Goal: Task Accomplishment & Management: Use online tool/utility

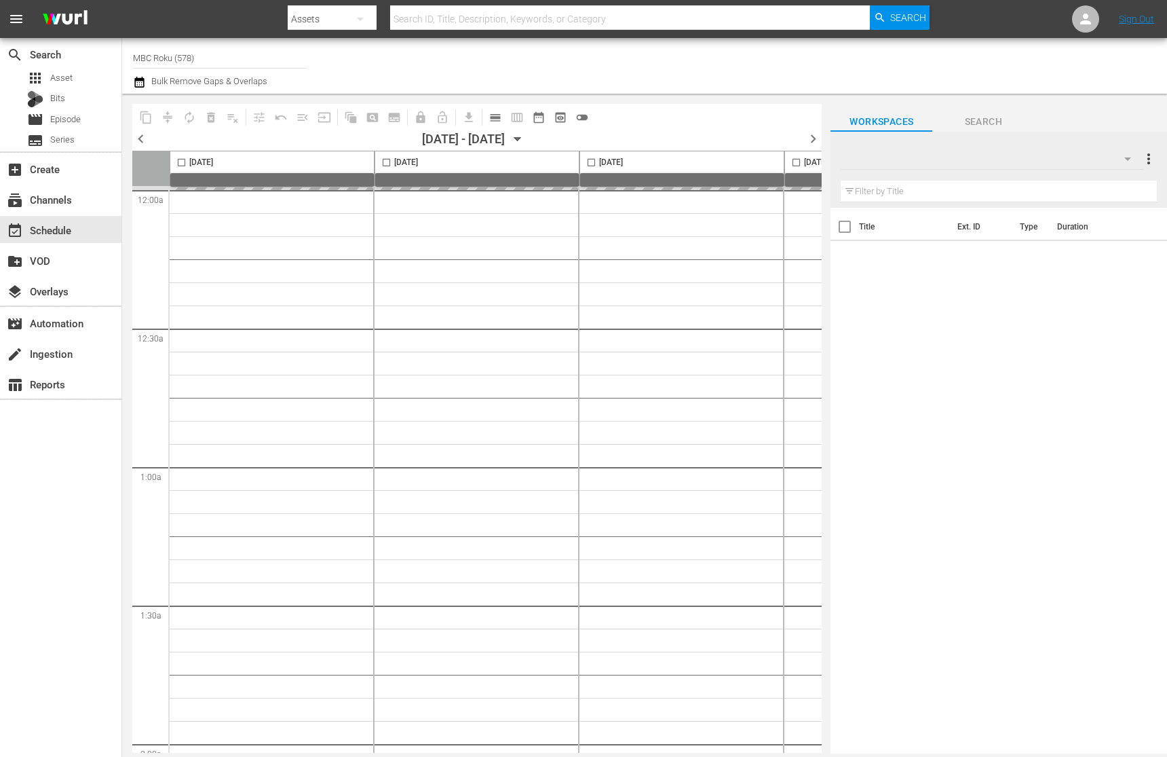
type input "MBC Roku (578)"
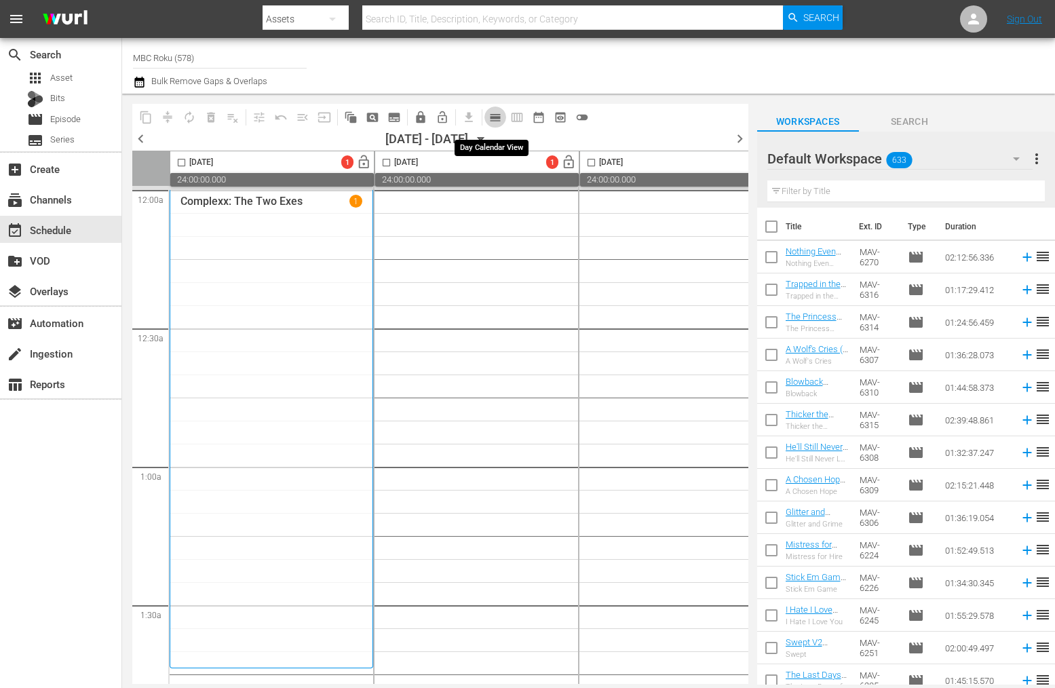
click at [490, 113] on span "calendar_view_day_outlined" at bounding box center [496, 118] width 14 height 14
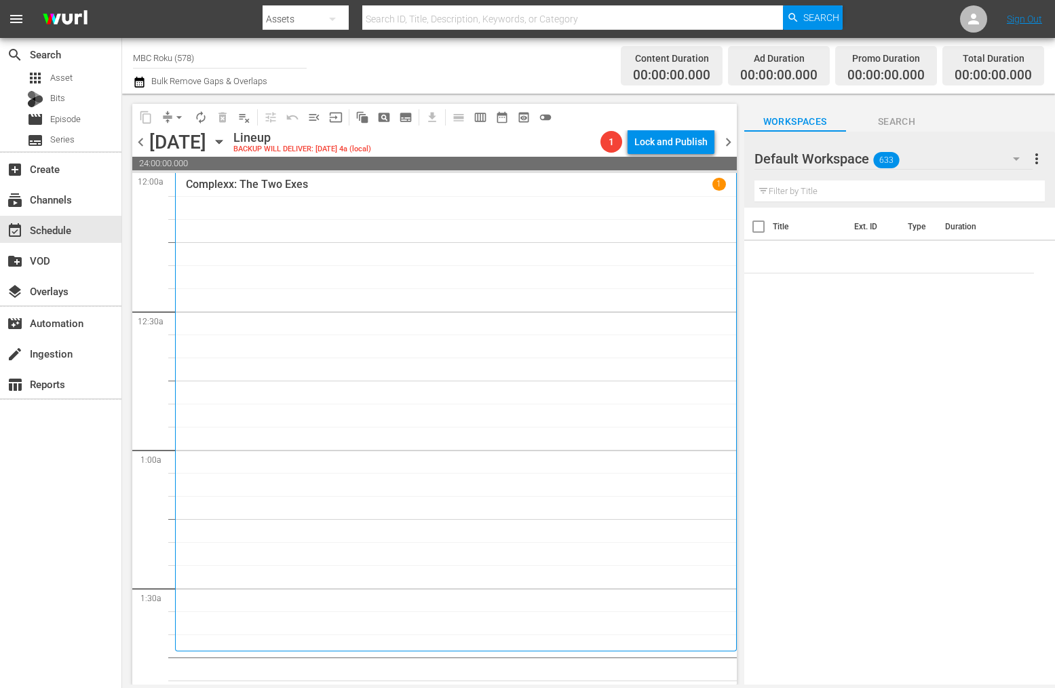
click at [222, 141] on icon "button" at bounding box center [219, 141] width 6 height 3
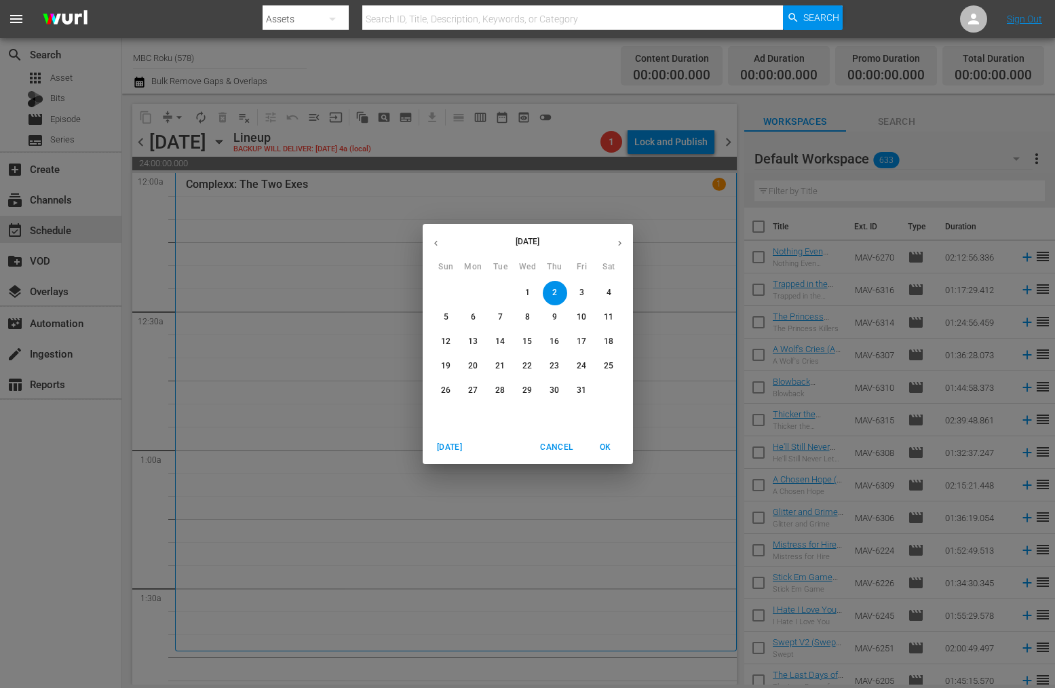
click at [439, 239] on icon "button" at bounding box center [436, 243] width 10 height 10
click at [499, 291] on p "2" at bounding box center [500, 293] width 5 height 12
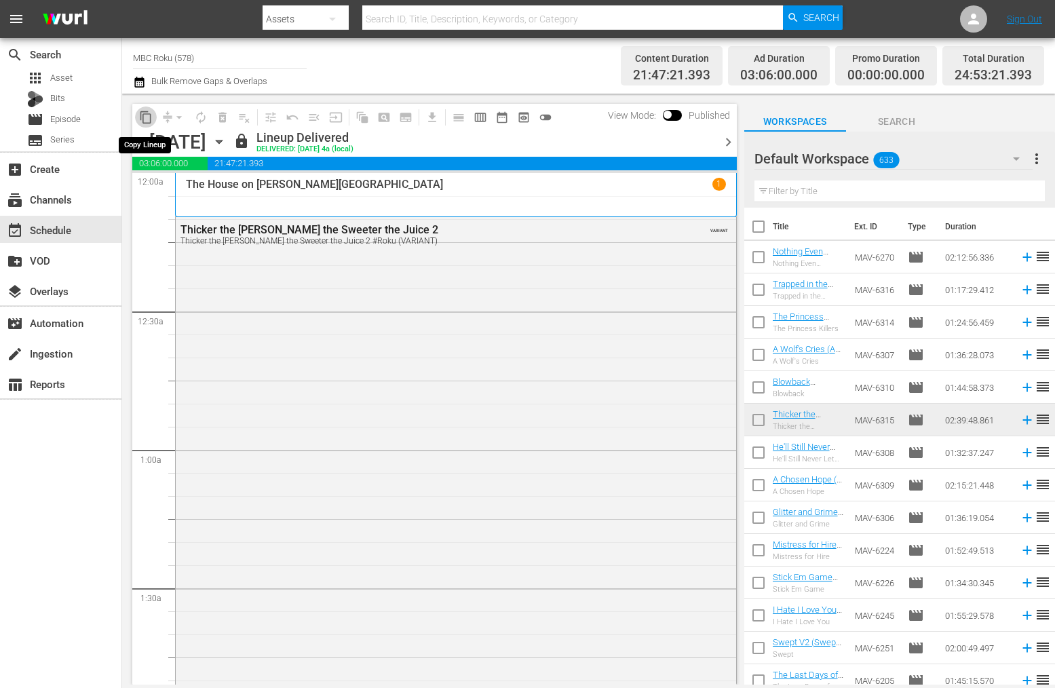
click at [147, 117] on span "content_copy" at bounding box center [146, 118] width 14 height 14
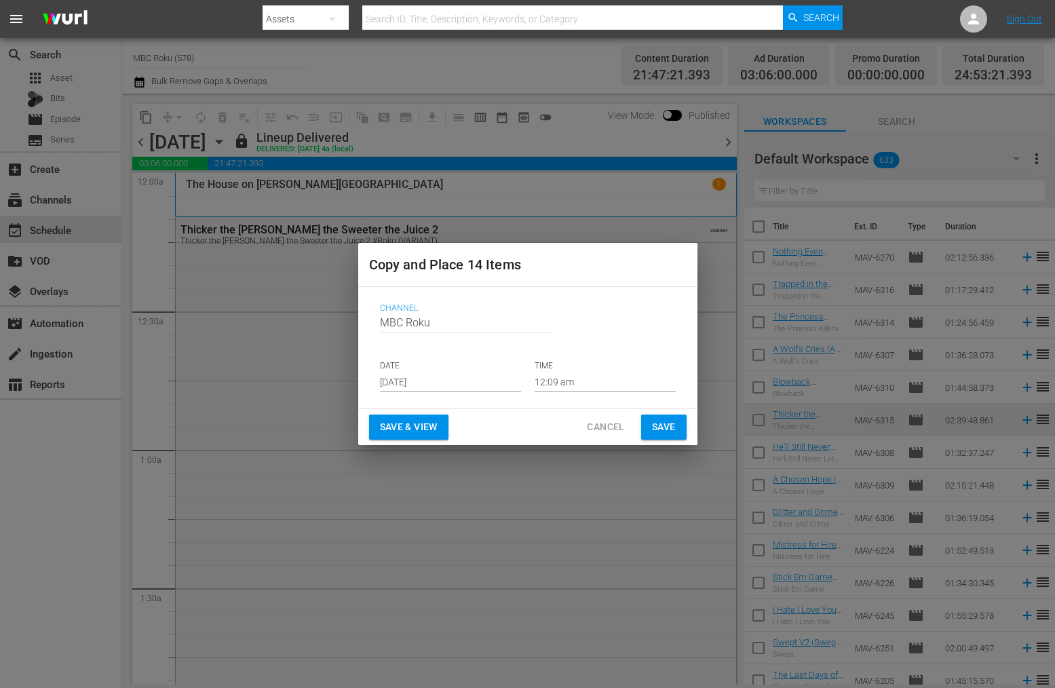
click at [492, 381] on input "[DATE]" at bounding box center [450, 382] width 141 height 20
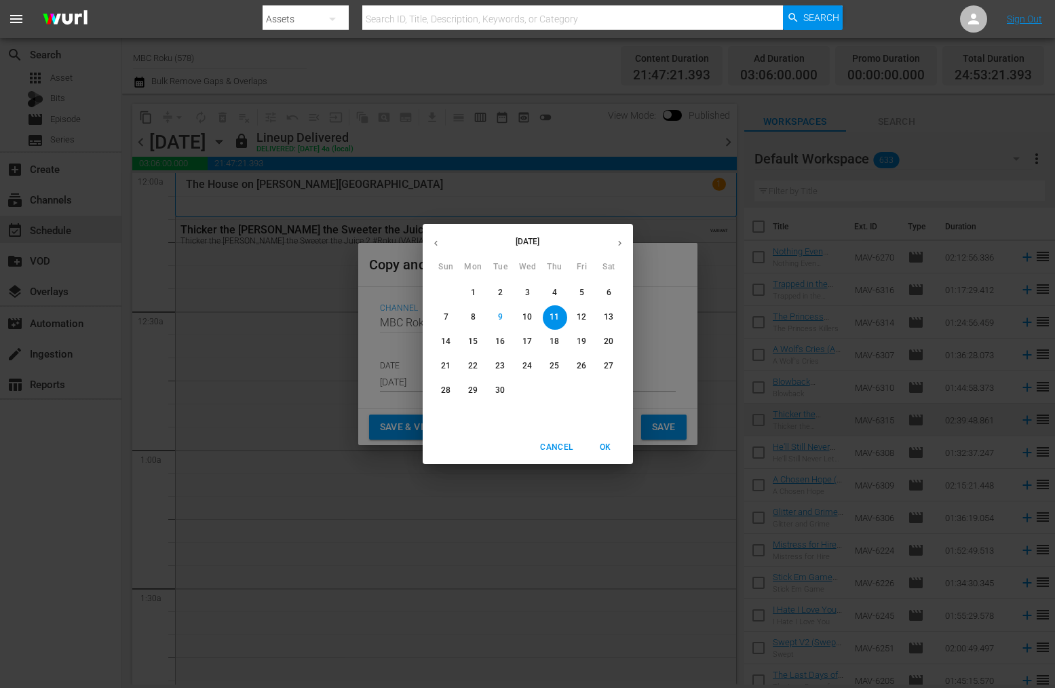
click at [622, 237] on button "button" at bounding box center [620, 243] width 26 height 26
click at [554, 297] on p "2" at bounding box center [554, 293] width 5 height 12
type input "[DATE]"
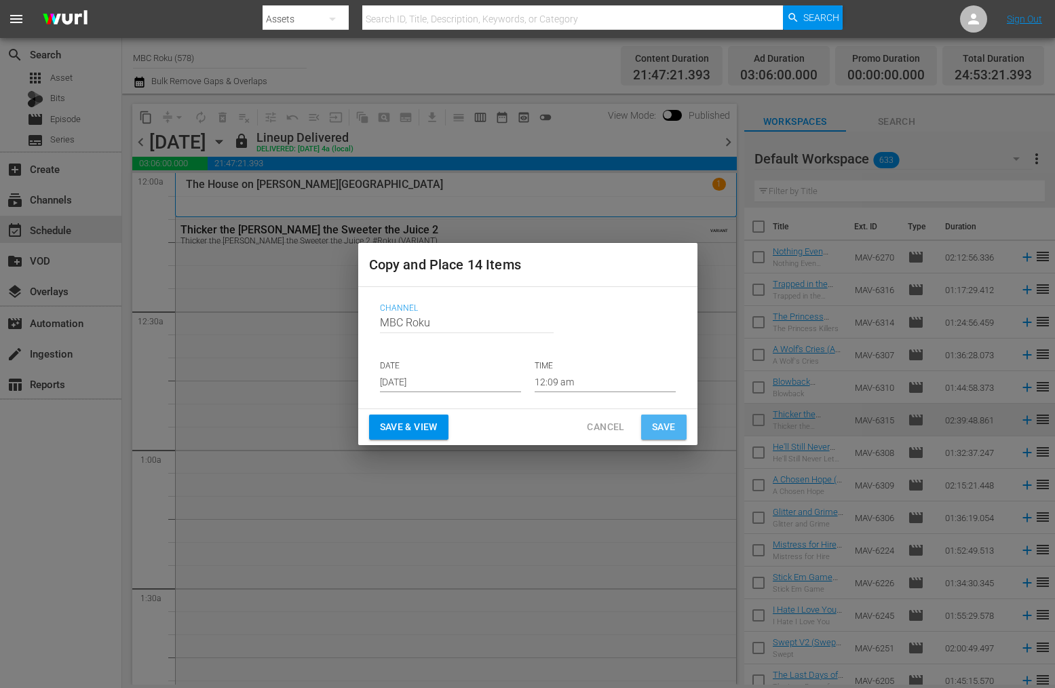
click at [666, 431] on span "Save" at bounding box center [664, 427] width 24 height 17
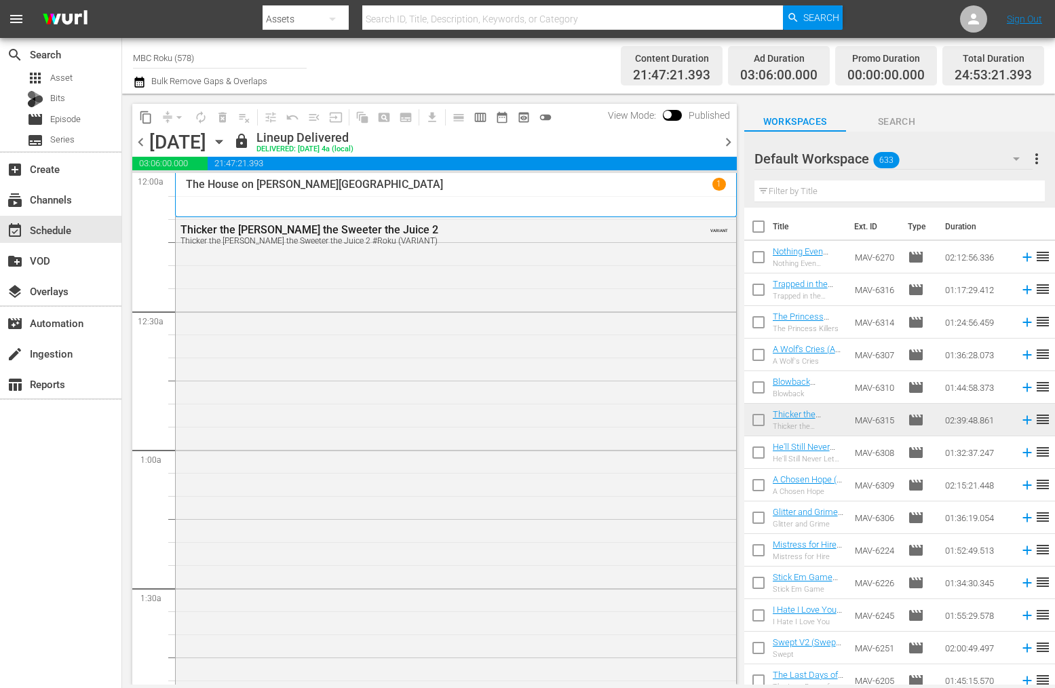
click at [222, 140] on icon "button" at bounding box center [219, 141] width 6 height 3
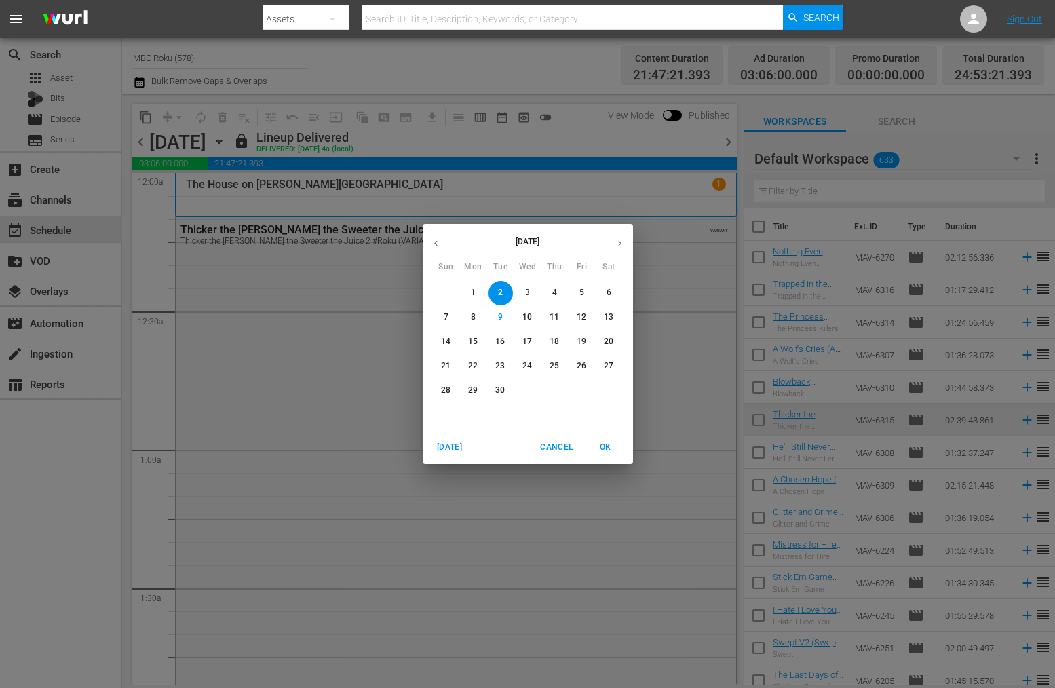
click at [618, 240] on icon "button" at bounding box center [620, 243] width 10 height 10
click at [554, 294] on p "2" at bounding box center [554, 293] width 5 height 12
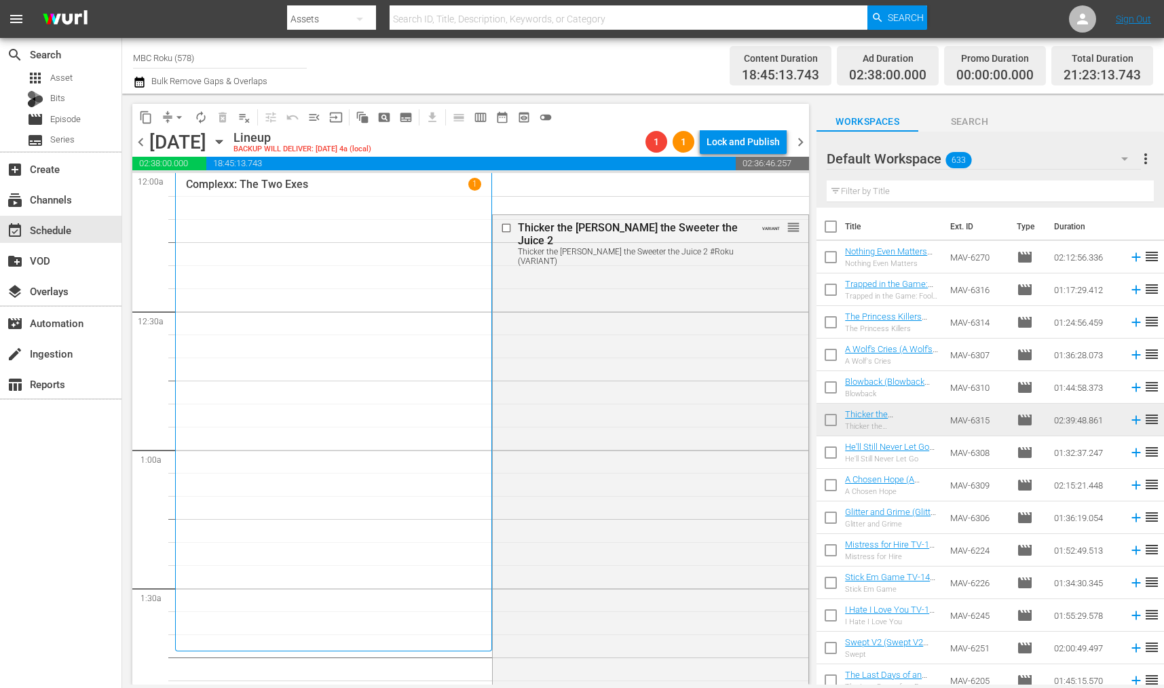
click at [179, 115] on span "arrow_drop_down" at bounding box center [179, 118] width 14 height 14
click at [232, 184] on li "Align to End of Previous Day" at bounding box center [180, 189] width 142 height 22
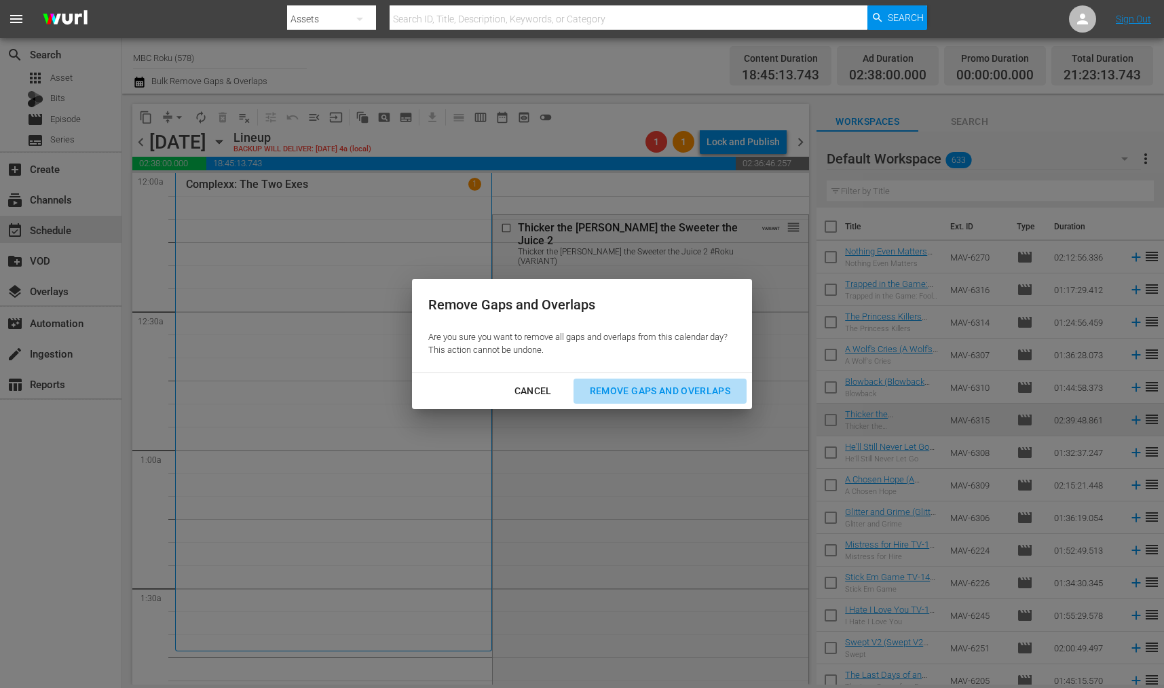
click at [696, 389] on div "Remove Gaps and Overlaps" at bounding box center [660, 391] width 162 height 17
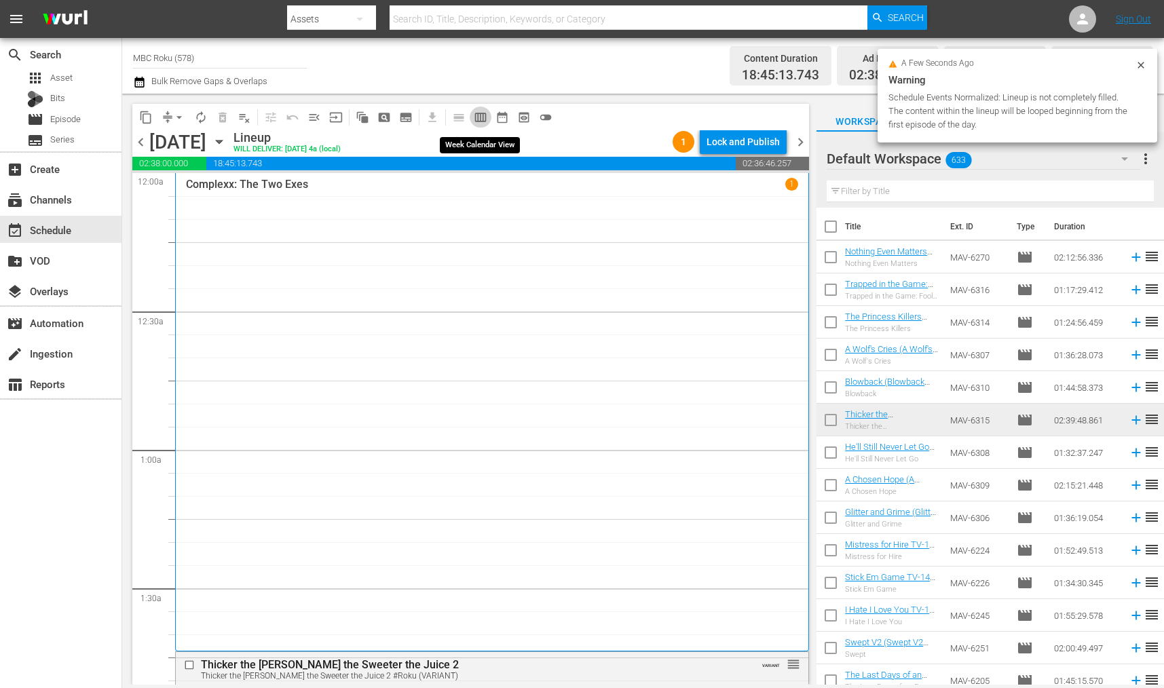
click at [477, 119] on span "calendar_view_week_outlined" at bounding box center [481, 118] width 14 height 14
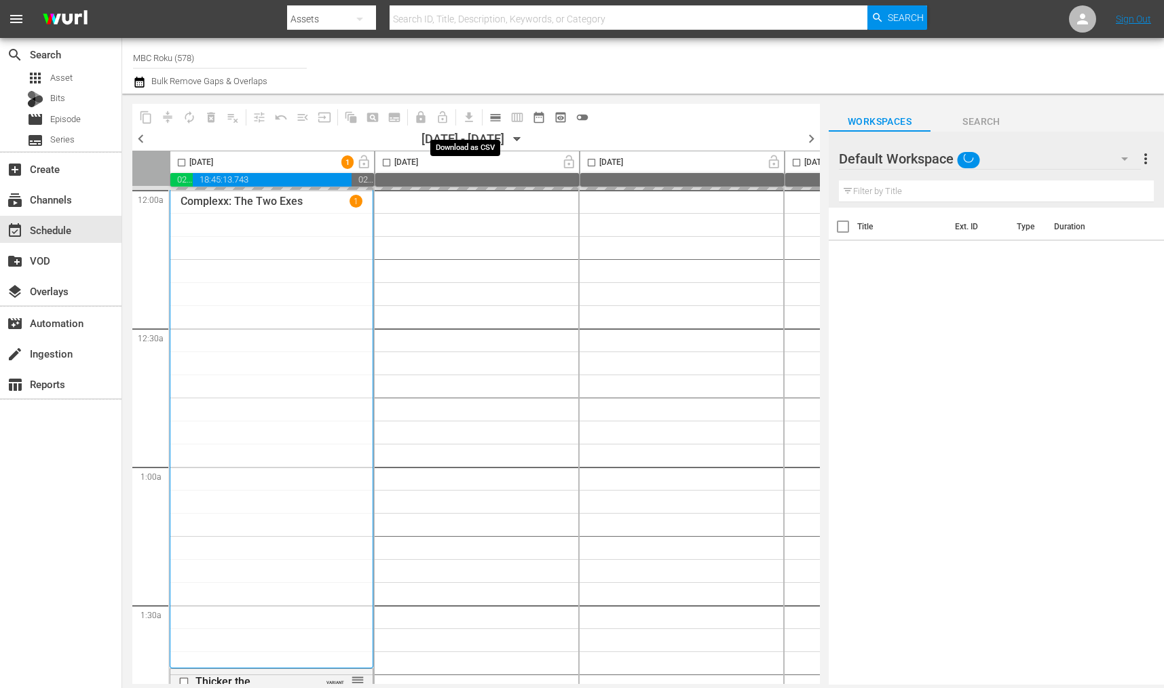
click at [186, 166] on input "checkbox" at bounding box center [182, 165] width 16 height 16
checkbox input "true"
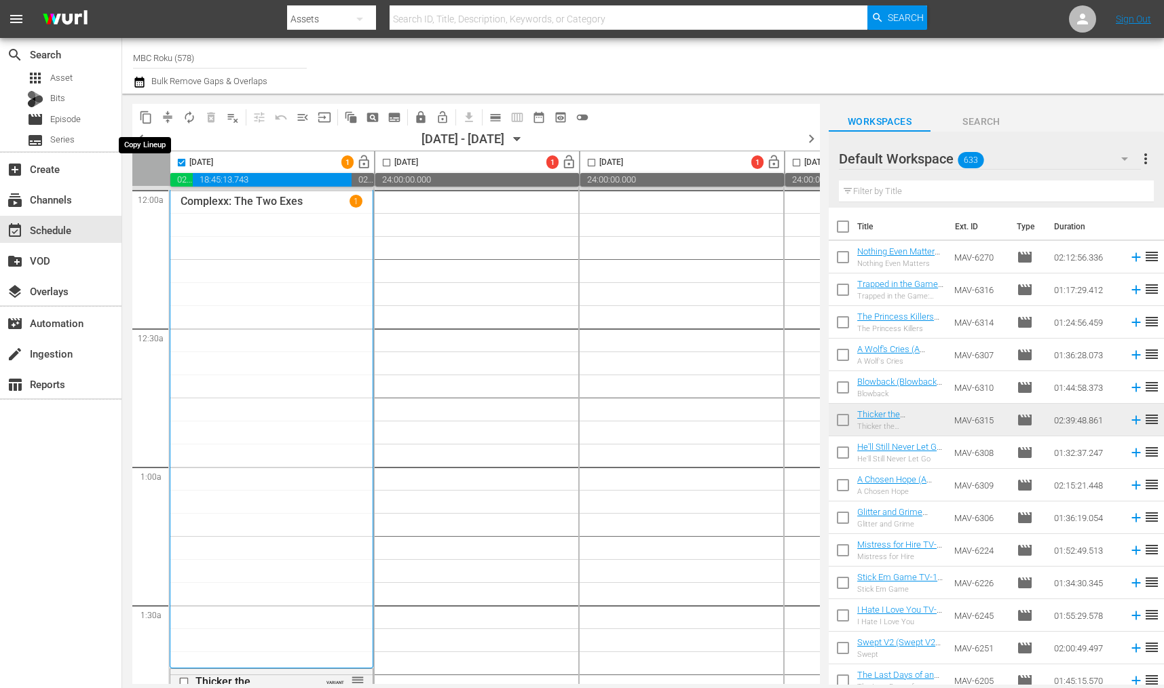
click at [145, 117] on span "content_copy" at bounding box center [146, 118] width 14 height 14
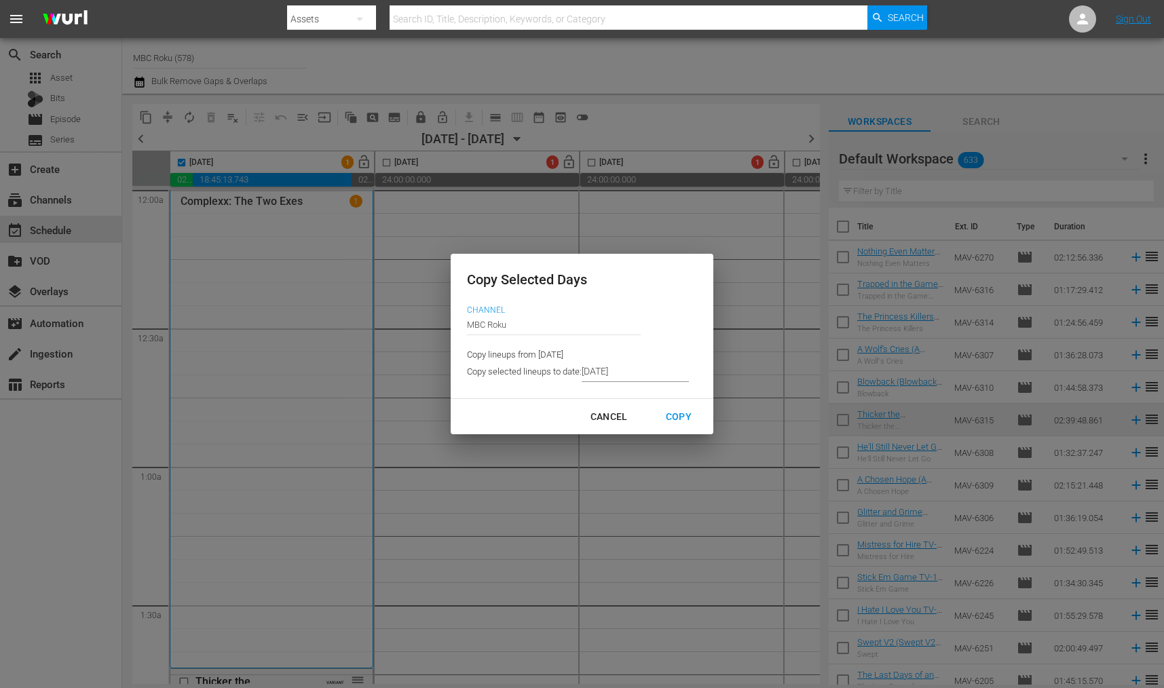
click at [639, 367] on input "[DATE]" at bounding box center [635, 372] width 107 height 20
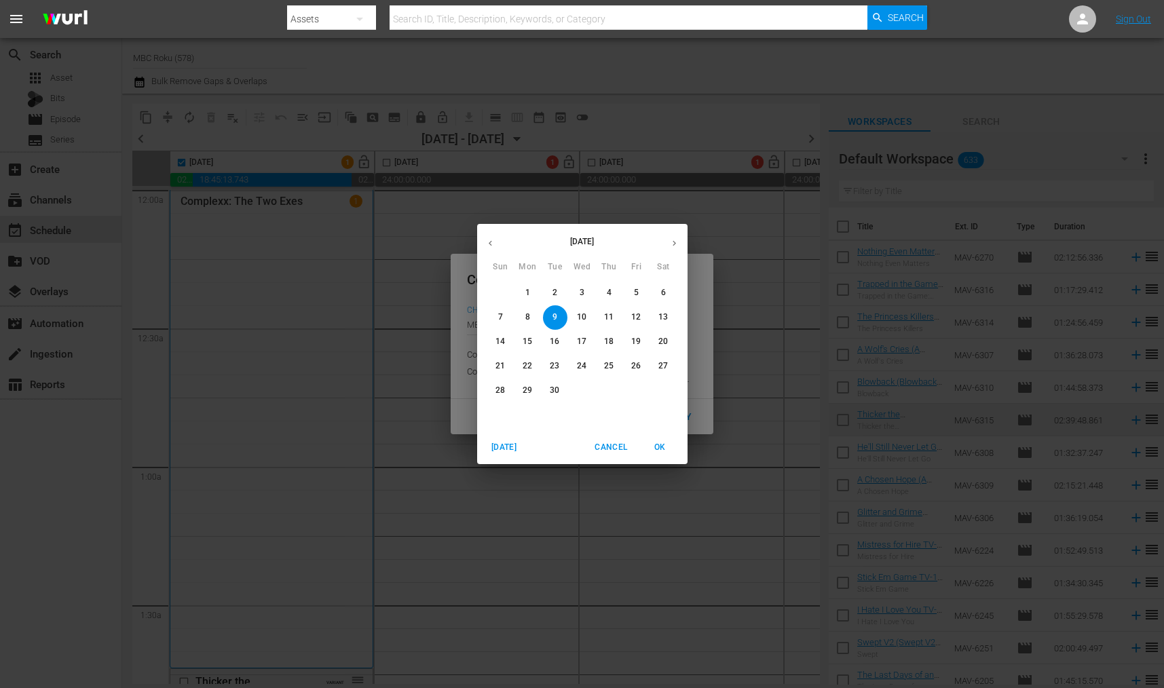
click at [610, 451] on span "Cancel" at bounding box center [610, 447] width 33 height 14
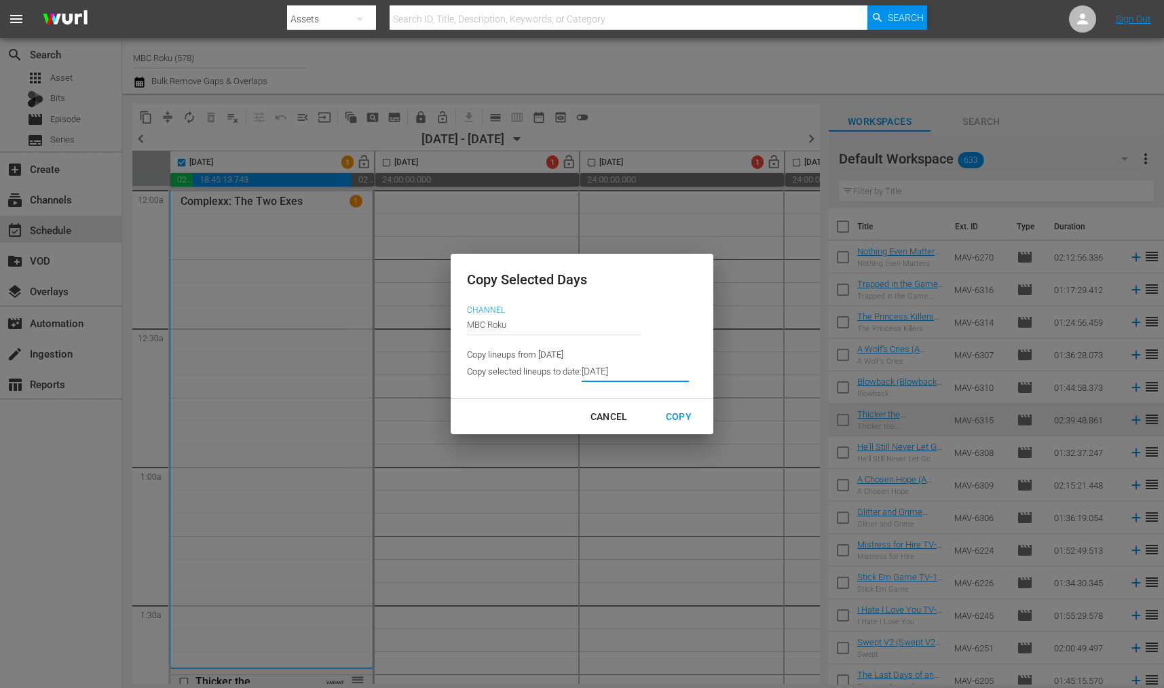
click at [183, 168] on div "Copy Selected Days Channel Channel Title MBC Roku Copy lineups from [DATE] Copy…" at bounding box center [582, 344] width 1164 height 688
type input "[DATE]"
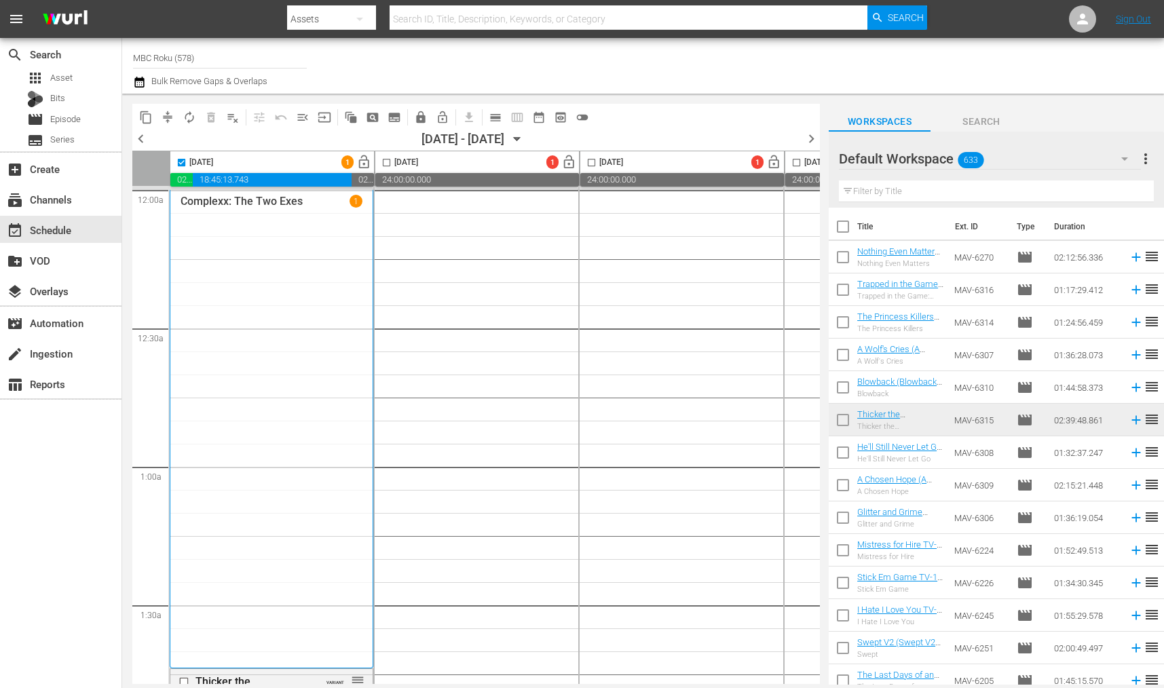
click at [183, 159] on input "checkbox" at bounding box center [182, 165] width 16 height 16
checkbox input "false"
click at [387, 161] on input "checkbox" at bounding box center [387, 165] width 16 height 16
click at [149, 117] on span "content_copy" at bounding box center [146, 118] width 14 height 14
click at [384, 161] on input "checkbox" at bounding box center [387, 165] width 16 height 16
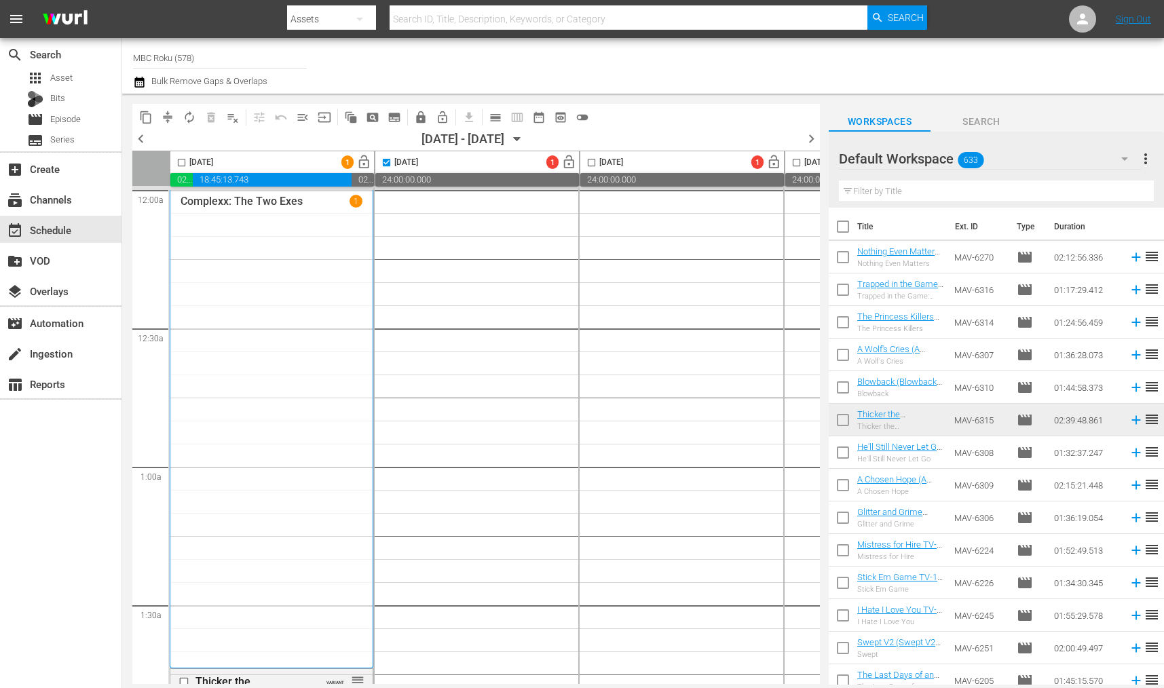
checkbox input "false"
click at [525, 140] on icon "button" at bounding box center [517, 139] width 15 height 15
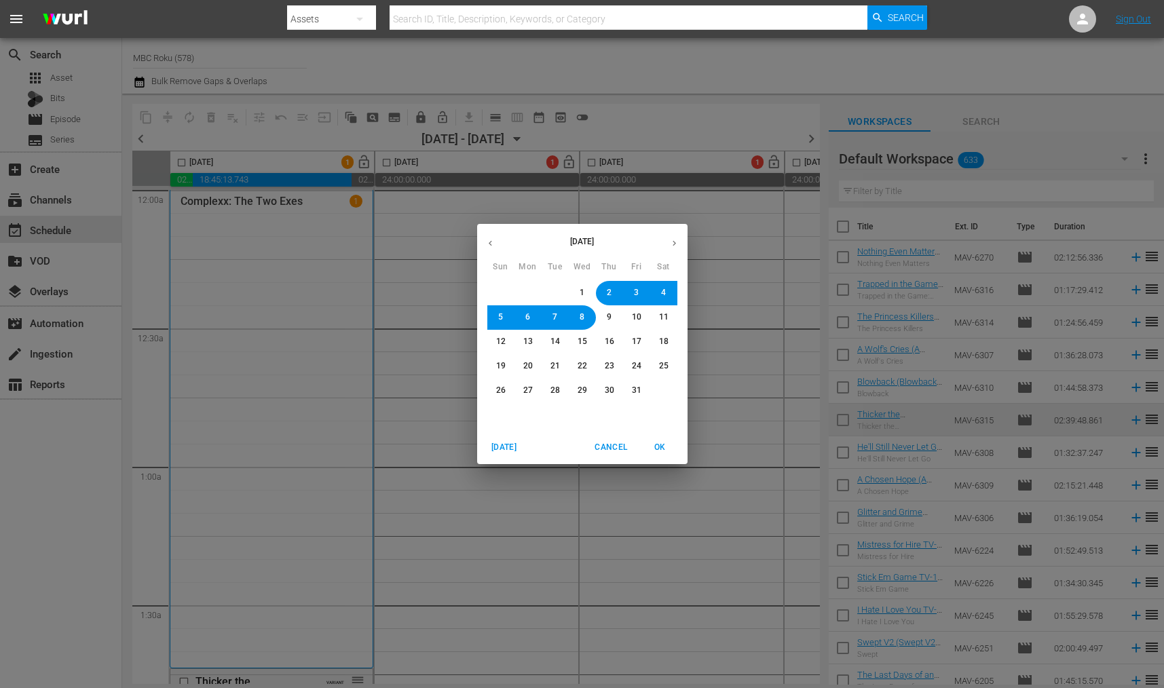
click at [487, 234] on button "button" at bounding box center [490, 243] width 26 height 26
click at [585, 293] on span "3" at bounding box center [582, 293] width 8 height 12
click at [655, 446] on span "OK" at bounding box center [660, 447] width 33 height 14
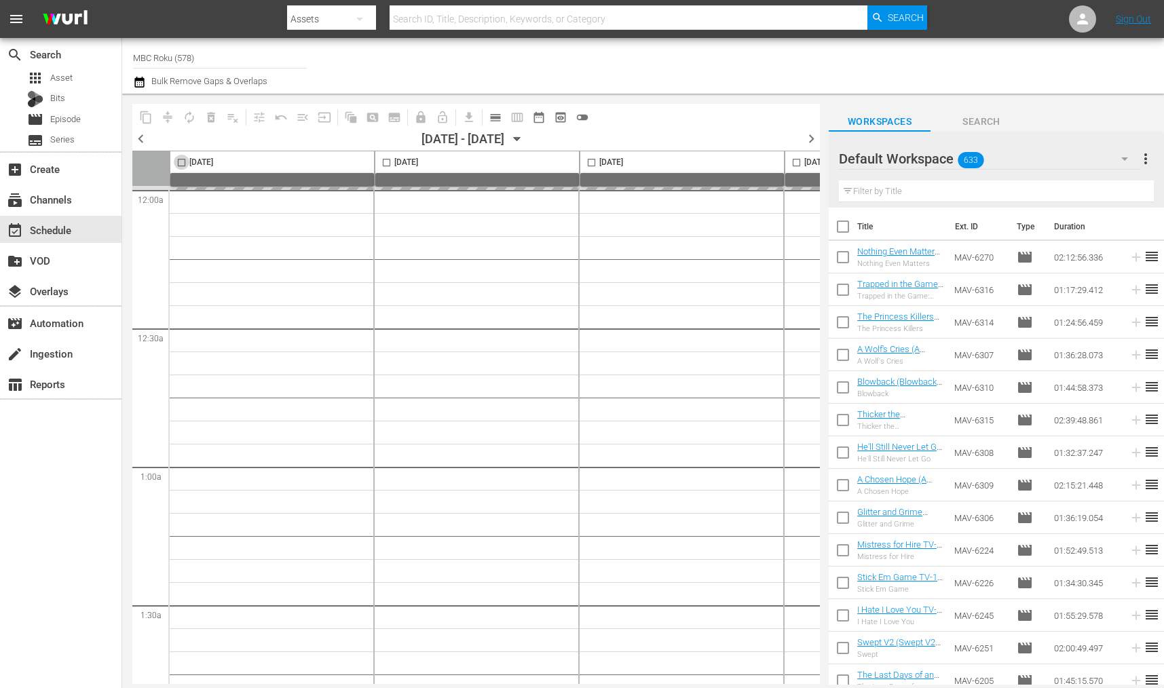
click at [180, 161] on input "checkbox" at bounding box center [182, 165] width 16 height 16
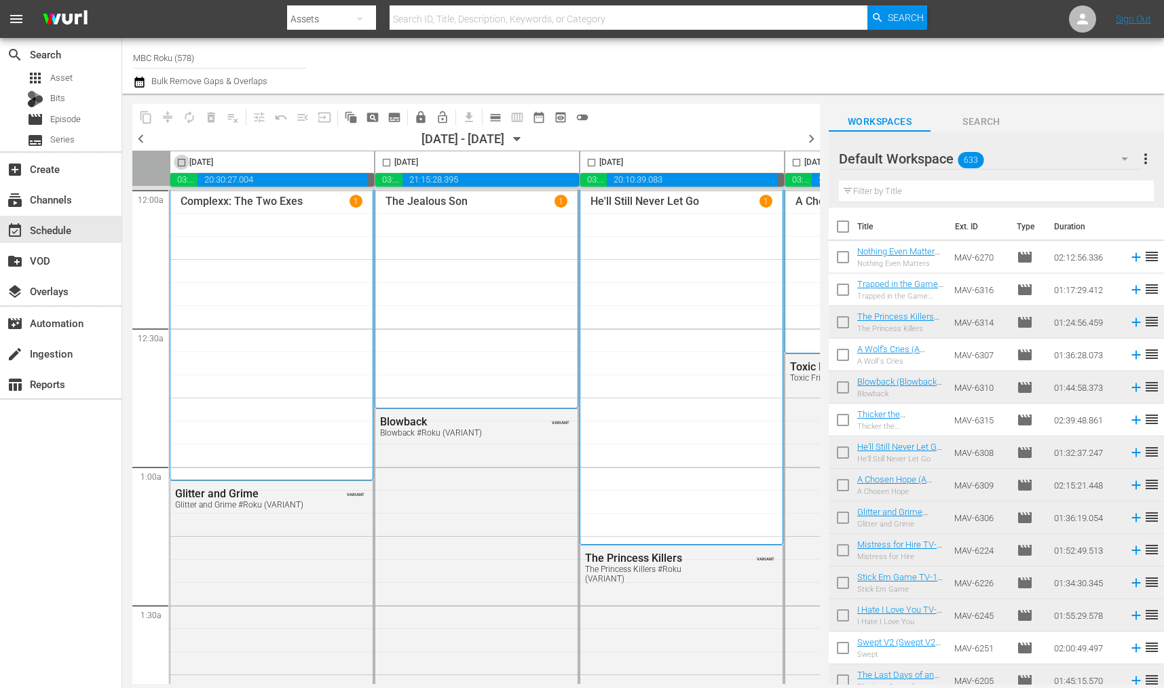
click at [178, 161] on input "checkbox" at bounding box center [182, 165] width 16 height 16
checkbox input "true"
click at [143, 119] on span "content_copy" at bounding box center [146, 118] width 14 height 14
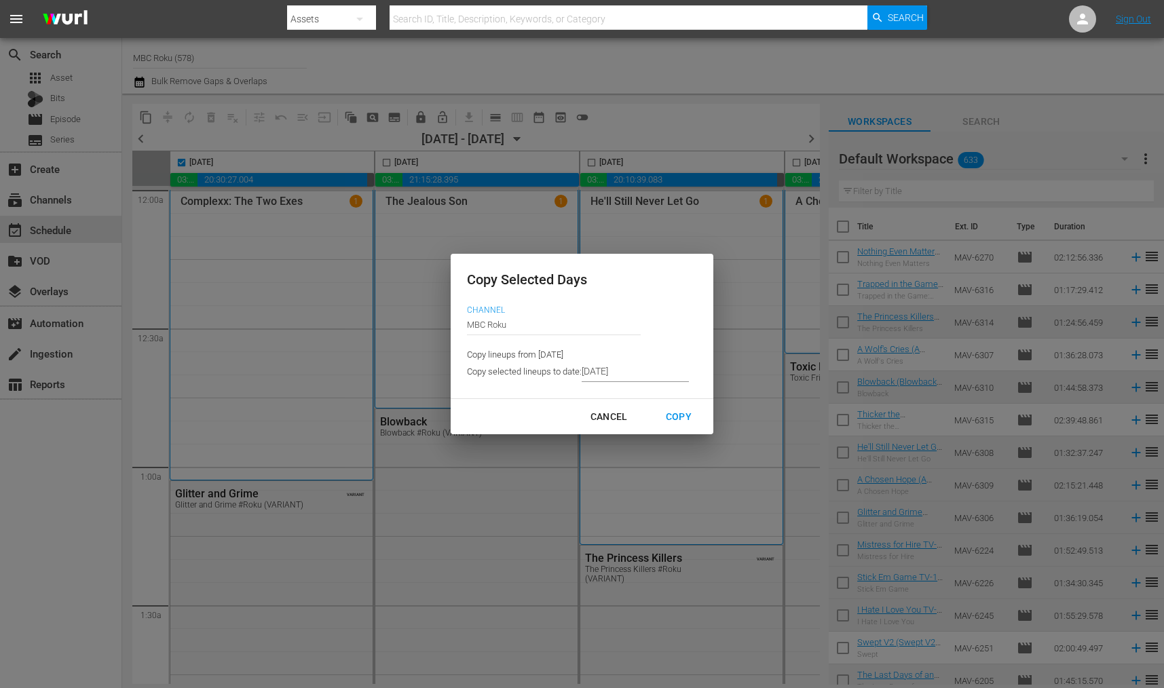
click at [609, 371] on input "[DATE]" at bounding box center [635, 372] width 107 height 20
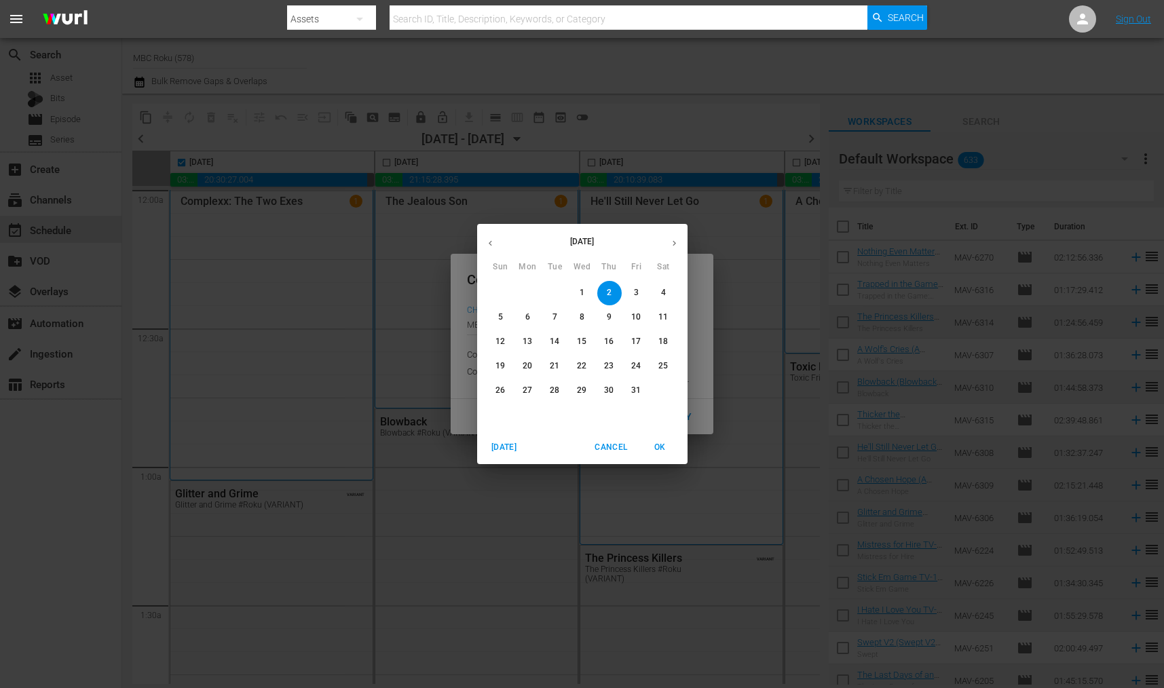
click at [664, 244] on button "button" at bounding box center [674, 243] width 26 height 26
click at [489, 237] on button "button" at bounding box center [490, 243] width 26 height 26
click at [634, 290] on p "3" at bounding box center [636, 293] width 5 height 12
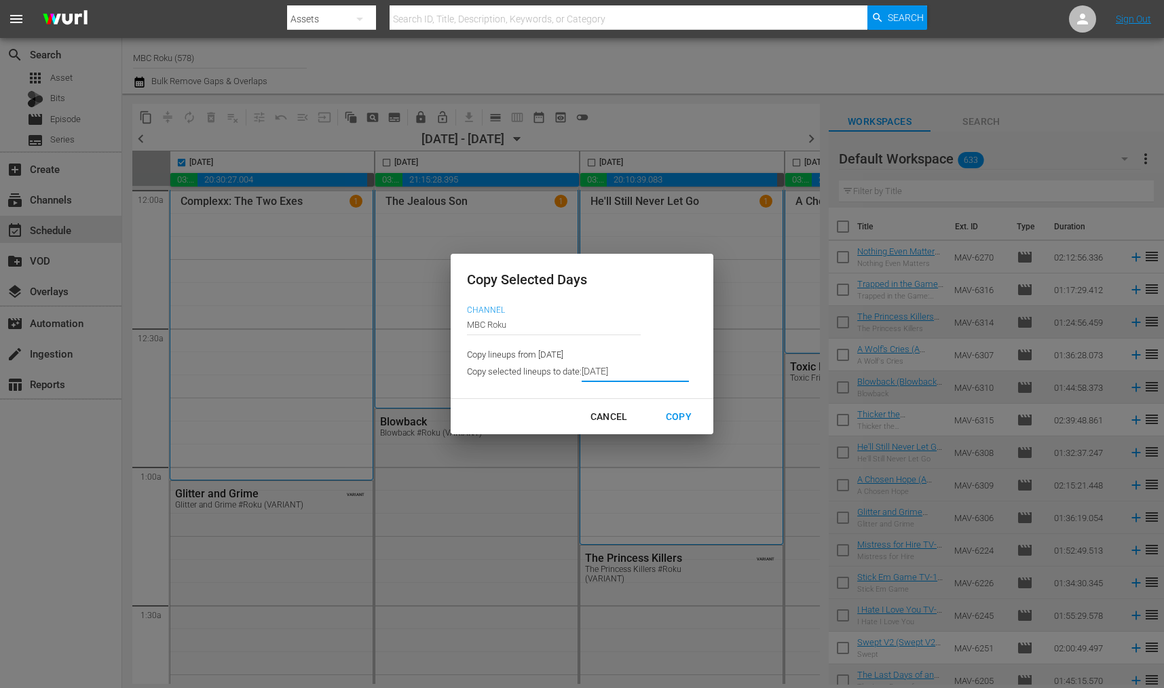
click at [675, 421] on div "Copy" at bounding box center [678, 416] width 47 height 17
type input "[DATE]"
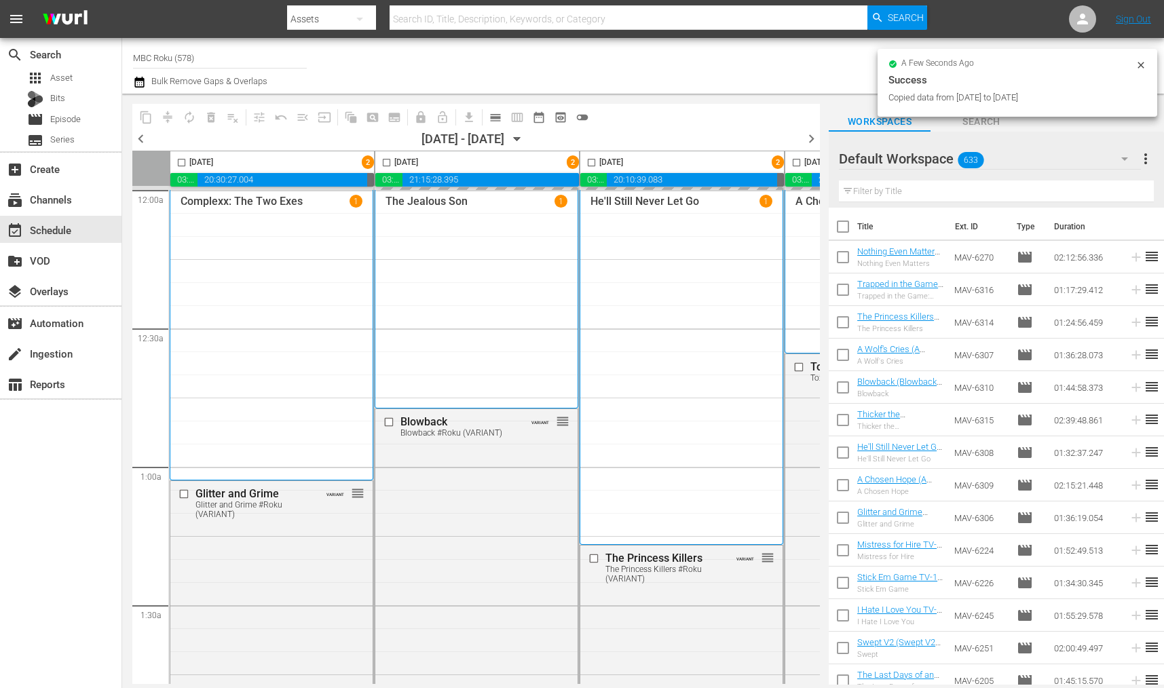
checkbox input "false"
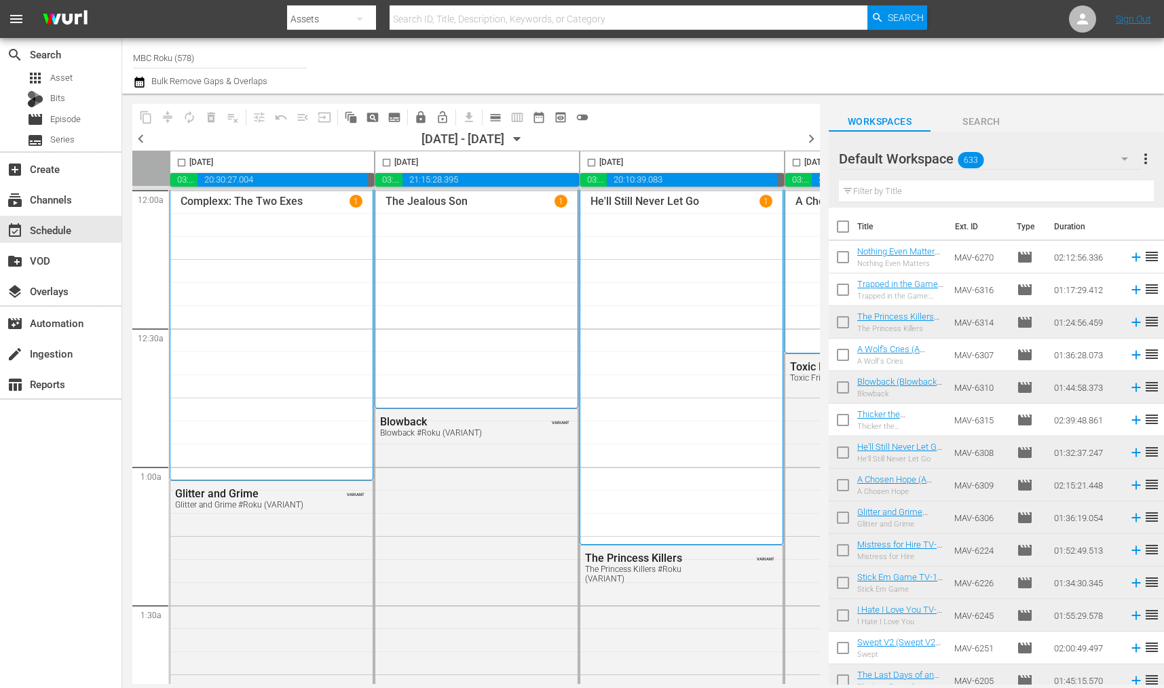
click at [525, 141] on icon "button" at bounding box center [517, 139] width 15 height 15
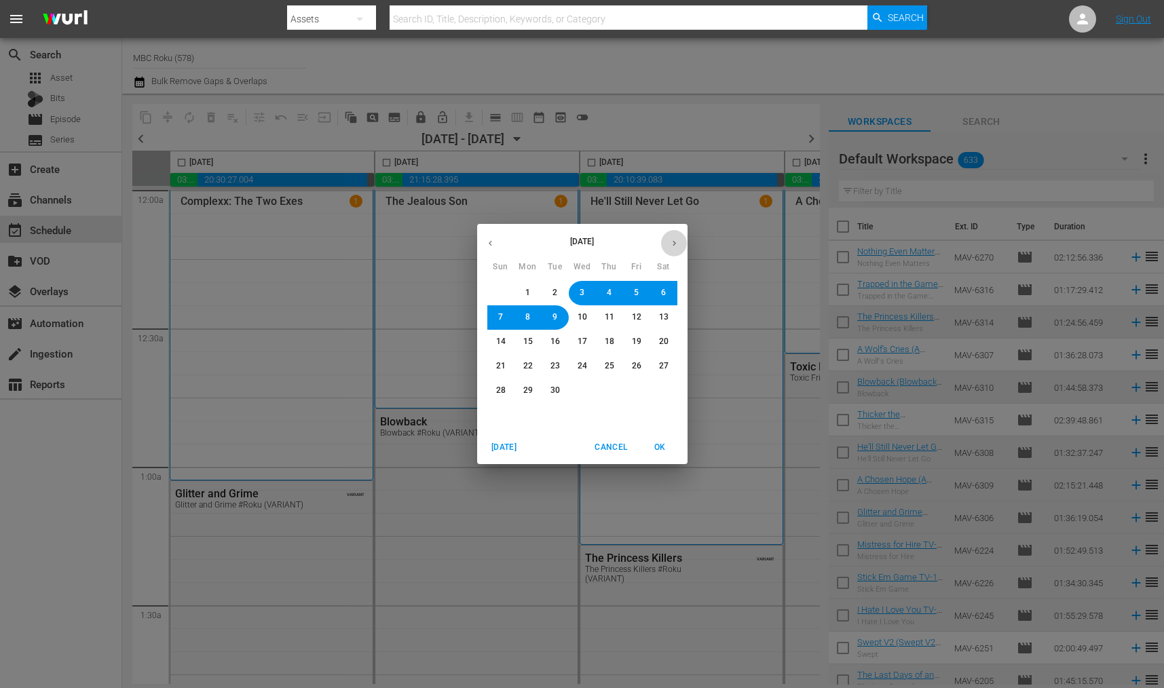
click at [674, 243] on icon "button" at bounding box center [674, 243] width 10 height 10
click at [624, 296] on button "3" at bounding box center [636, 293] width 24 height 24
click at [658, 445] on span "OK" at bounding box center [660, 447] width 33 height 14
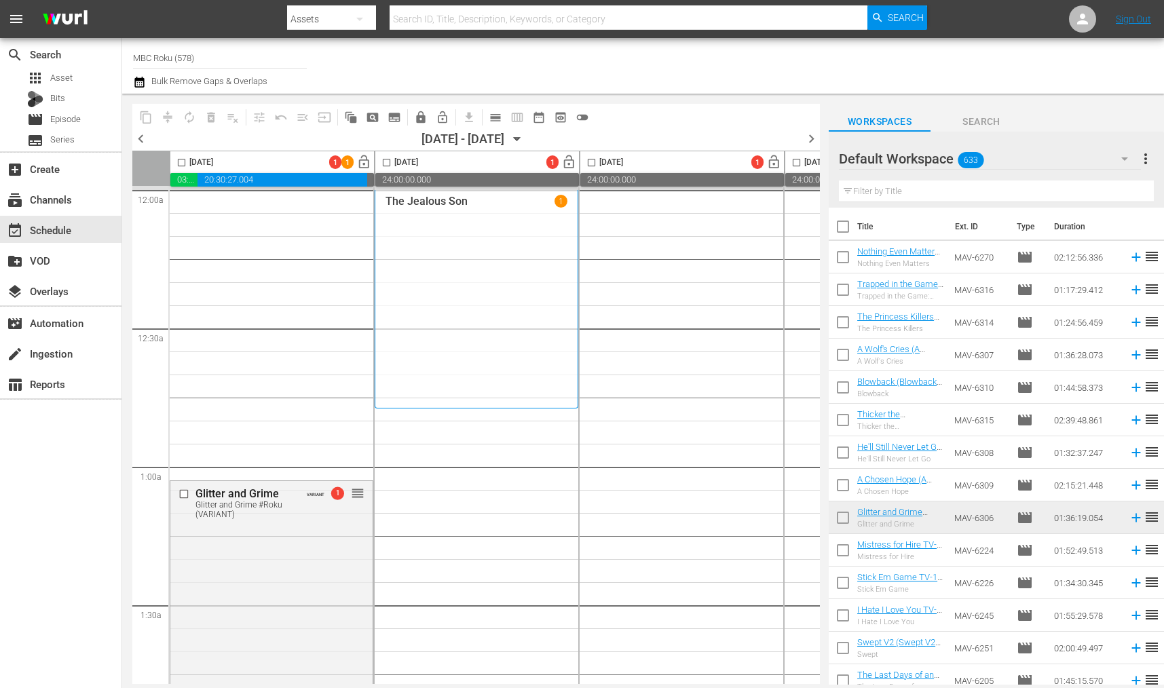
click at [525, 137] on icon "button" at bounding box center [517, 139] width 15 height 15
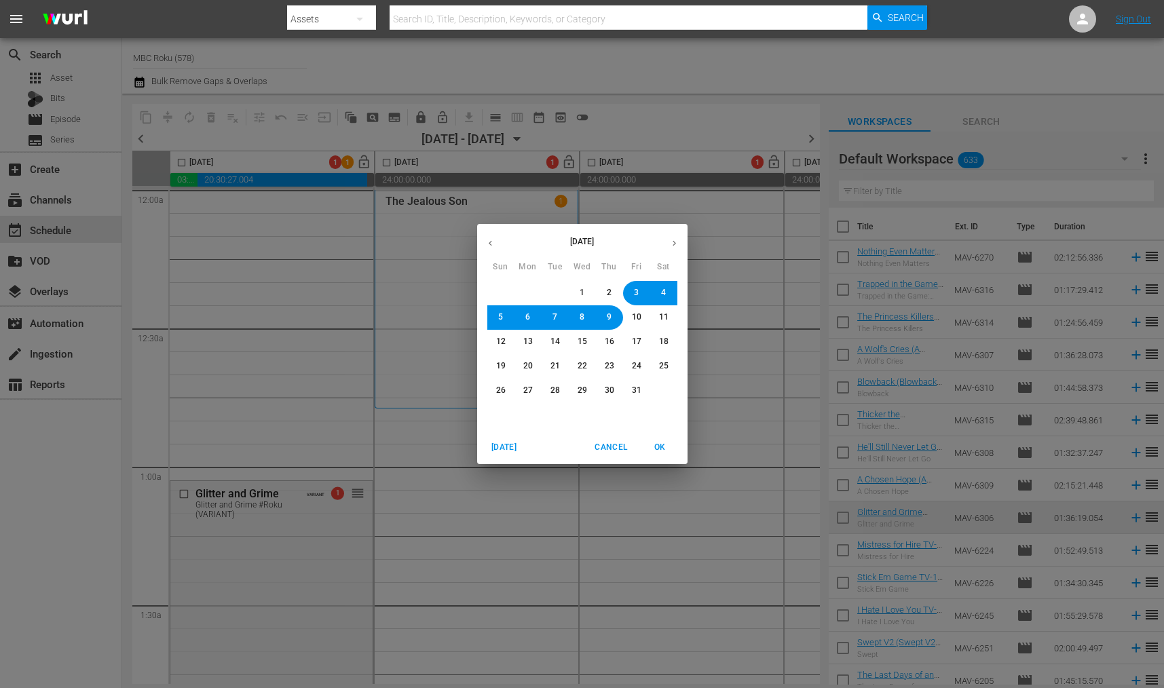
click at [484, 237] on button "button" at bounding box center [490, 243] width 26 height 26
click at [586, 290] on button "3" at bounding box center [582, 293] width 24 height 24
click at [668, 444] on span "OK" at bounding box center [660, 447] width 33 height 14
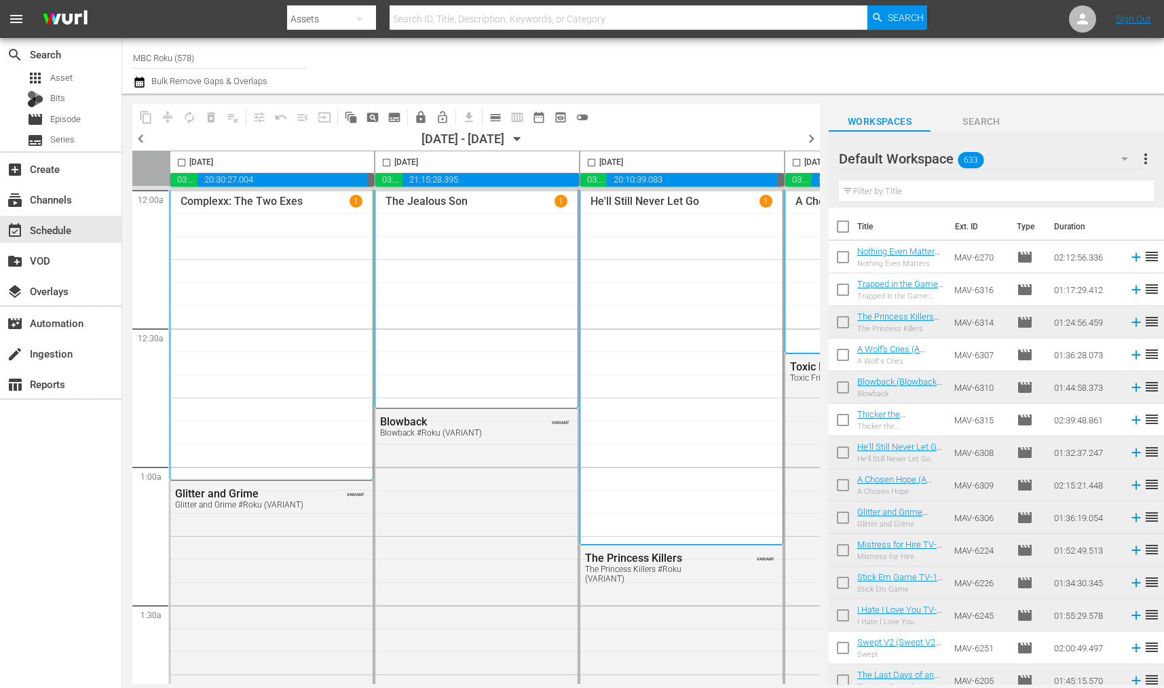
click at [379, 161] on input "checkbox" at bounding box center [387, 165] width 16 height 16
checkbox input "true"
click at [590, 168] on input "checkbox" at bounding box center [592, 165] width 16 height 16
checkbox input "true"
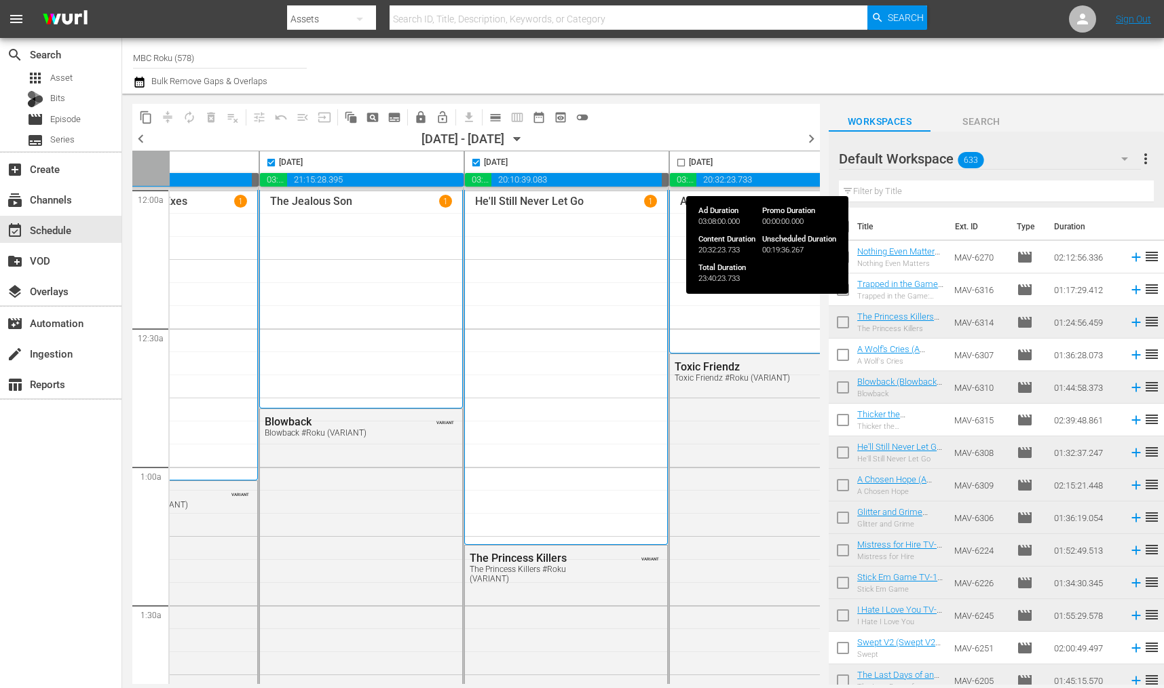
scroll to position [0, 116]
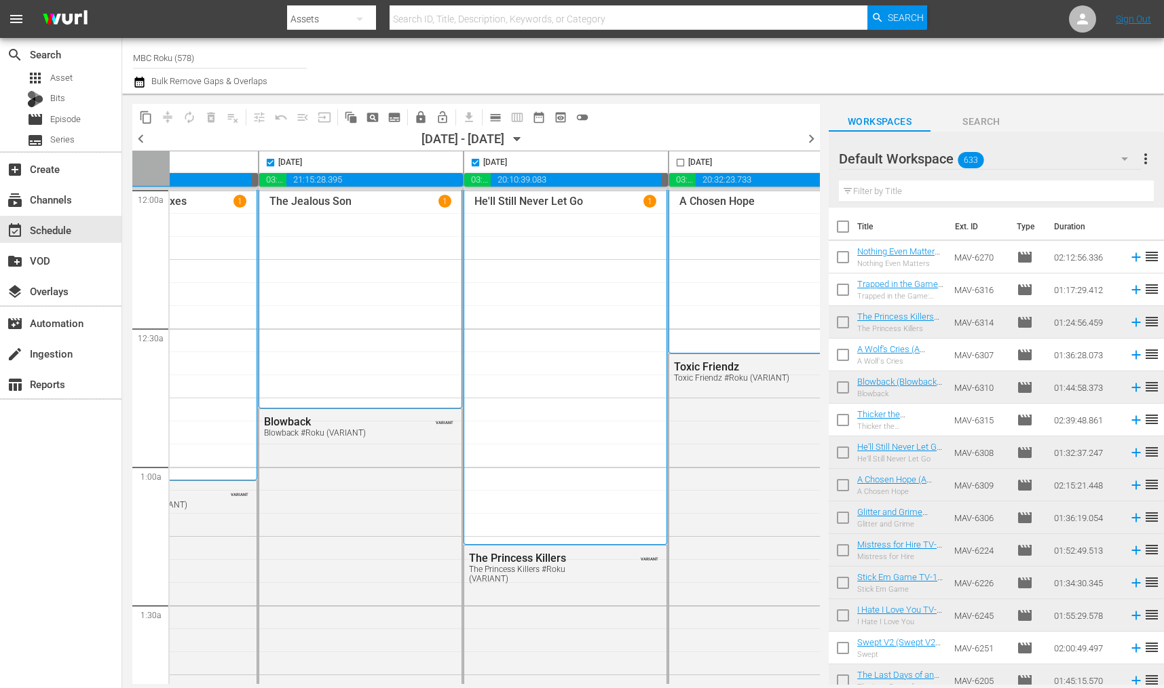
click at [678, 165] on input "checkbox" at bounding box center [680, 165] width 16 height 16
checkbox input "true"
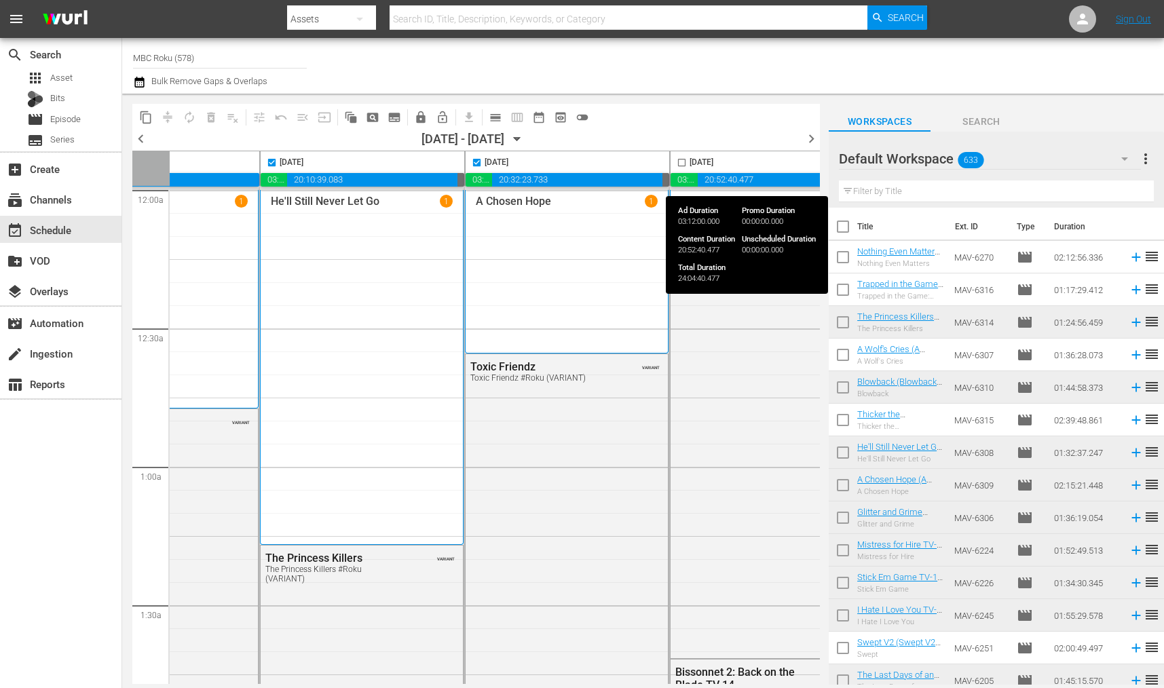
scroll to position [0, 344]
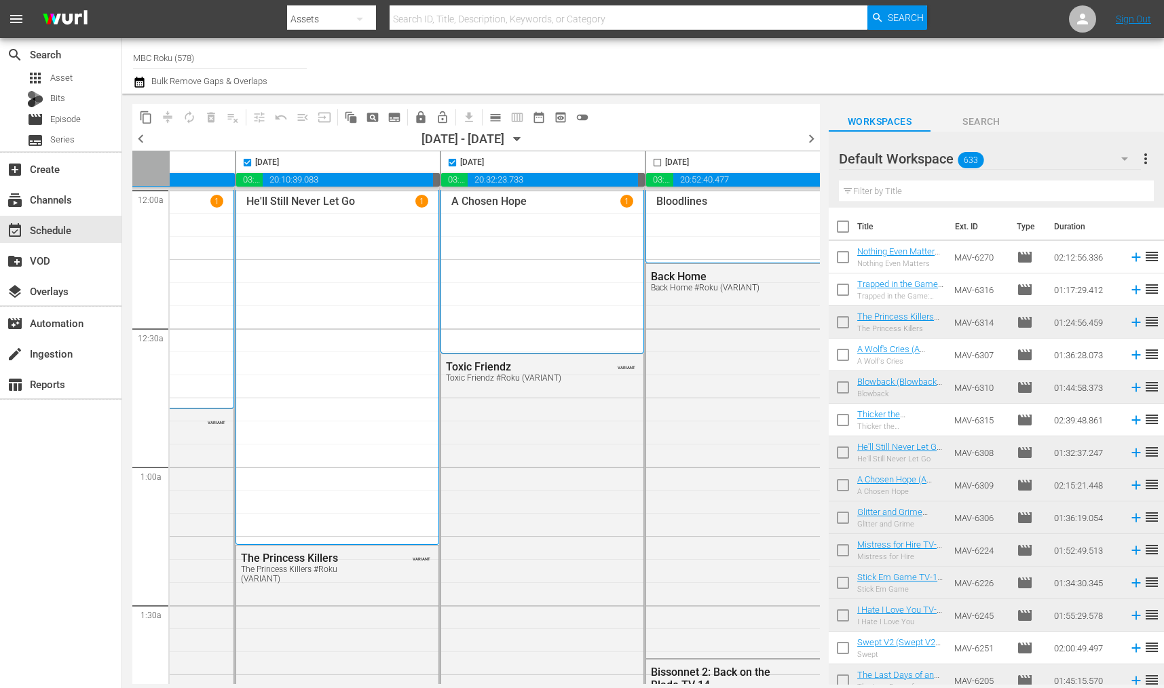
click at [653, 159] on input "checkbox" at bounding box center [657, 165] width 16 height 16
checkbox input "true"
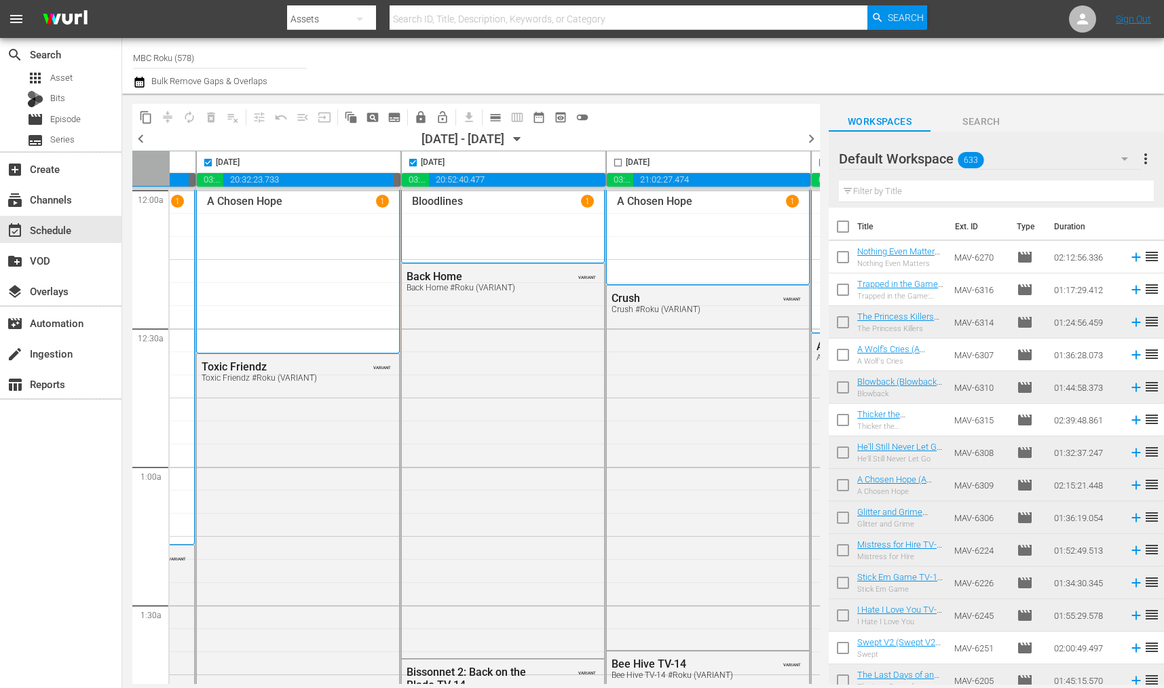
scroll to position [0, 595]
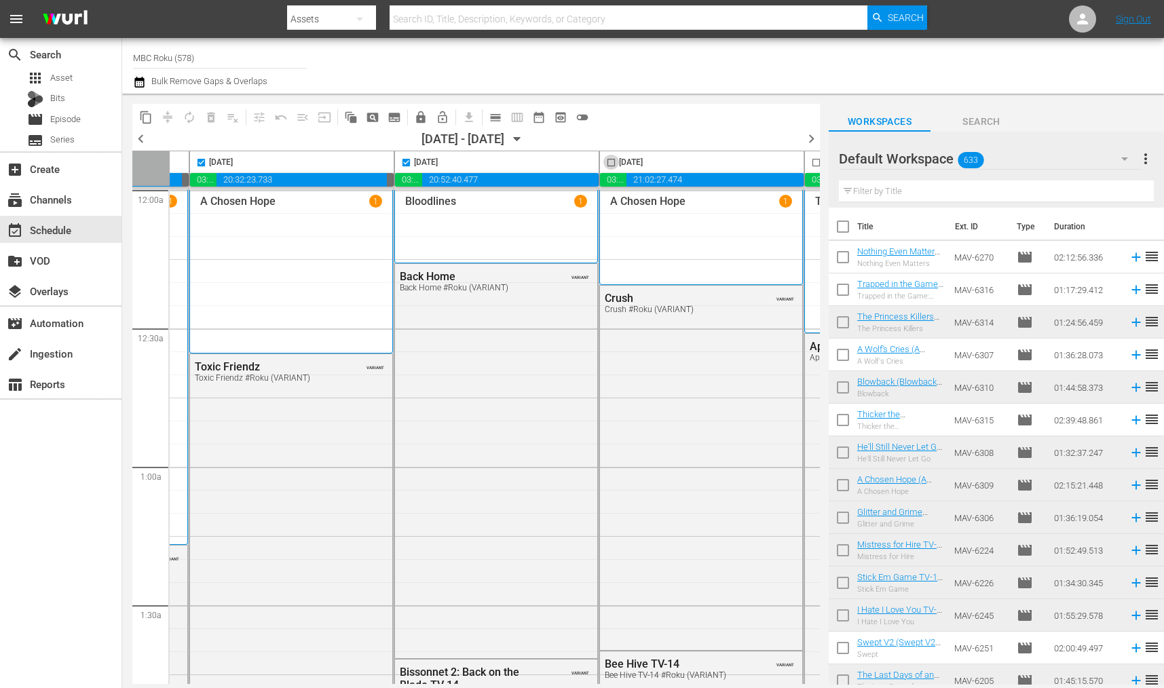
drag, startPoint x: 611, startPoint y: 161, endPoint x: 688, endPoint y: 185, distance: 80.7
click at [611, 161] on input "checkbox" at bounding box center [611, 165] width 16 height 16
checkbox input "true"
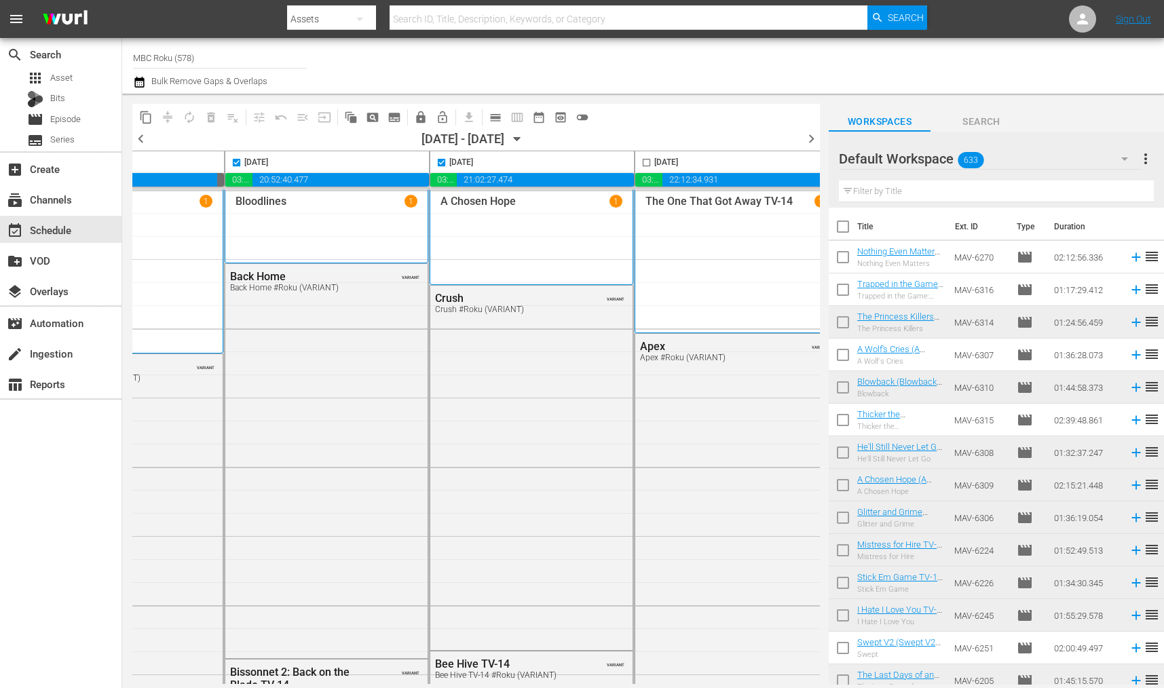
scroll to position [0, 788]
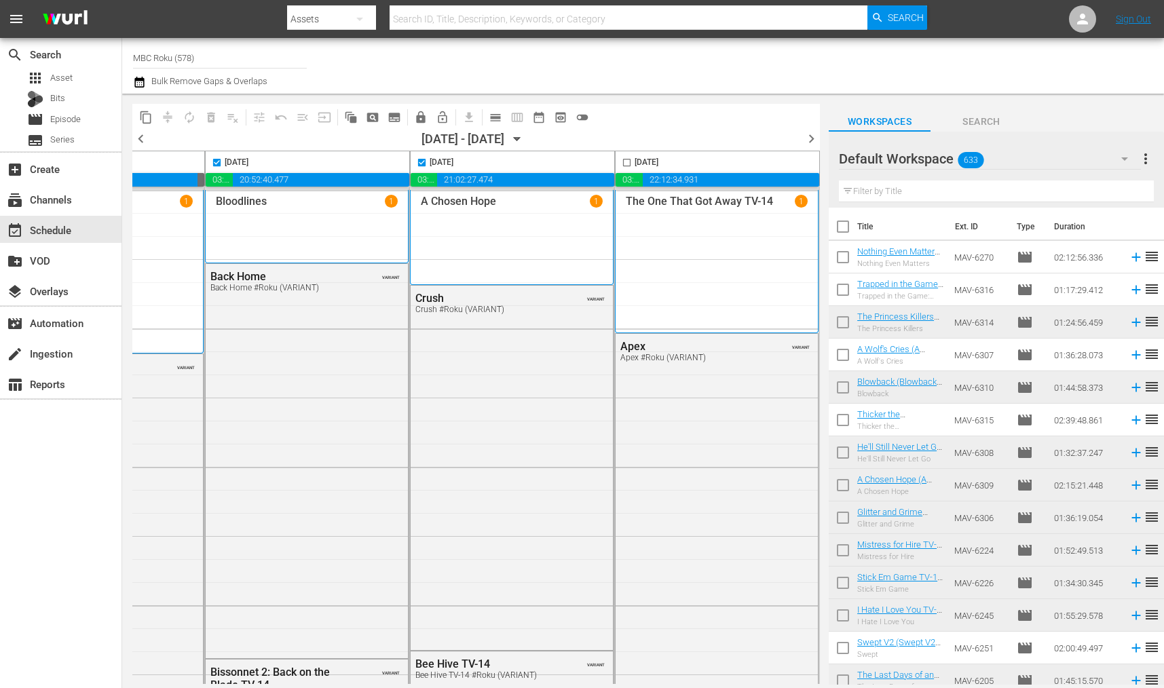
click at [620, 163] on input "checkbox" at bounding box center [627, 165] width 16 height 16
checkbox input "true"
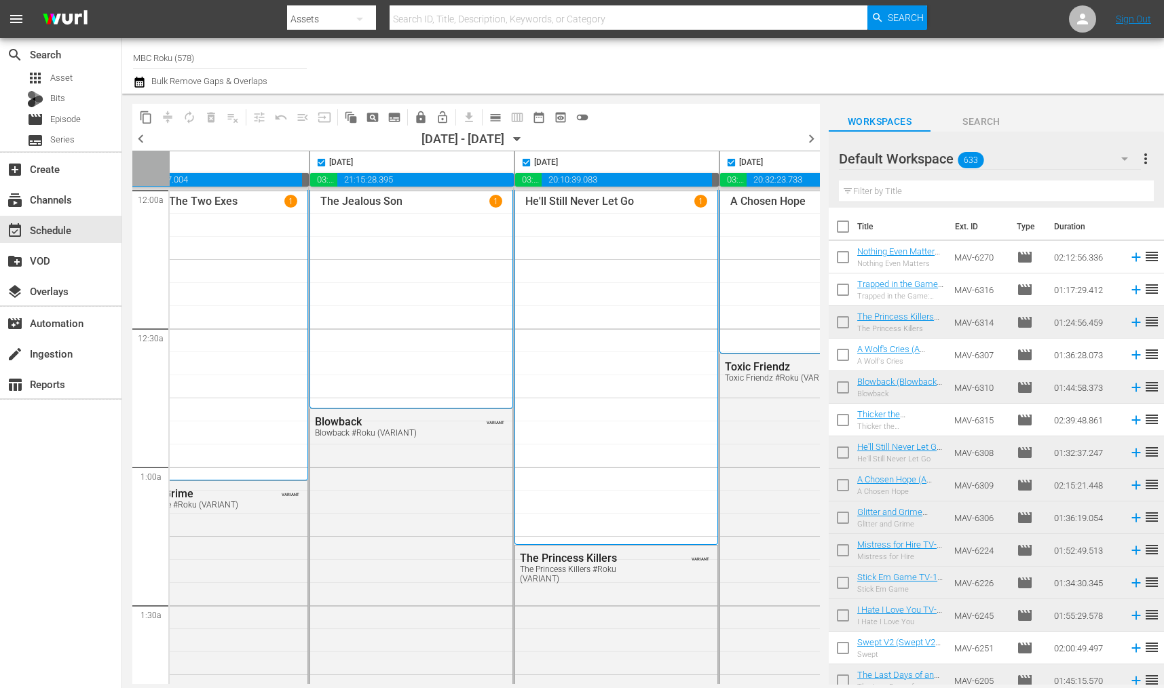
scroll to position [0, 0]
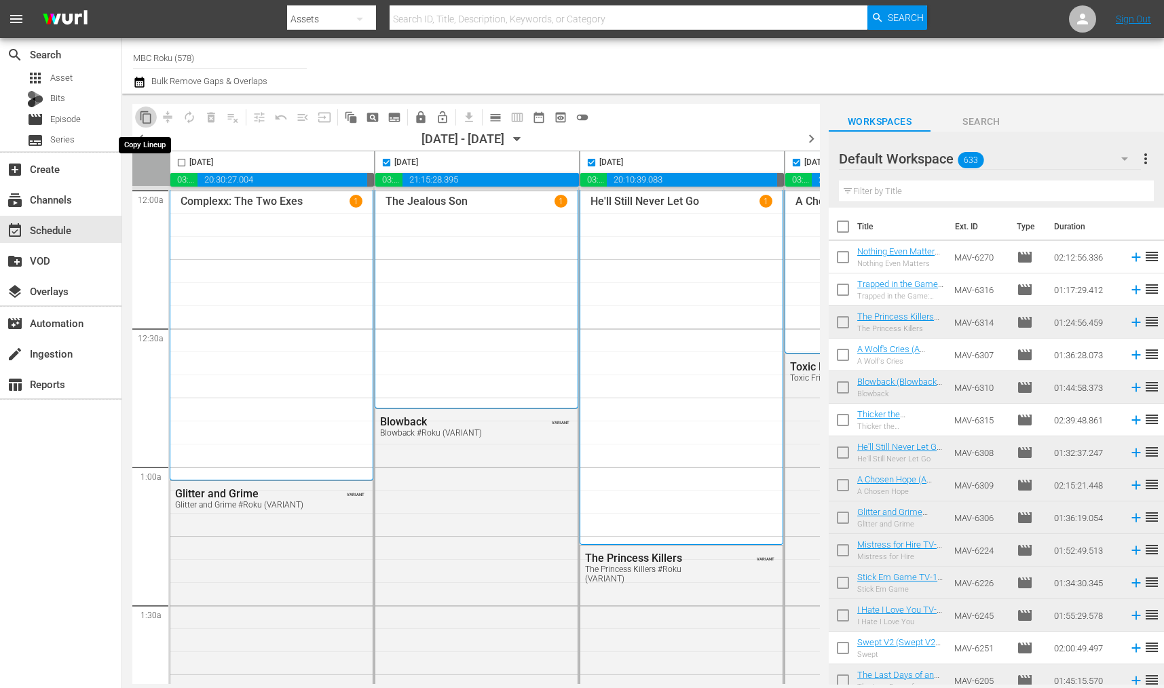
click at [147, 117] on span "content_copy" at bounding box center [146, 118] width 14 height 14
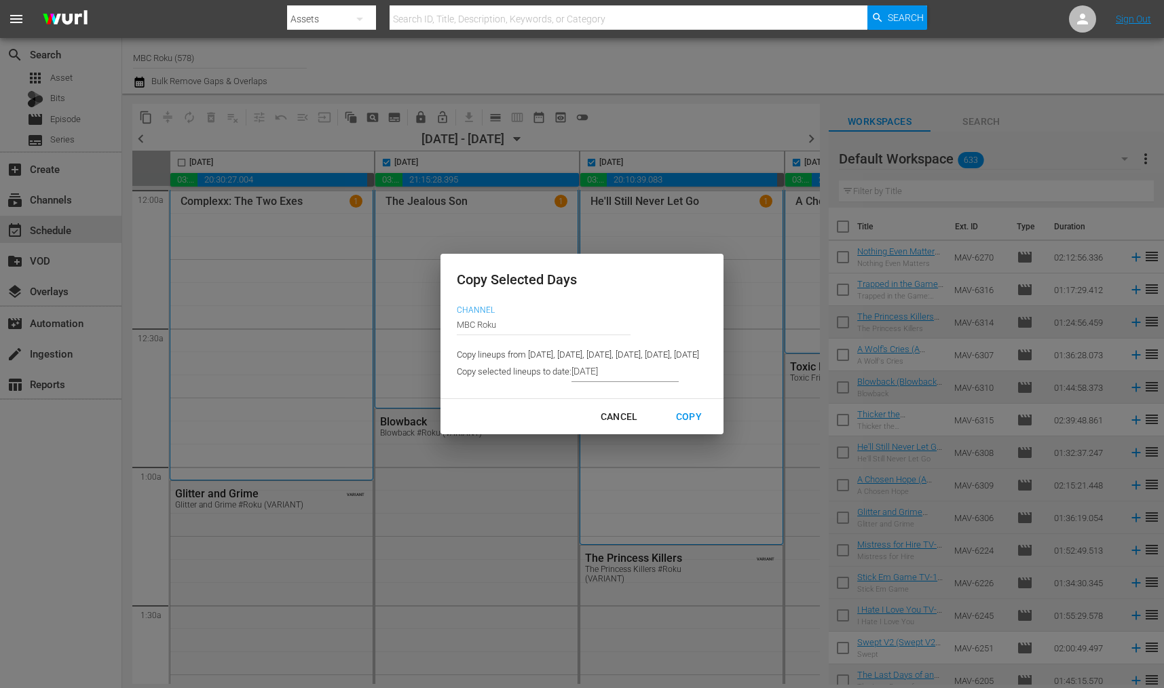
click at [571, 375] on input "[DATE]" at bounding box center [624, 372] width 107 height 20
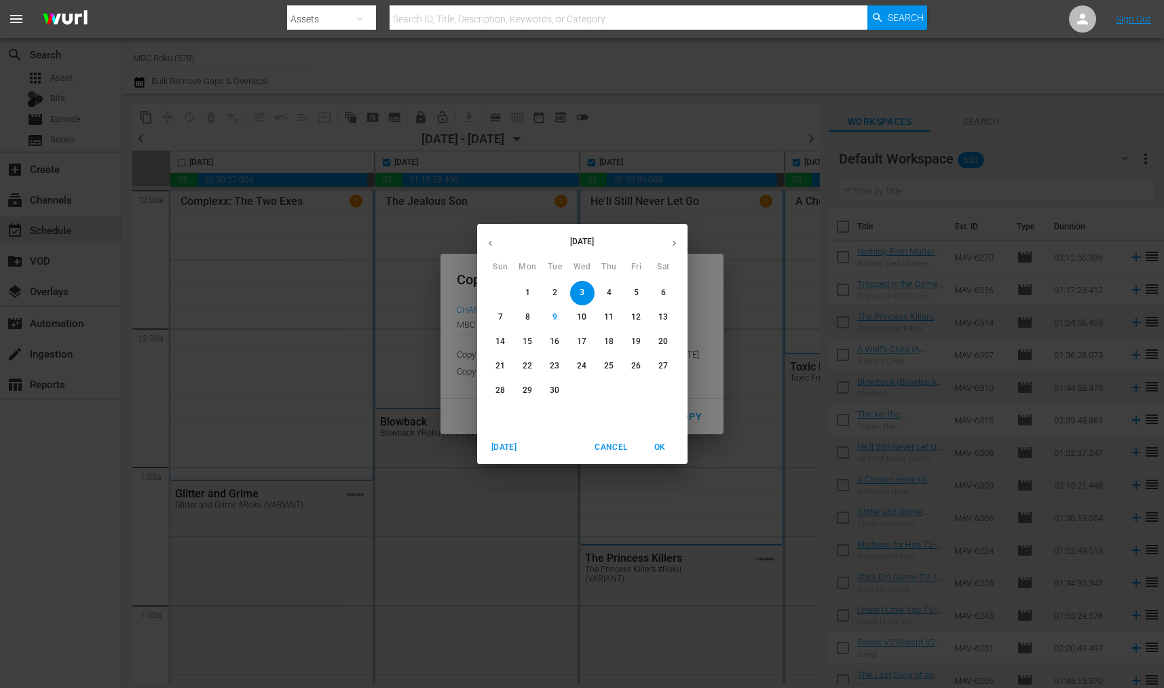
click at [669, 243] on icon "button" at bounding box center [674, 243] width 10 height 10
click at [668, 294] on span "4" at bounding box center [663, 293] width 24 height 12
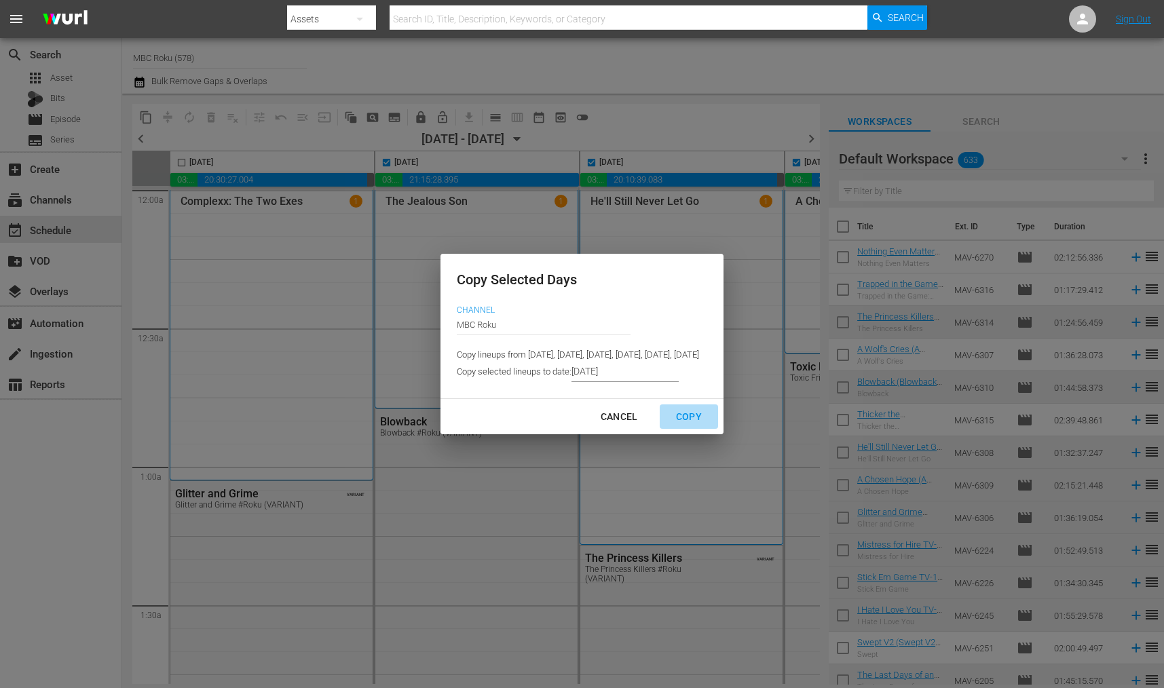
click at [712, 414] on div "Copy" at bounding box center [688, 416] width 47 height 17
type input "[DATE]"
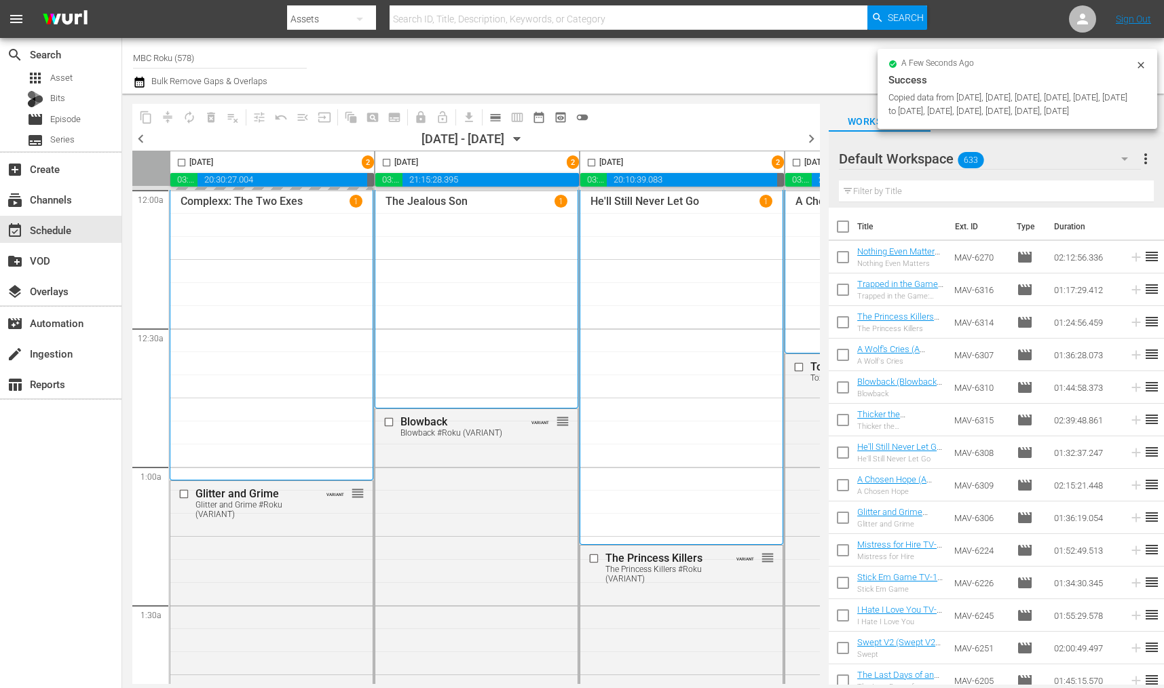
checkbox input "false"
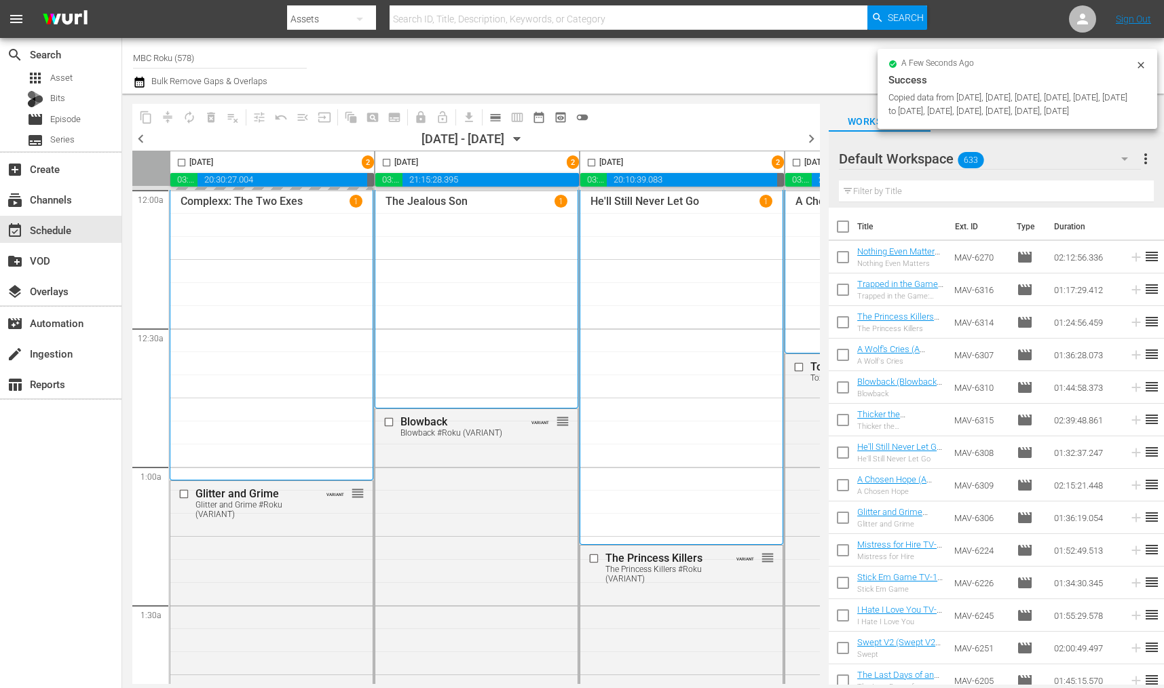
checkbox input "false"
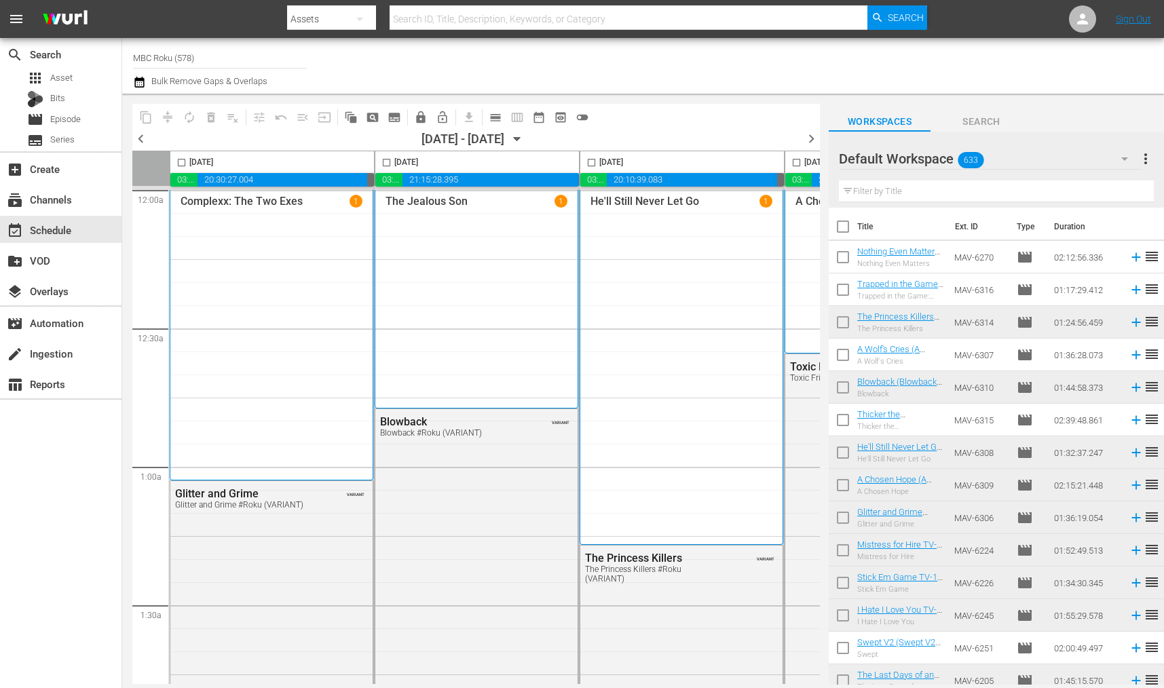
click at [525, 142] on icon "button" at bounding box center [517, 139] width 15 height 15
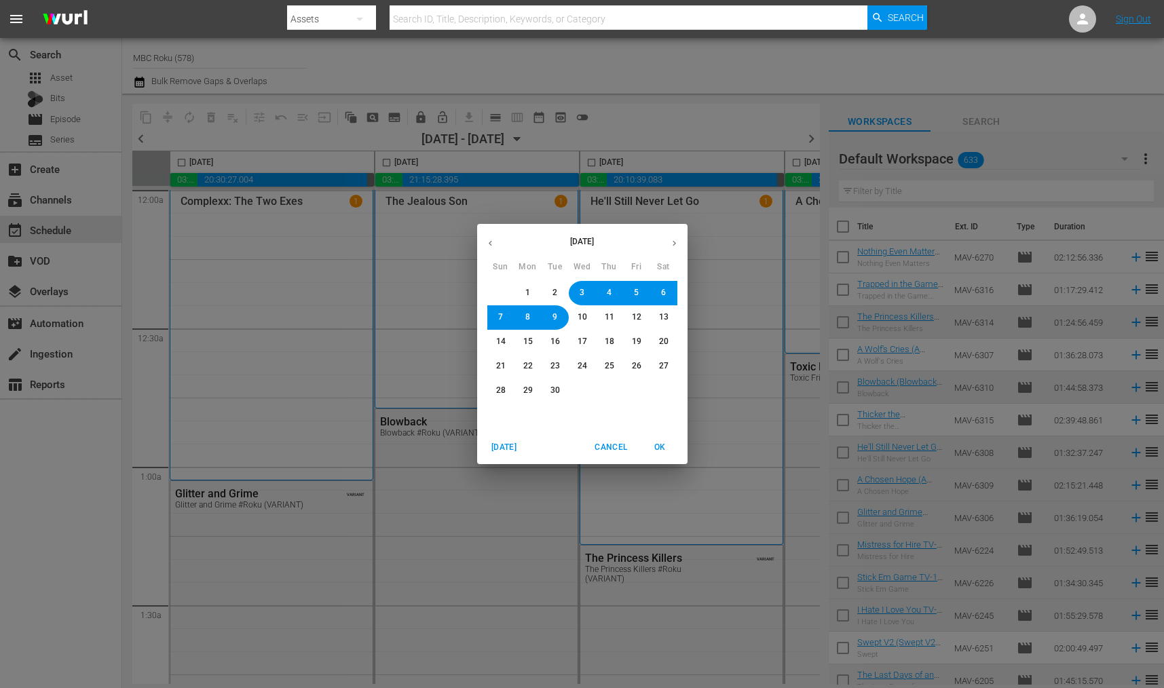
click at [673, 240] on icon "button" at bounding box center [674, 243] width 10 height 10
click at [658, 294] on button "4" at bounding box center [663, 293] width 24 height 24
drag, startPoint x: 662, startPoint y: 444, endPoint x: 668, endPoint y: 440, distance: 7.3
click at [662, 444] on span "OK" at bounding box center [660, 447] width 33 height 14
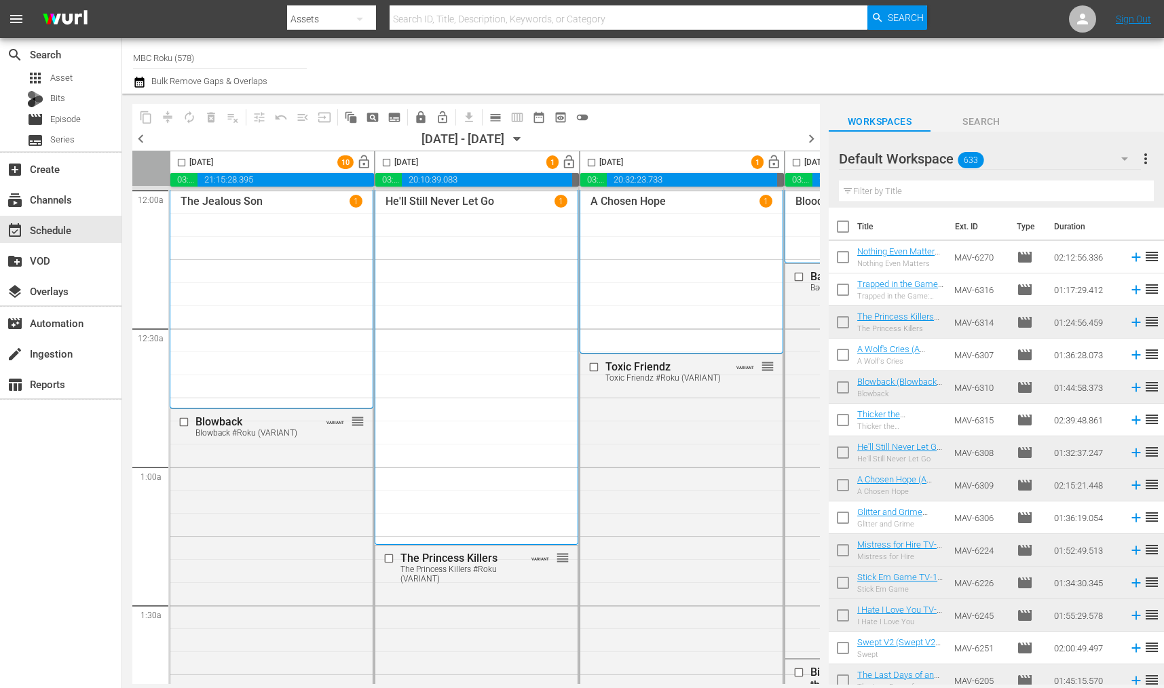
scroll to position [0, 788]
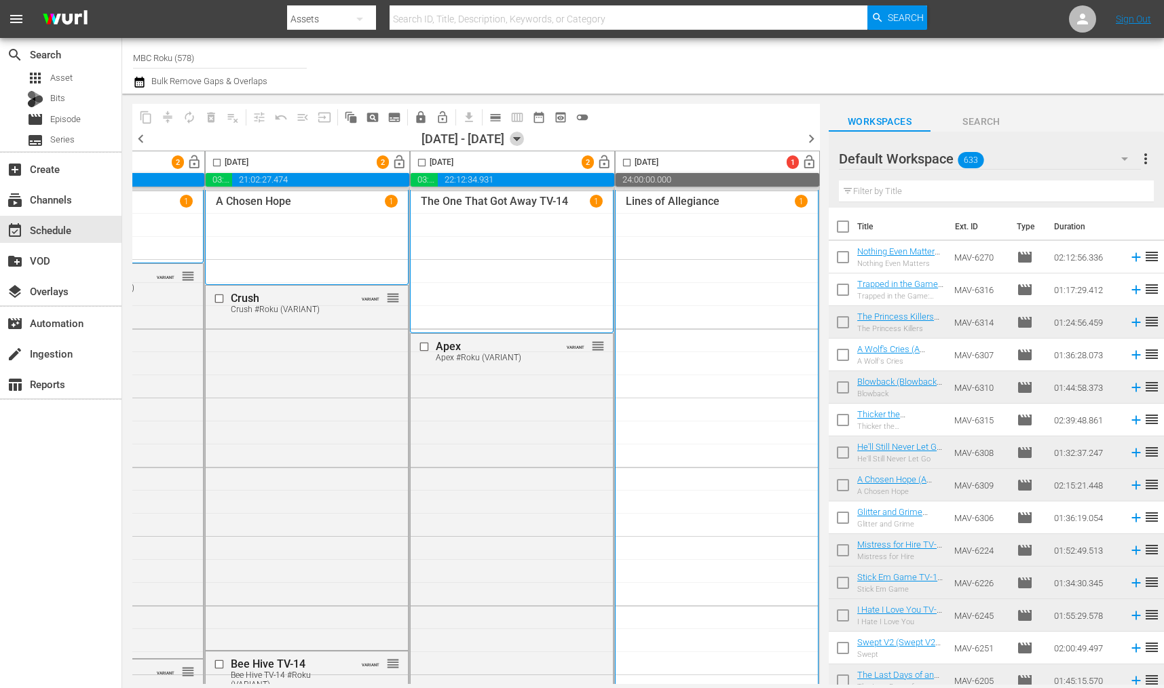
click at [525, 138] on icon "button" at bounding box center [517, 139] width 15 height 15
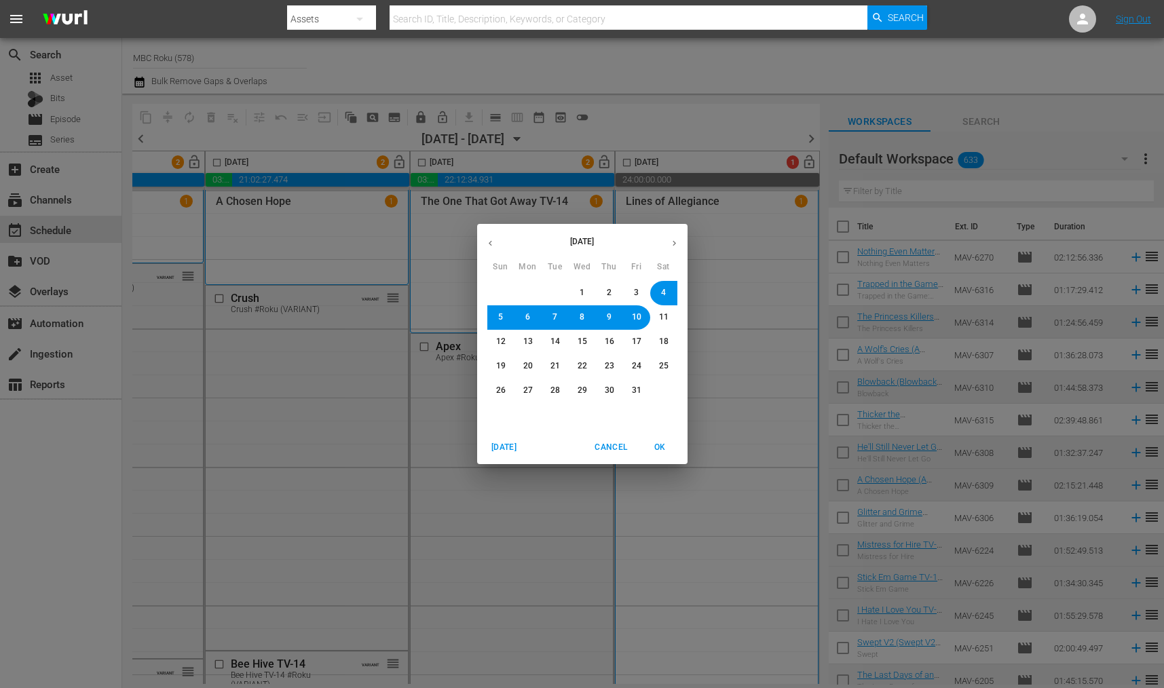
click at [492, 245] on icon "button" at bounding box center [490, 243] width 10 height 10
click at [585, 319] on span "10" at bounding box center [581, 317] width 9 height 12
click at [662, 444] on span "OK" at bounding box center [660, 447] width 33 height 14
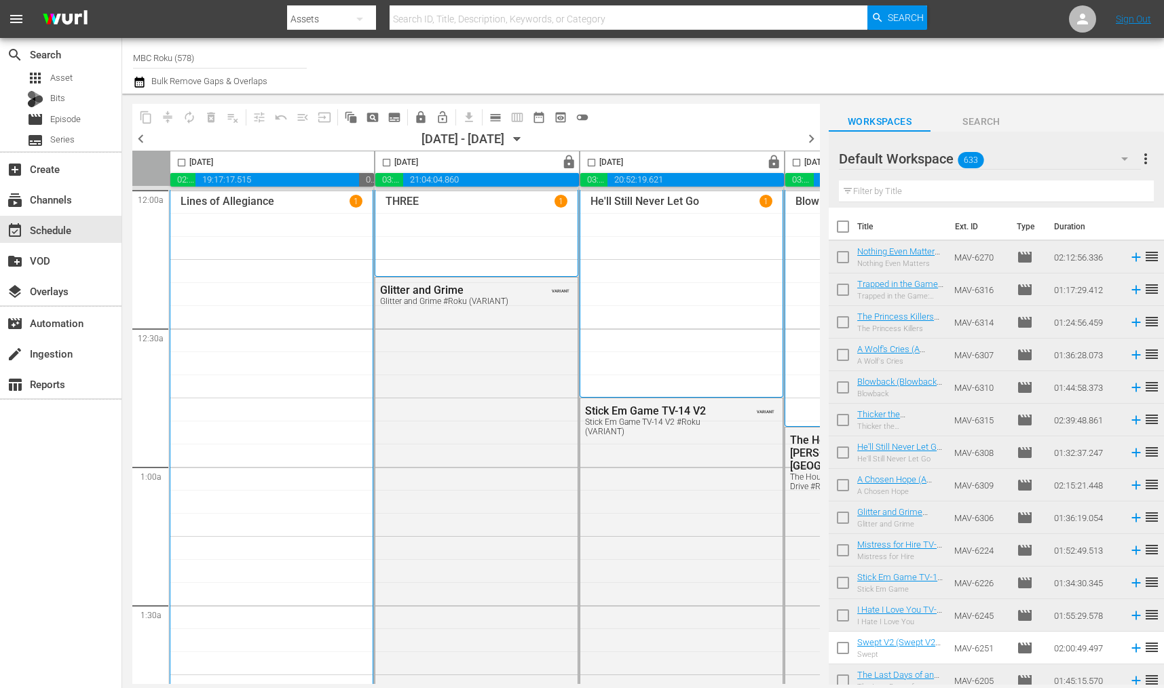
click at [180, 161] on input "checkbox" at bounding box center [182, 165] width 16 height 16
checkbox input "true"
click at [387, 163] on input "checkbox" at bounding box center [387, 165] width 16 height 16
checkbox input "true"
click at [590, 164] on input "checkbox" at bounding box center [592, 165] width 16 height 16
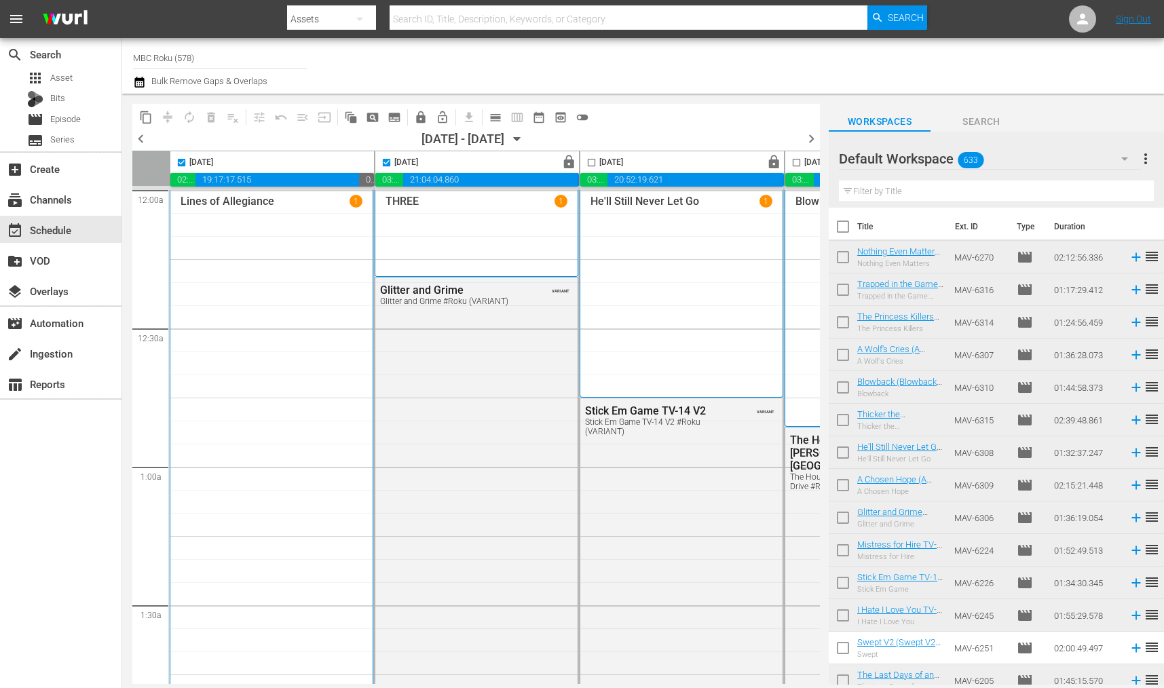
checkbox input "true"
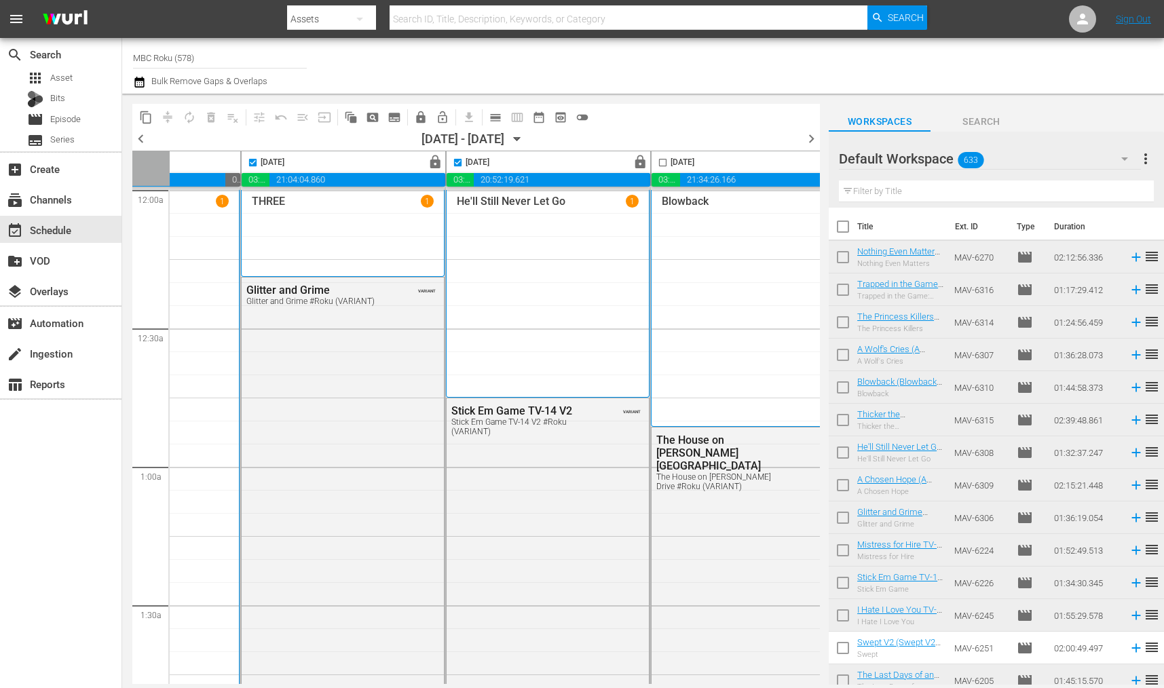
scroll to position [0, 136]
click at [656, 158] on input "checkbox" at bounding box center [661, 165] width 16 height 16
checkbox input "true"
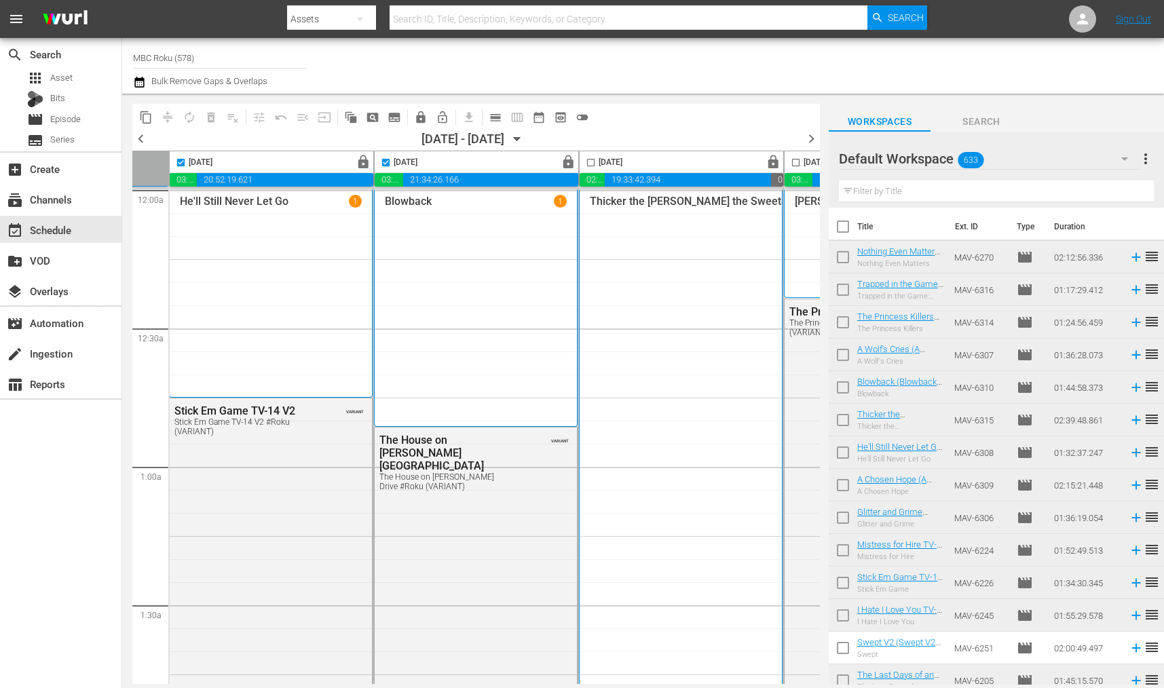
scroll to position [0, 415]
click at [585, 159] on input "checkbox" at bounding box center [587, 165] width 16 height 16
checkbox input "true"
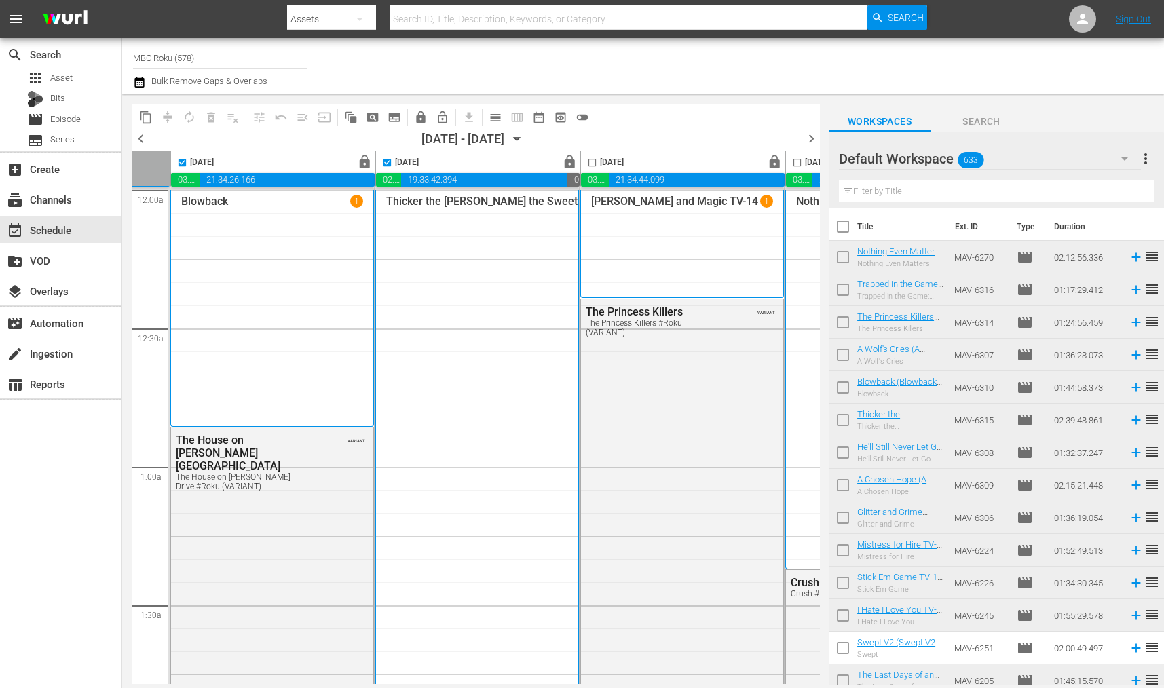
scroll to position [0, 615]
click at [588, 163] on input "checkbox" at bounding box center [591, 165] width 16 height 16
checkbox input "true"
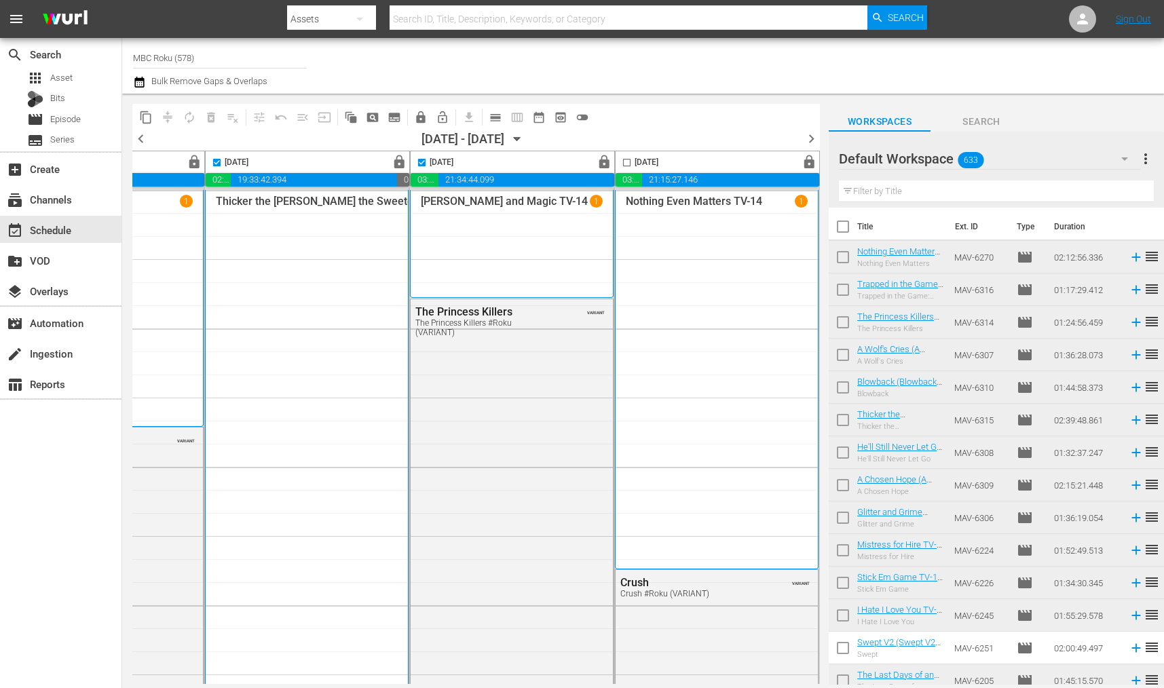
click at [619, 159] on input "checkbox" at bounding box center [627, 165] width 16 height 16
checkbox input "true"
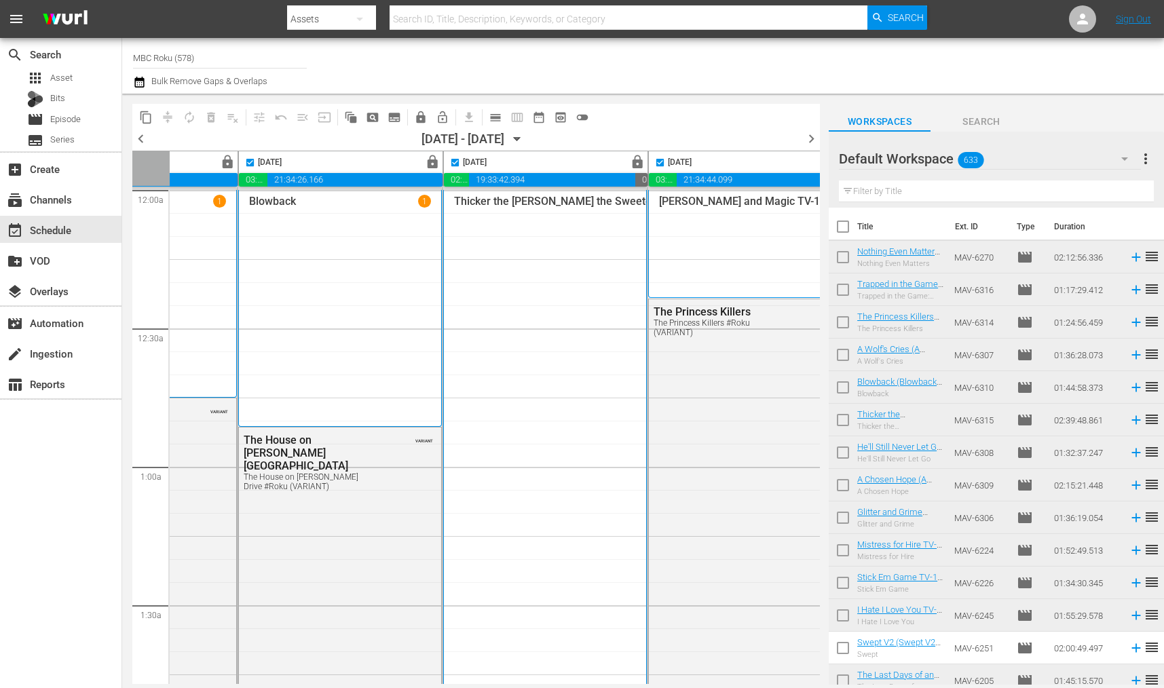
scroll to position [0, 0]
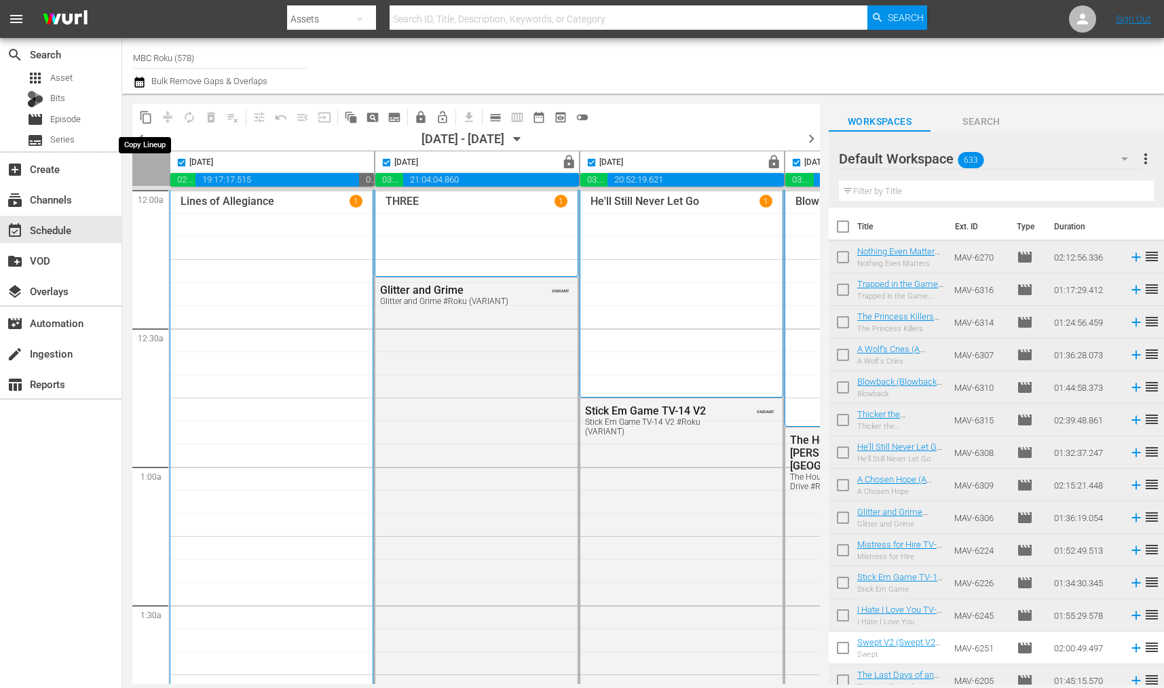
click at [150, 115] on span "content_copy" at bounding box center [146, 118] width 14 height 14
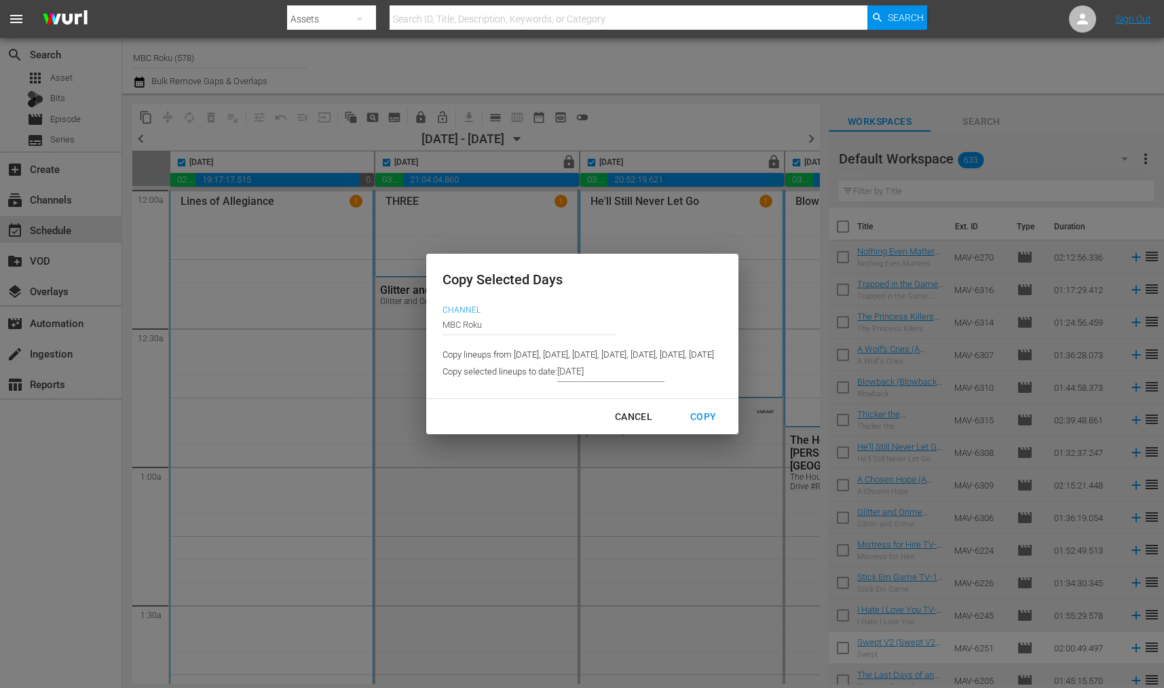
click at [557, 370] on input "[DATE]" at bounding box center [610, 372] width 107 height 20
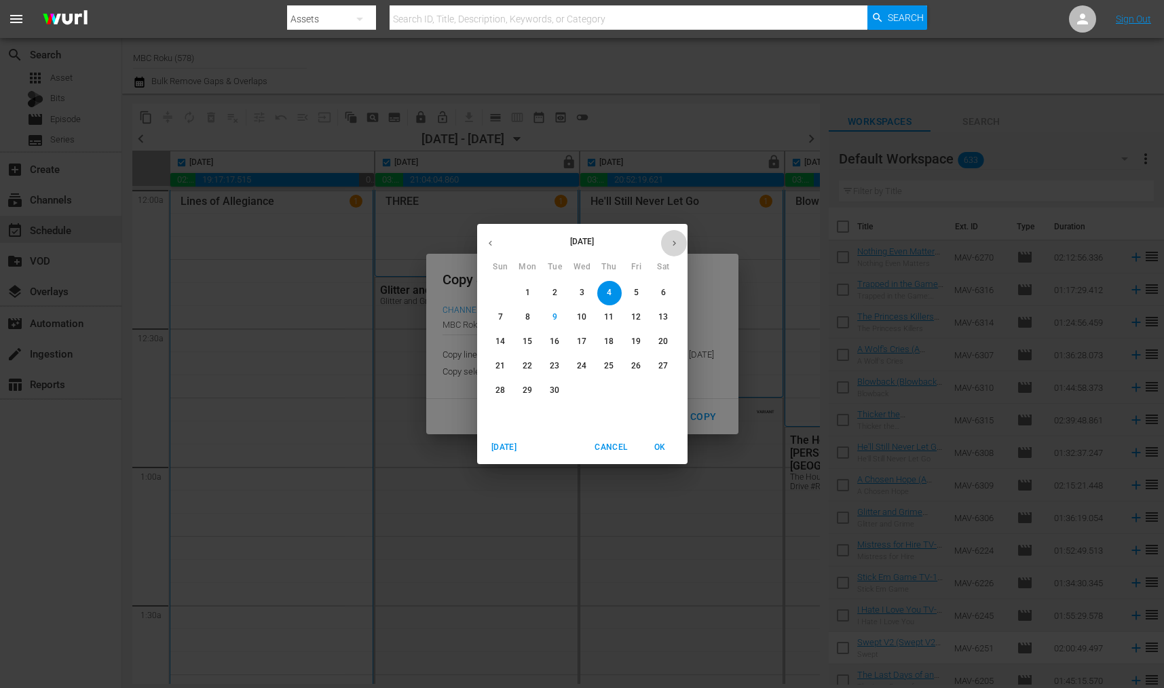
click at [676, 235] on button "button" at bounding box center [674, 243] width 26 height 26
click at [643, 323] on button "10" at bounding box center [636, 317] width 24 height 24
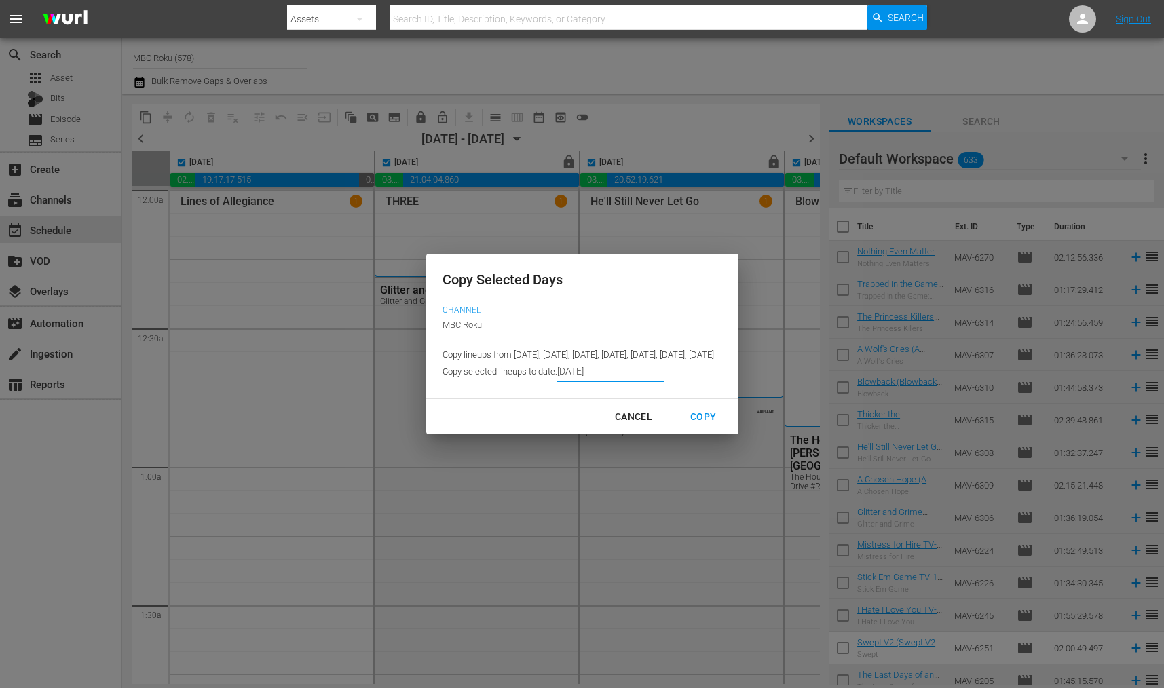
click at [727, 423] on div "Copy" at bounding box center [702, 416] width 47 height 17
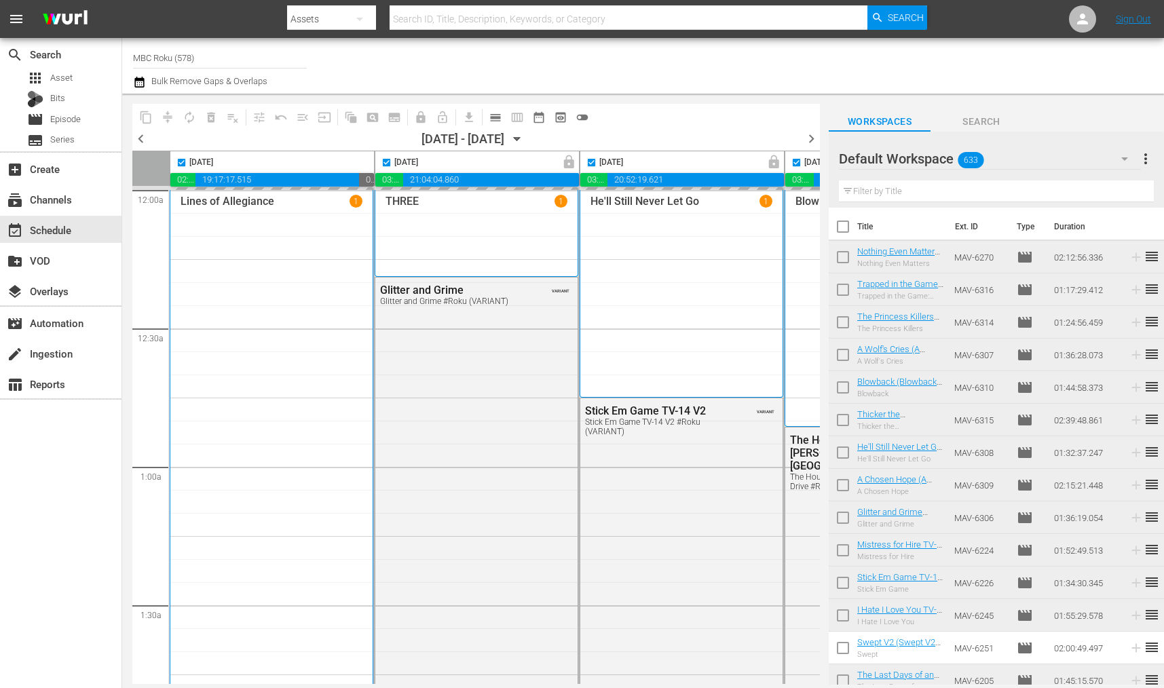
type input "[DATE]"
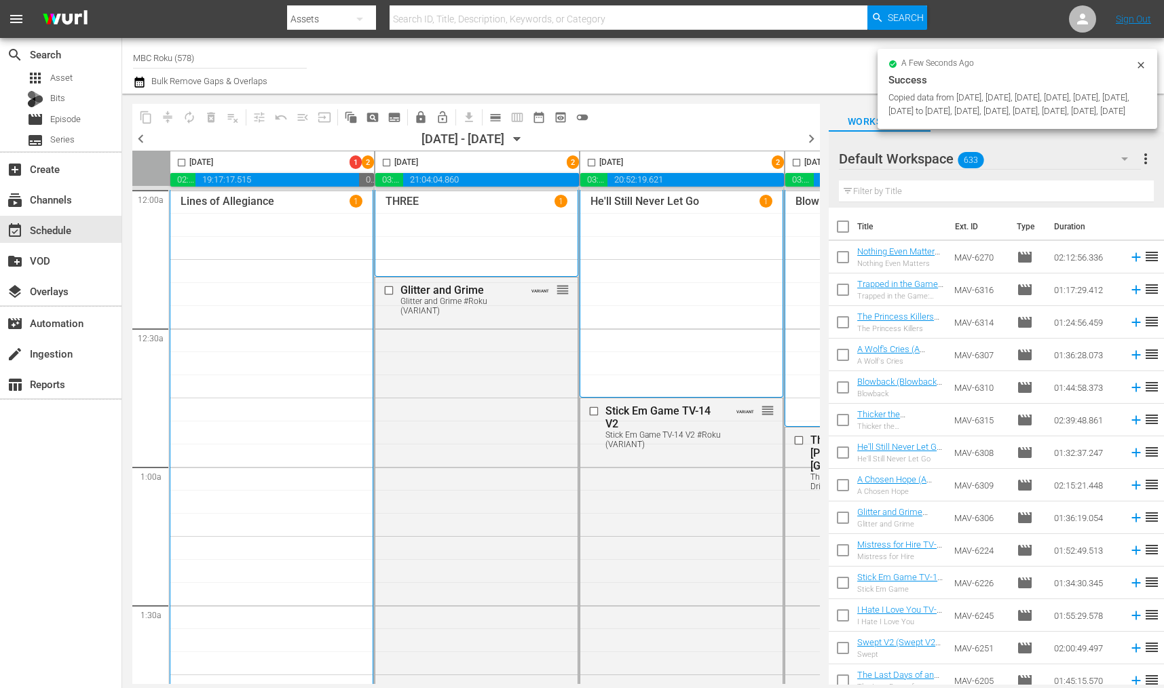
checkbox input "false"
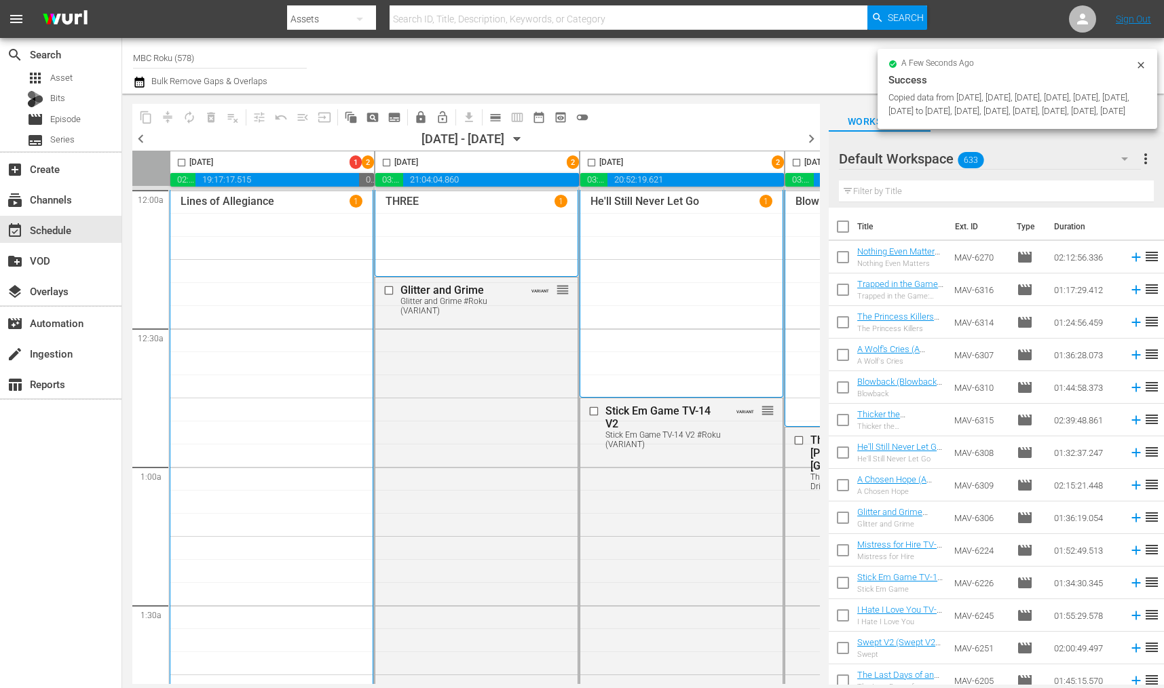
checkbox input "false"
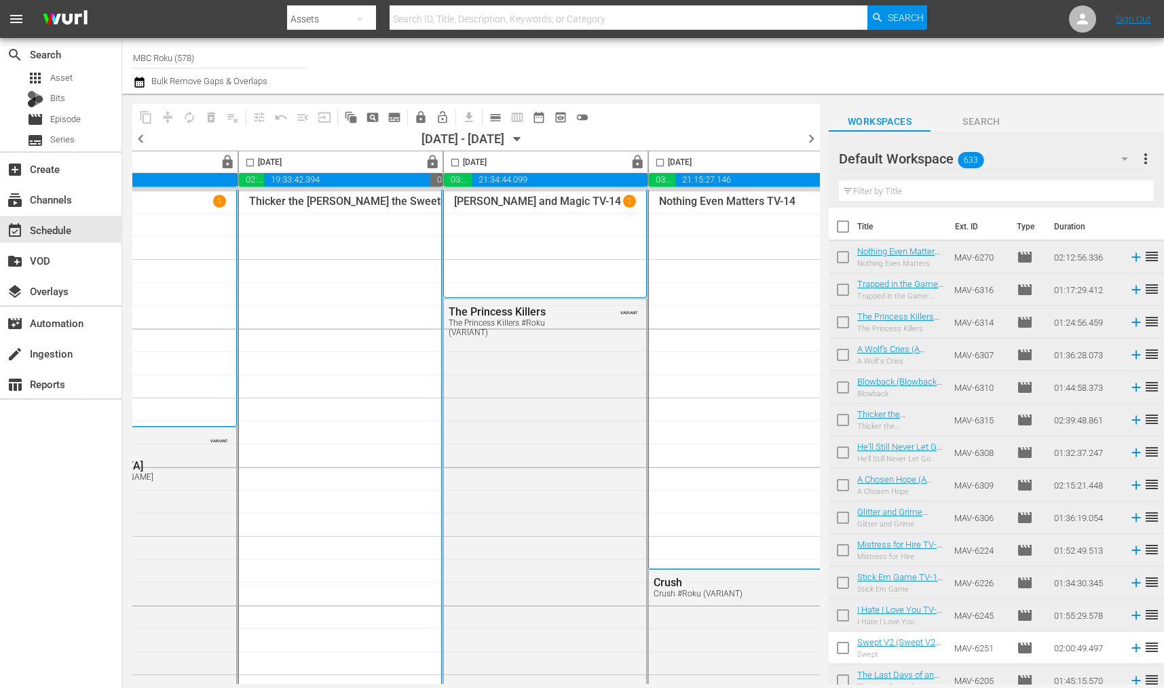
scroll to position [0, 788]
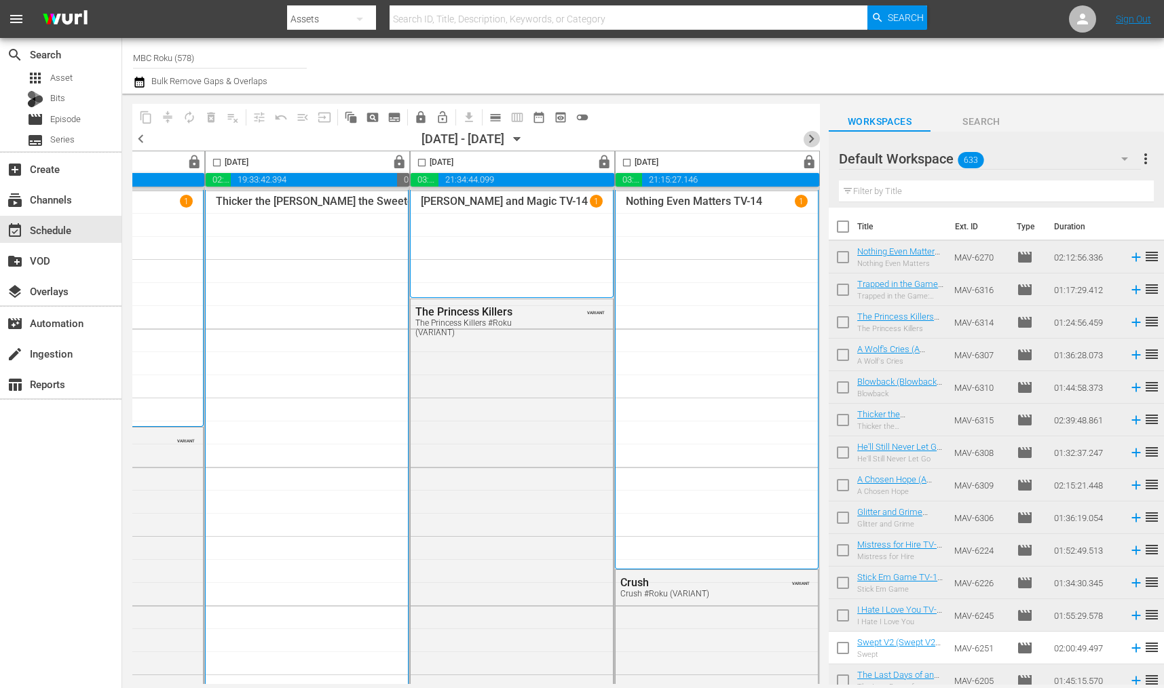
click at [812, 142] on span "chevron_right" at bounding box center [811, 138] width 17 height 17
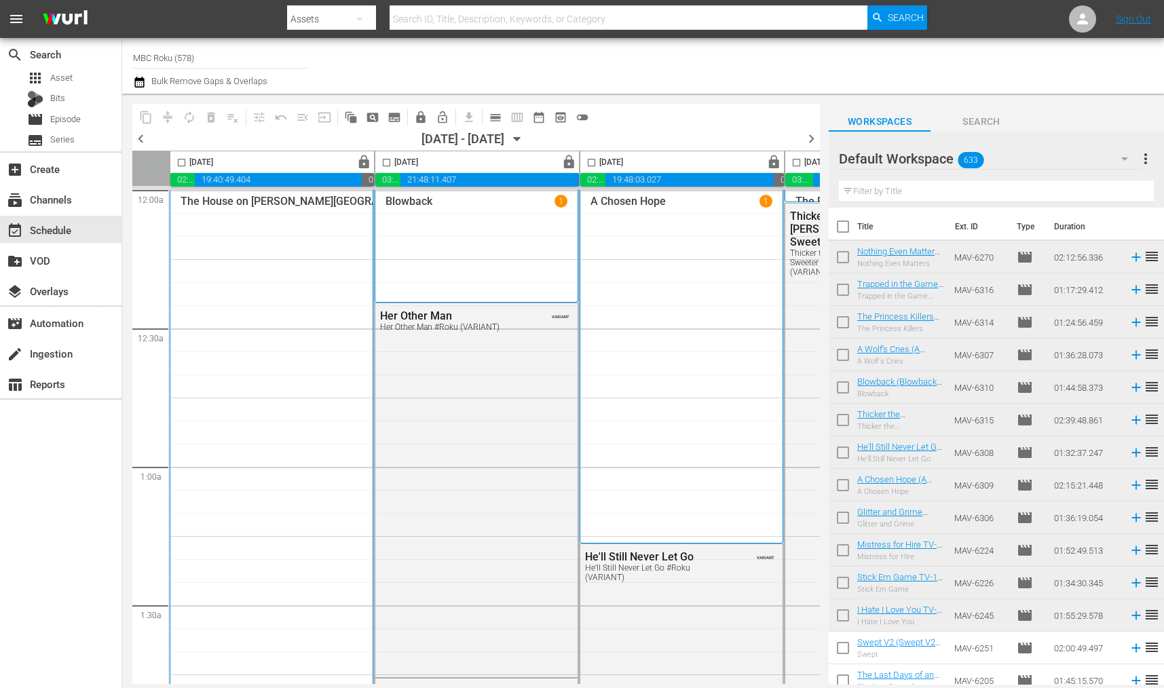
click at [182, 160] on input "checkbox" at bounding box center [182, 165] width 16 height 16
checkbox input "true"
click at [391, 164] on input "checkbox" at bounding box center [387, 165] width 16 height 16
checkbox input "true"
click at [593, 161] on input "checkbox" at bounding box center [592, 165] width 16 height 16
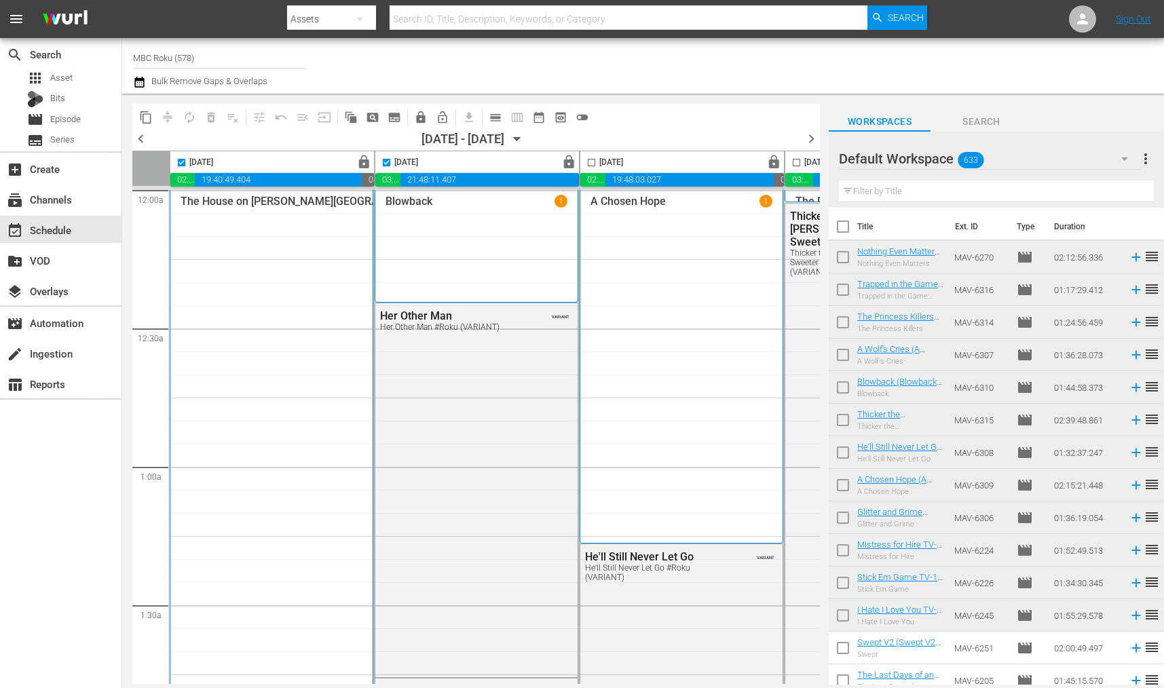
checkbox input "true"
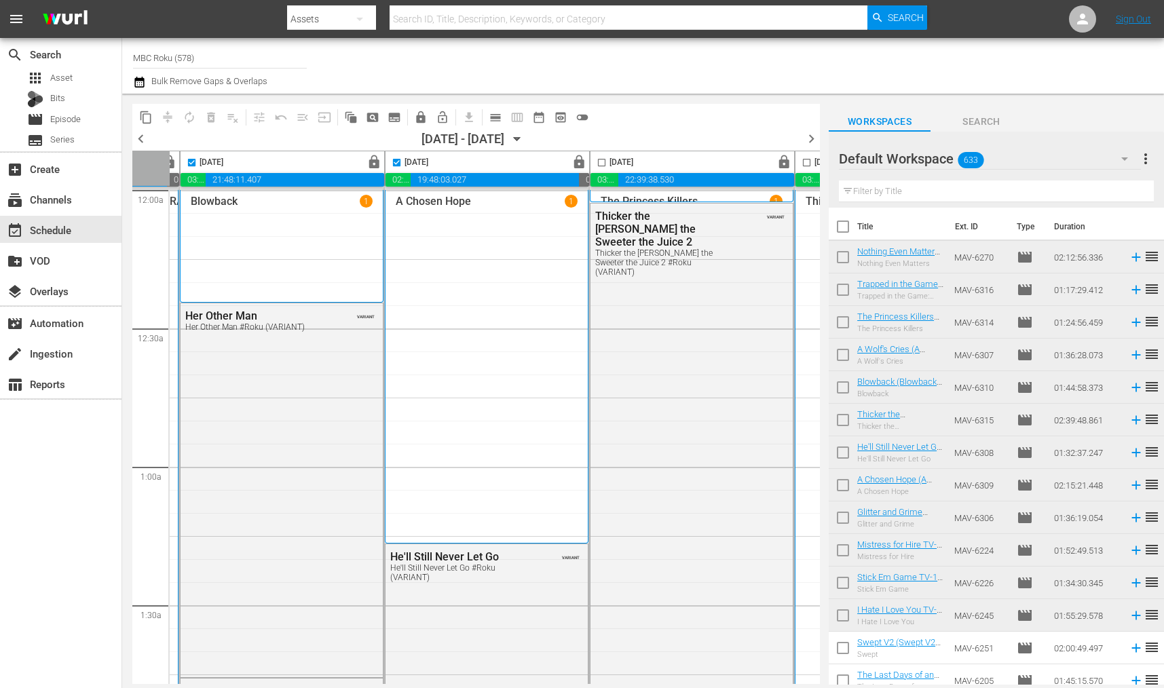
scroll to position [0, 195]
click at [594, 161] on input "checkbox" at bounding box center [601, 165] width 16 height 16
checkbox input "true"
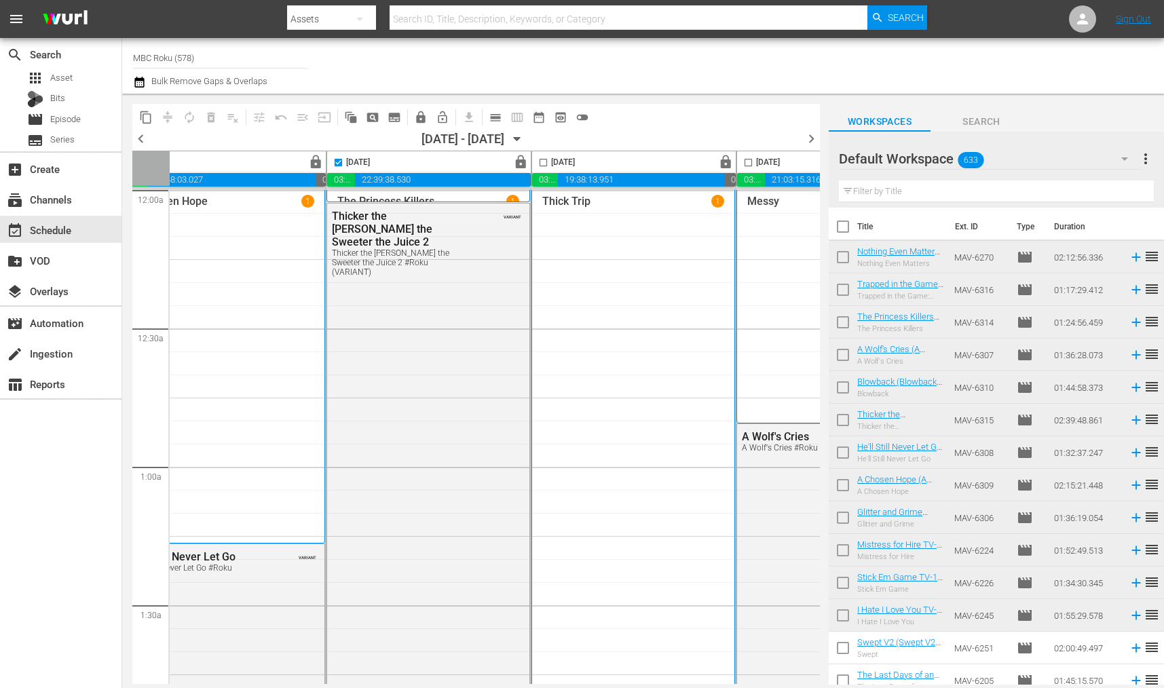
scroll to position [0, 459]
drag, startPoint x: 542, startPoint y: 163, endPoint x: 592, endPoint y: 176, distance: 51.8
click at [543, 163] on input "checkbox" at bounding box center [543, 165] width 16 height 16
checkbox input "true"
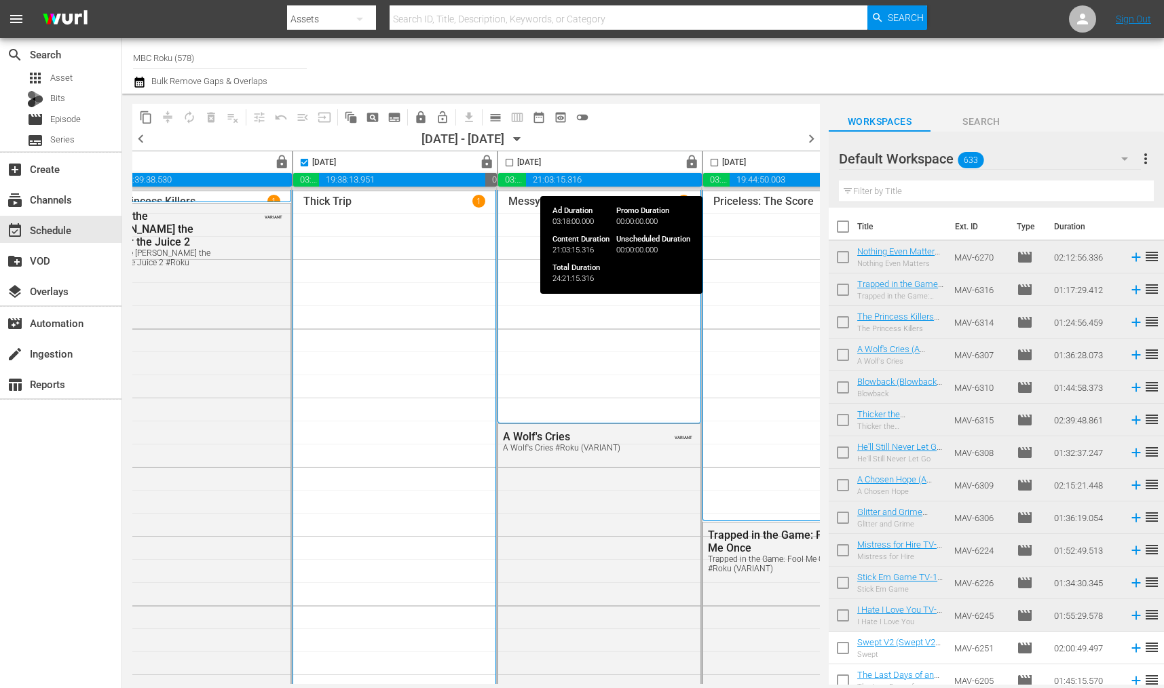
scroll to position [0, 706]
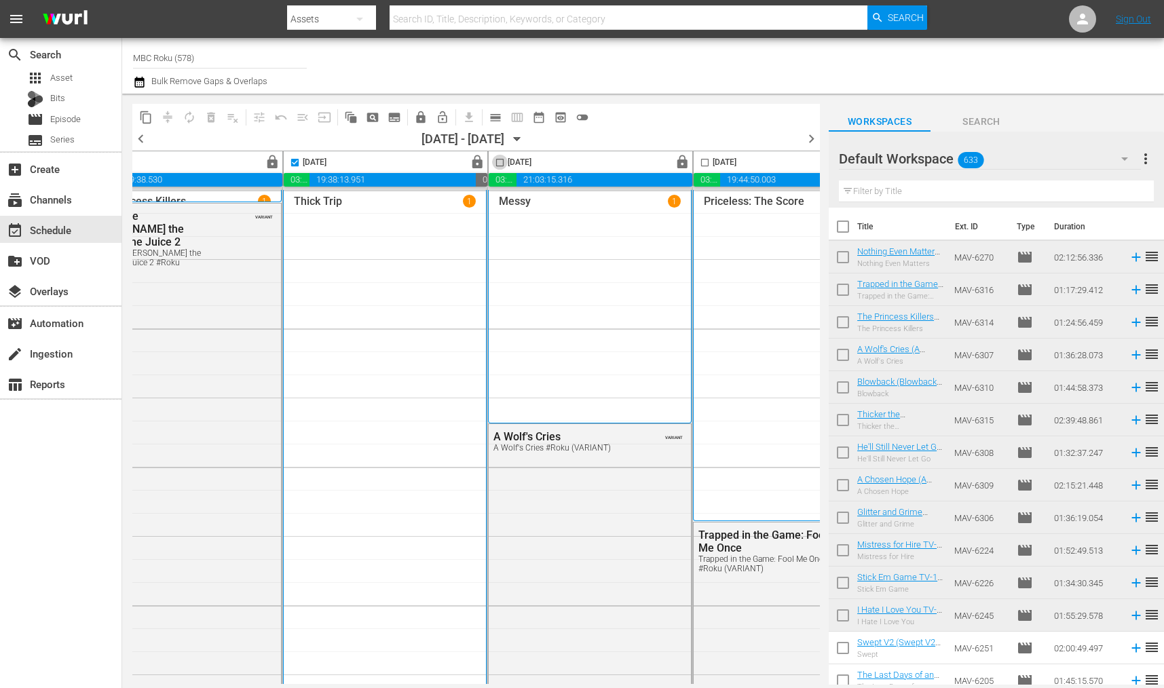
drag, startPoint x: 501, startPoint y: 163, endPoint x: 677, endPoint y: 164, distance: 175.7
click at [501, 163] on input "checkbox" at bounding box center [500, 165] width 16 height 16
checkbox input "true"
click at [703, 163] on input "checkbox" at bounding box center [705, 165] width 16 height 16
checkbox input "true"
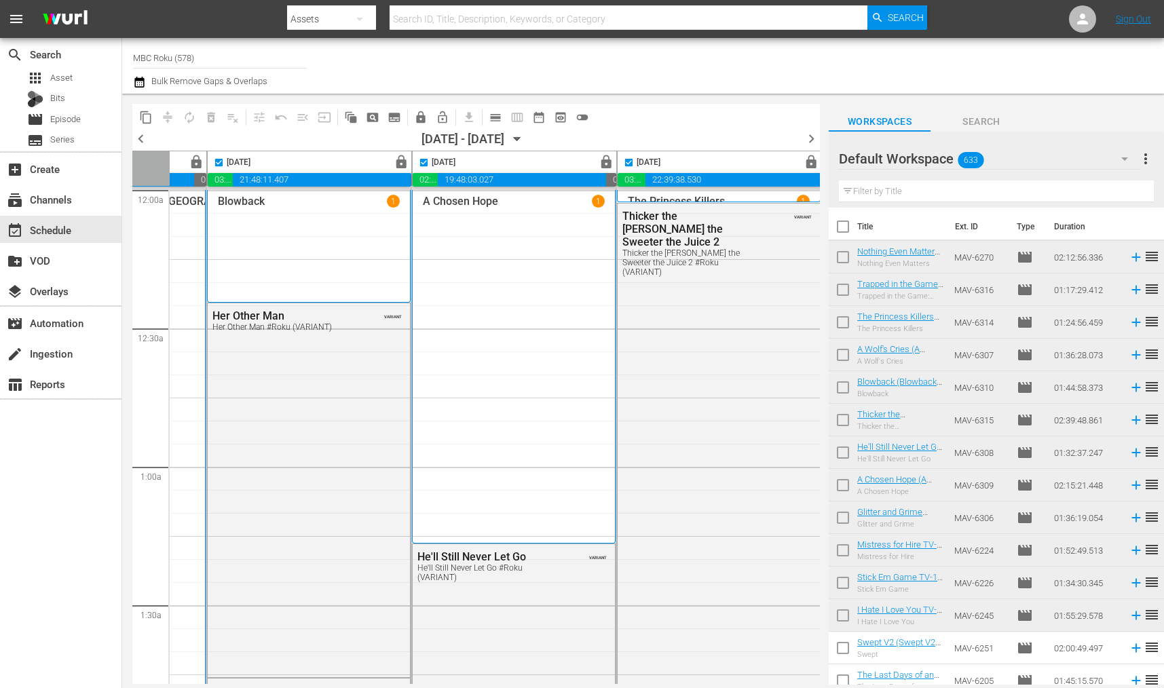
scroll to position [0, 0]
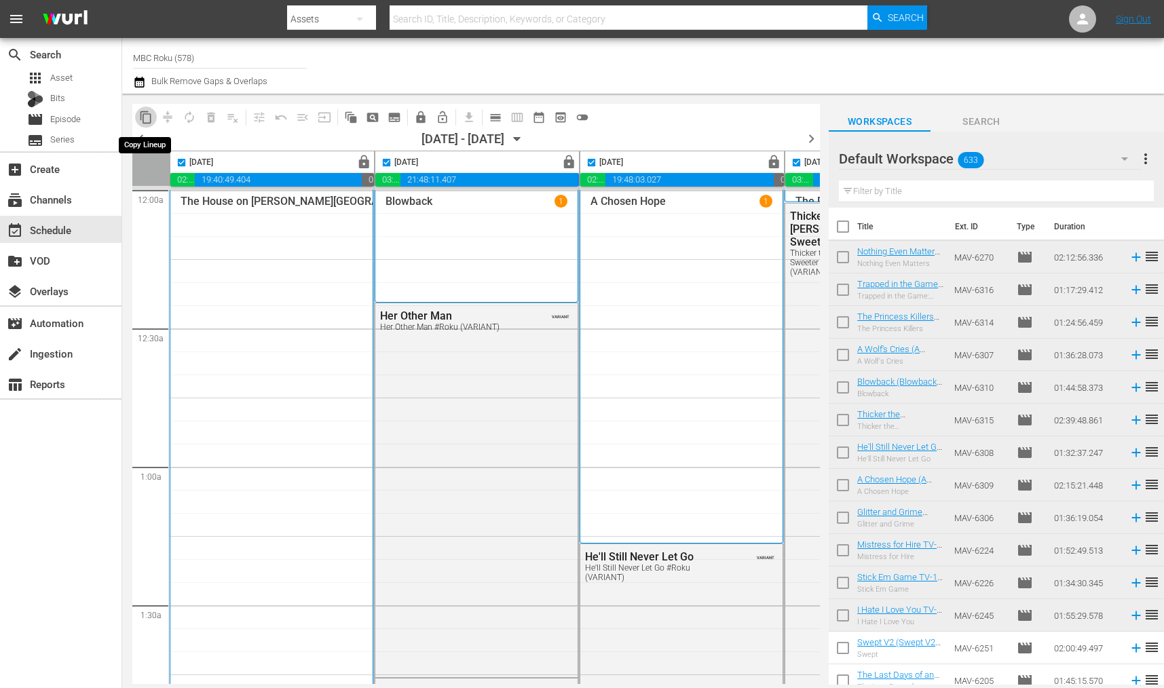
click at [143, 115] on span "content_copy" at bounding box center [146, 118] width 14 height 14
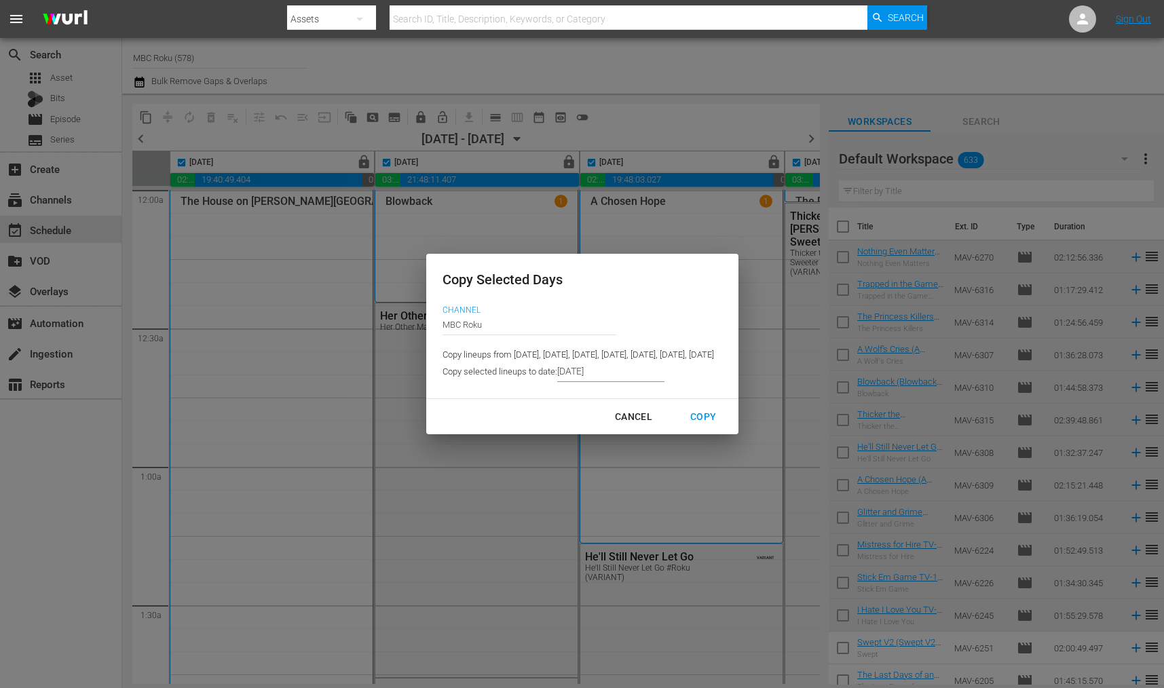
click at [557, 379] on input "[DATE]" at bounding box center [610, 372] width 107 height 20
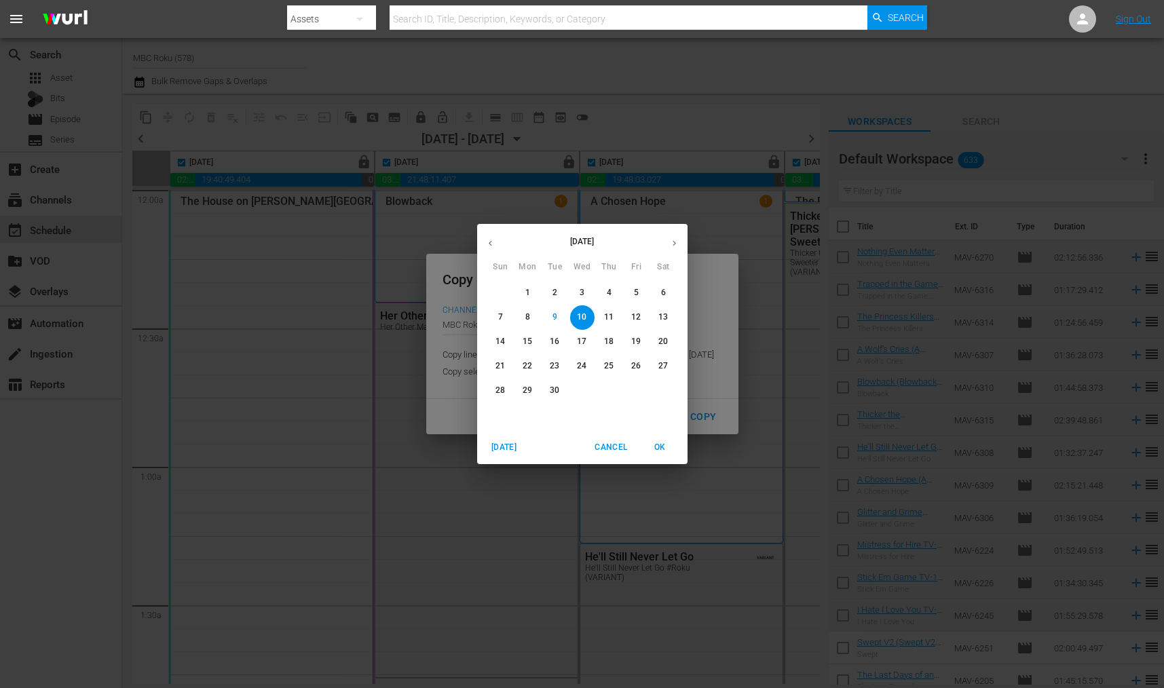
click at [674, 242] on icon "button" at bounding box center [673, 243] width 3 height 5
click at [644, 340] on span "17" at bounding box center [636, 342] width 24 height 12
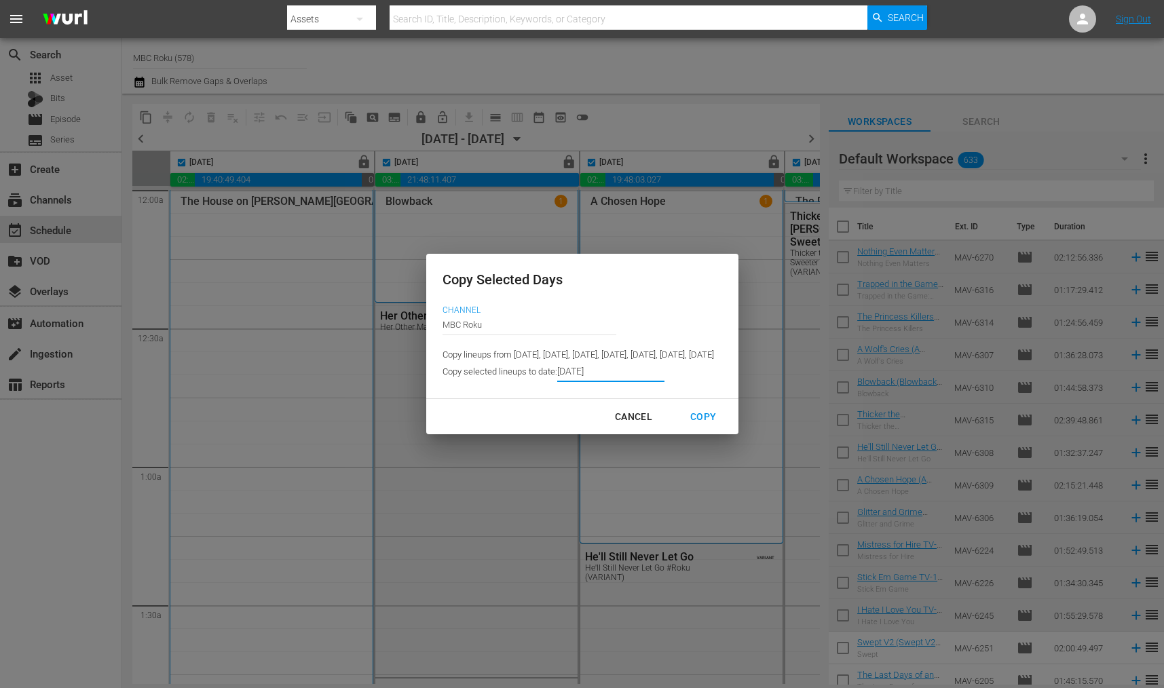
click at [727, 421] on div "Copy" at bounding box center [702, 416] width 47 height 17
type input "[DATE]"
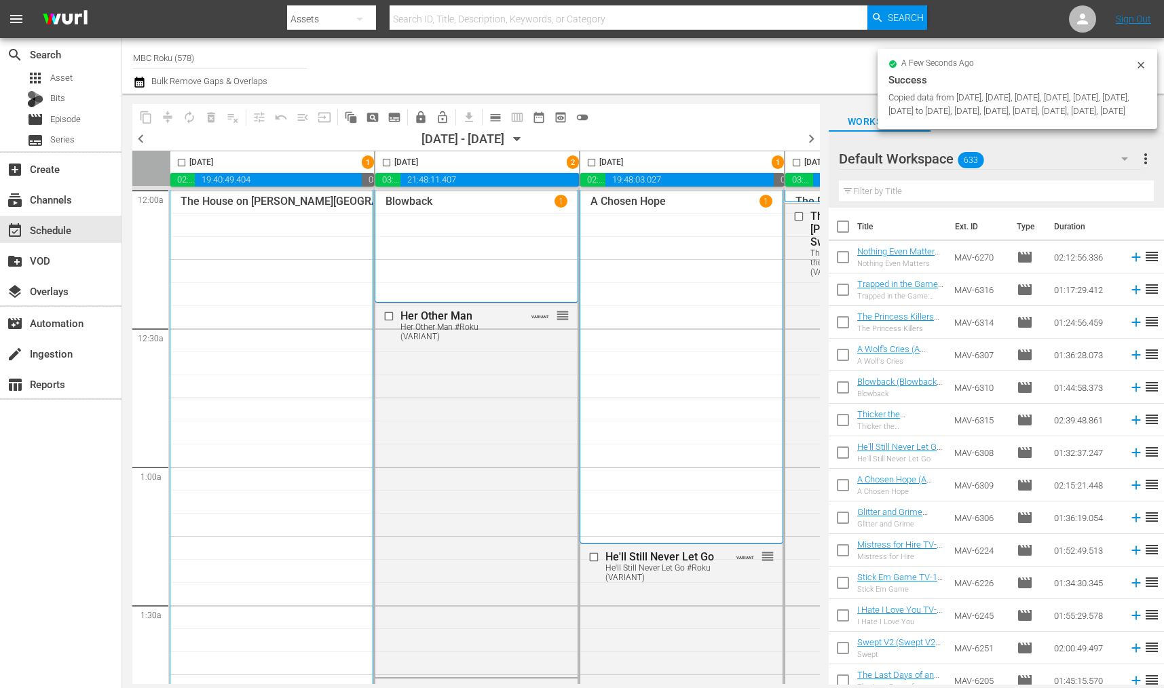
checkbox input "false"
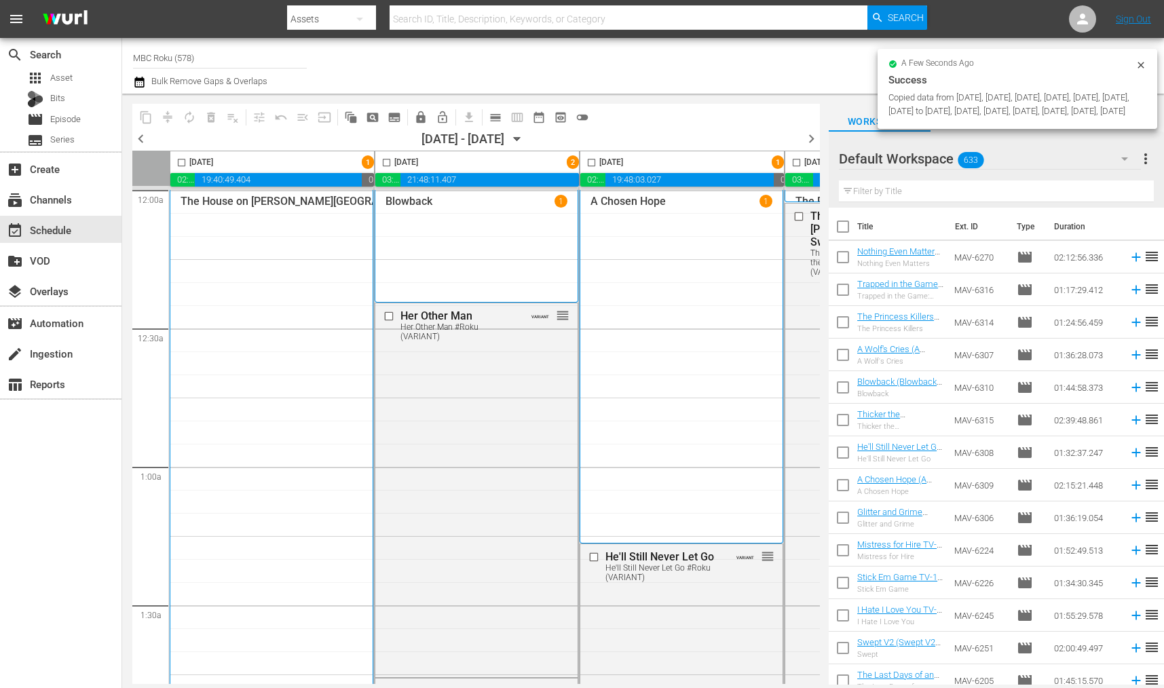
checkbox input "false"
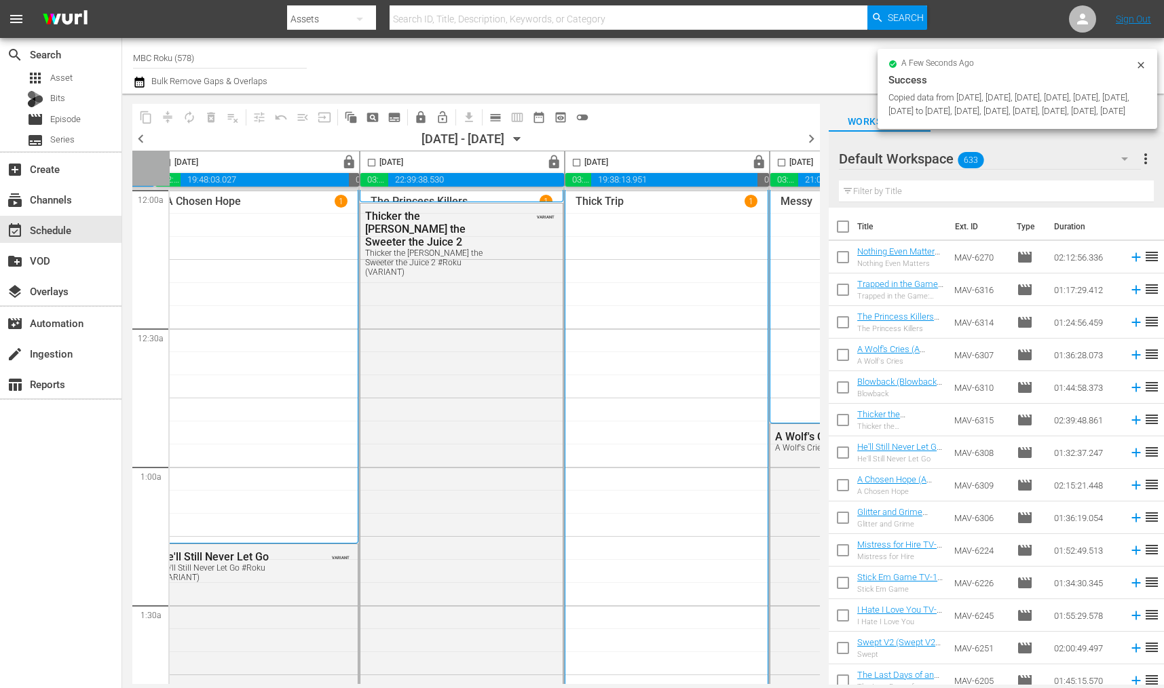
scroll to position [0, 788]
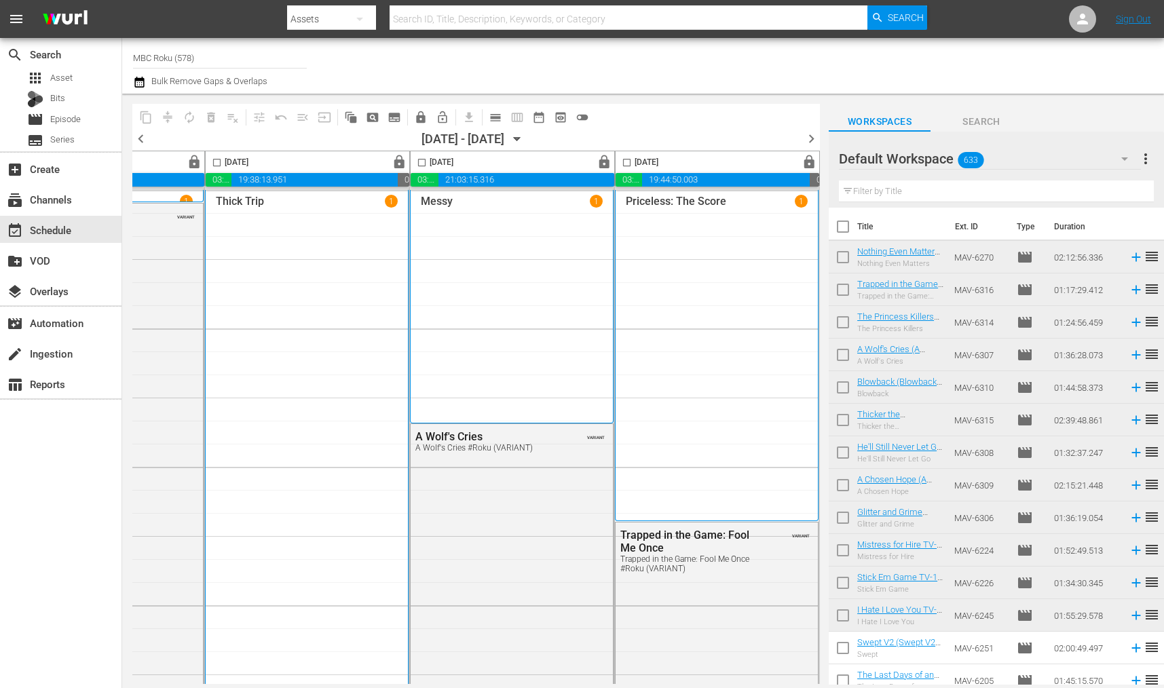
click at [525, 138] on icon "button" at bounding box center [517, 139] width 15 height 15
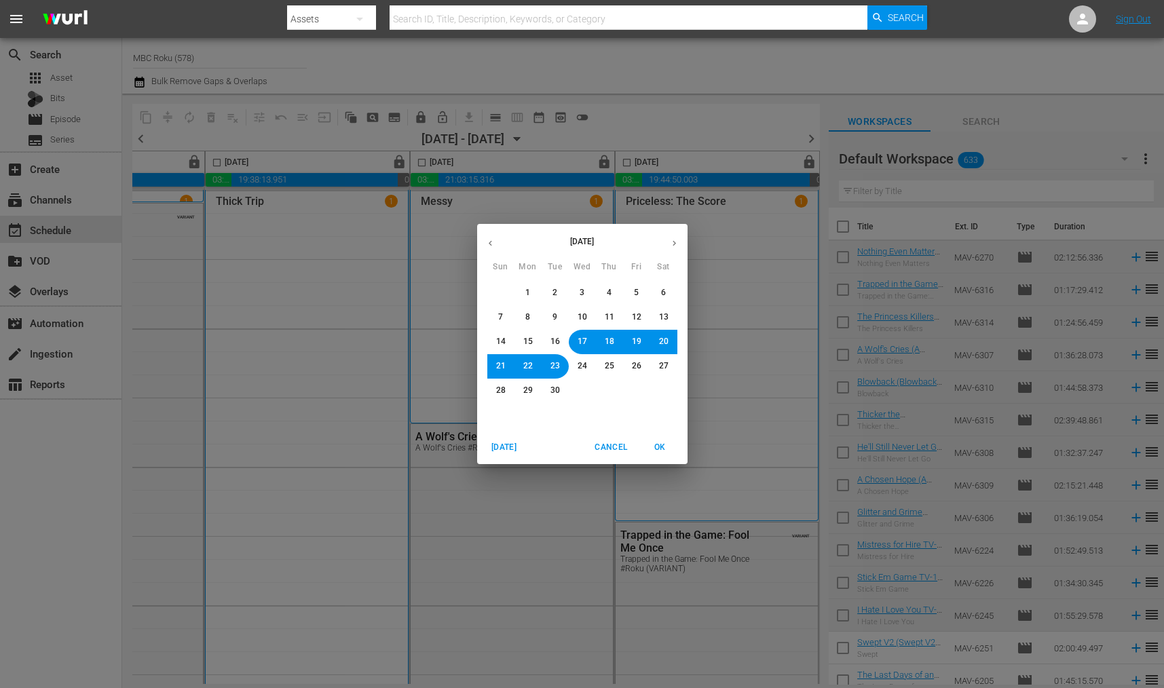
click at [766, 96] on div "[DATE] Sun Mon Tue Wed Thu Fri Sat 31 1 2 3 4 5 6 7 8 9 10 11 12 13 14 15 16 17…" at bounding box center [582, 344] width 1164 height 688
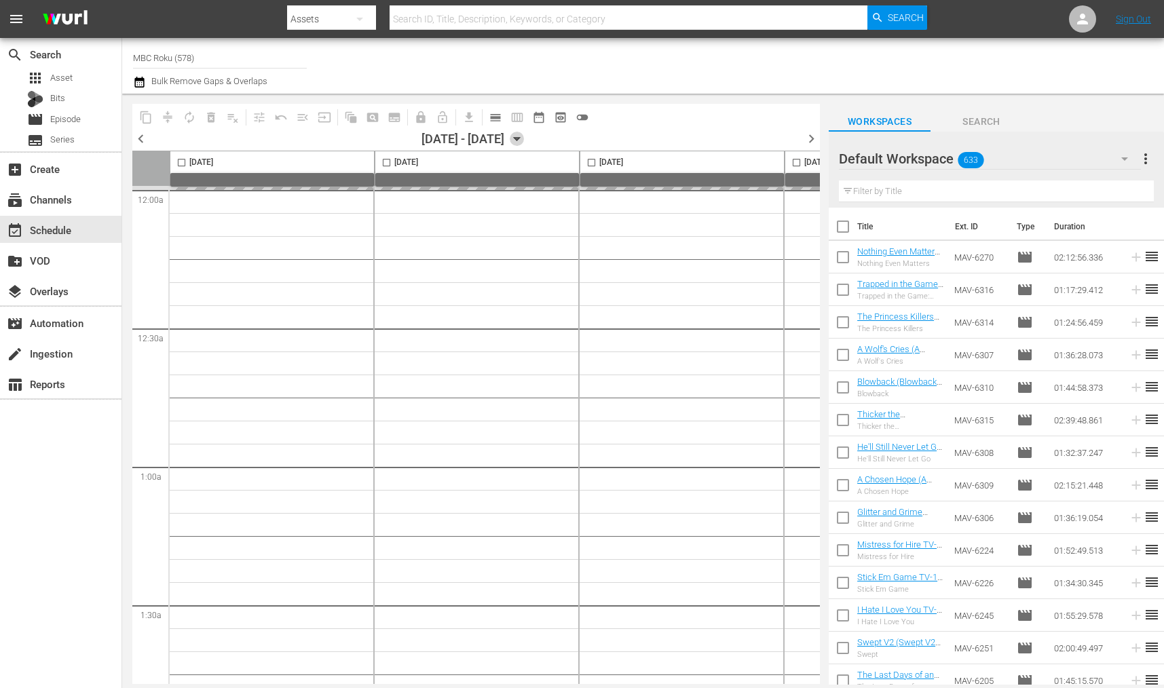
click at [525, 140] on icon "button" at bounding box center [517, 139] width 15 height 15
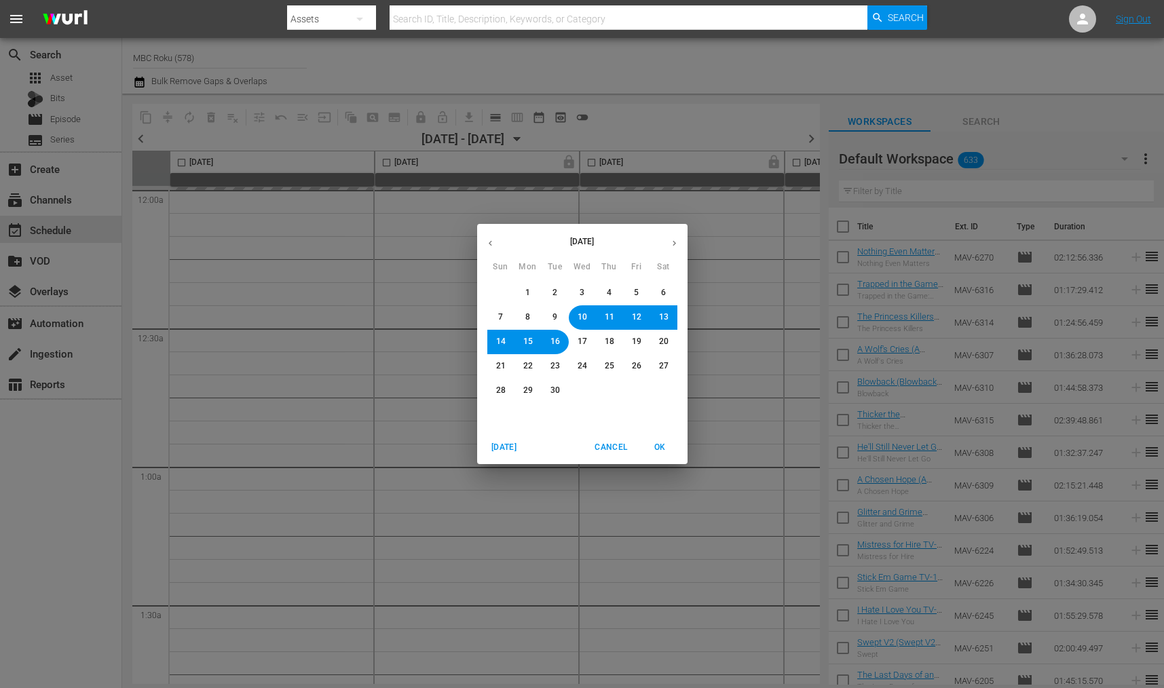
scroll to position [0, 788]
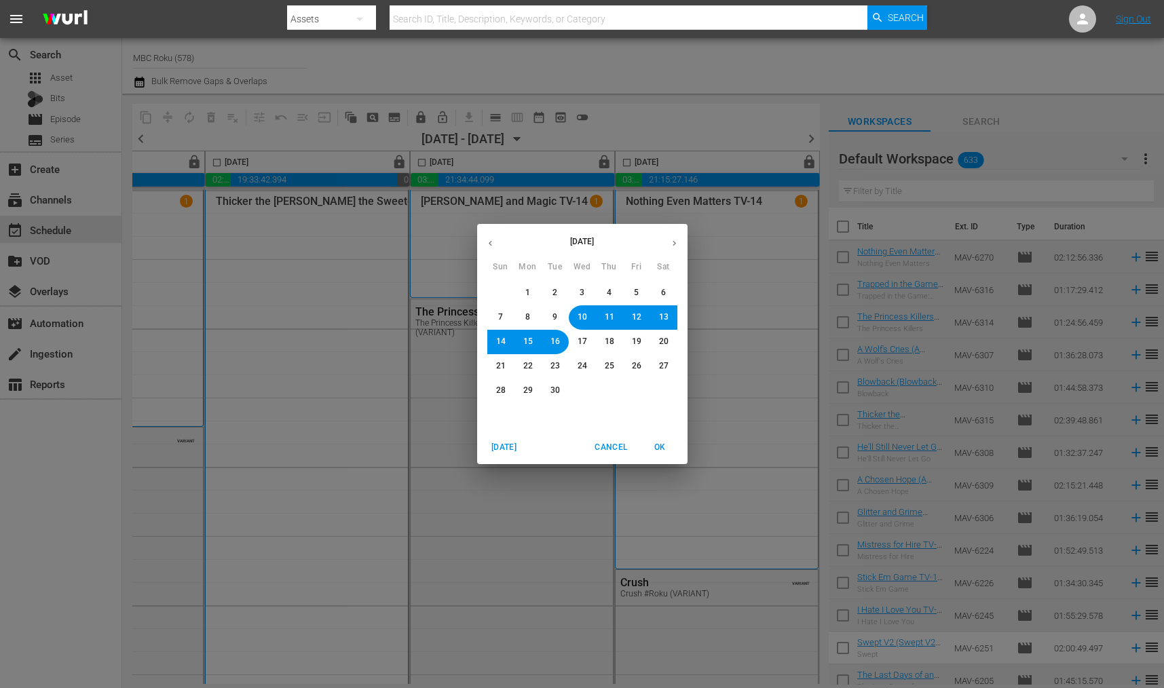
click at [675, 239] on icon "button" at bounding box center [674, 243] width 10 height 10
click at [632, 341] on span "17" at bounding box center [636, 342] width 9 height 12
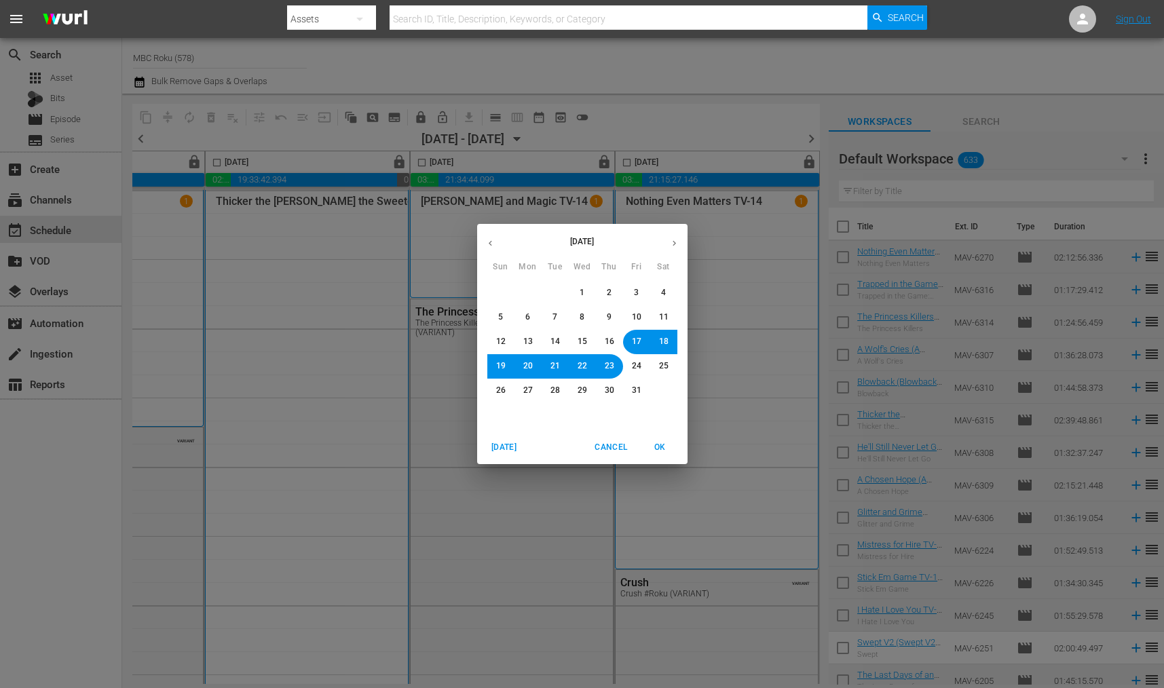
click at [666, 440] on span "OK" at bounding box center [660, 447] width 33 height 14
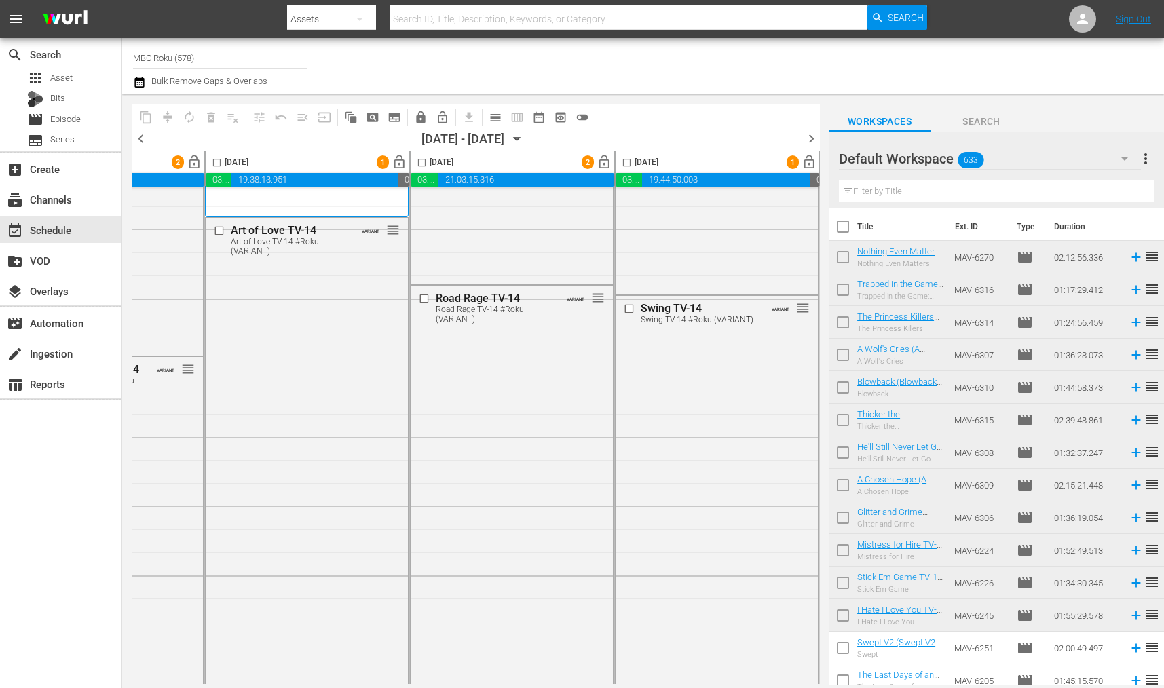
scroll to position [0, 788]
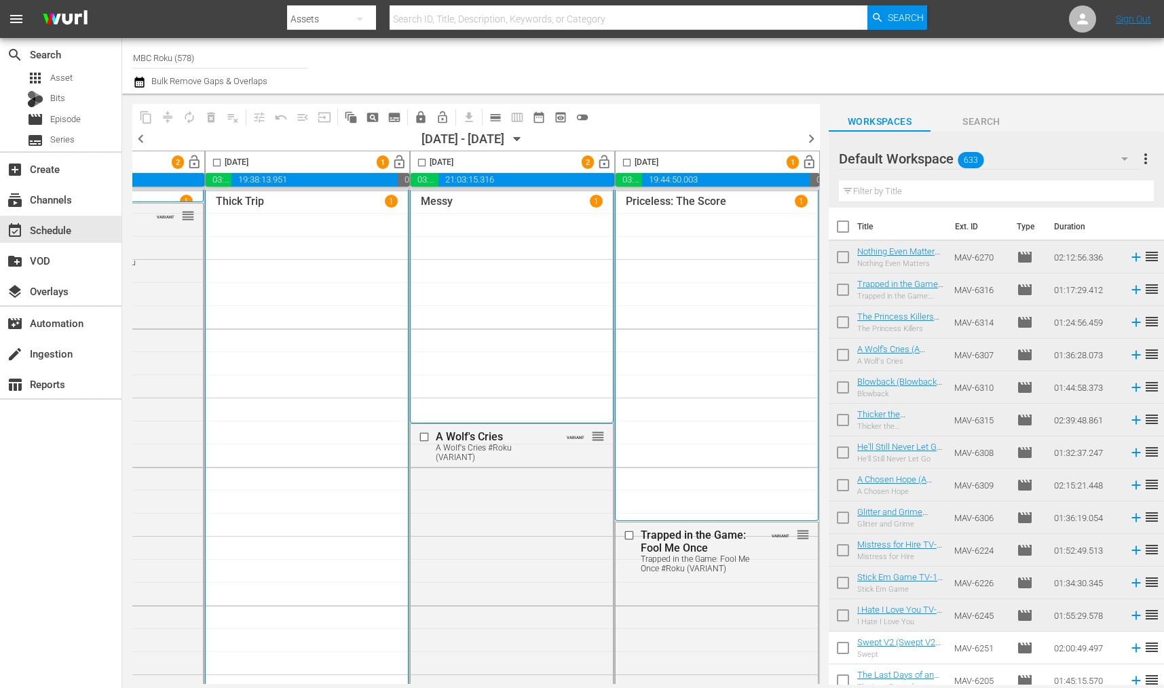
click at [525, 140] on icon "button" at bounding box center [517, 139] width 15 height 15
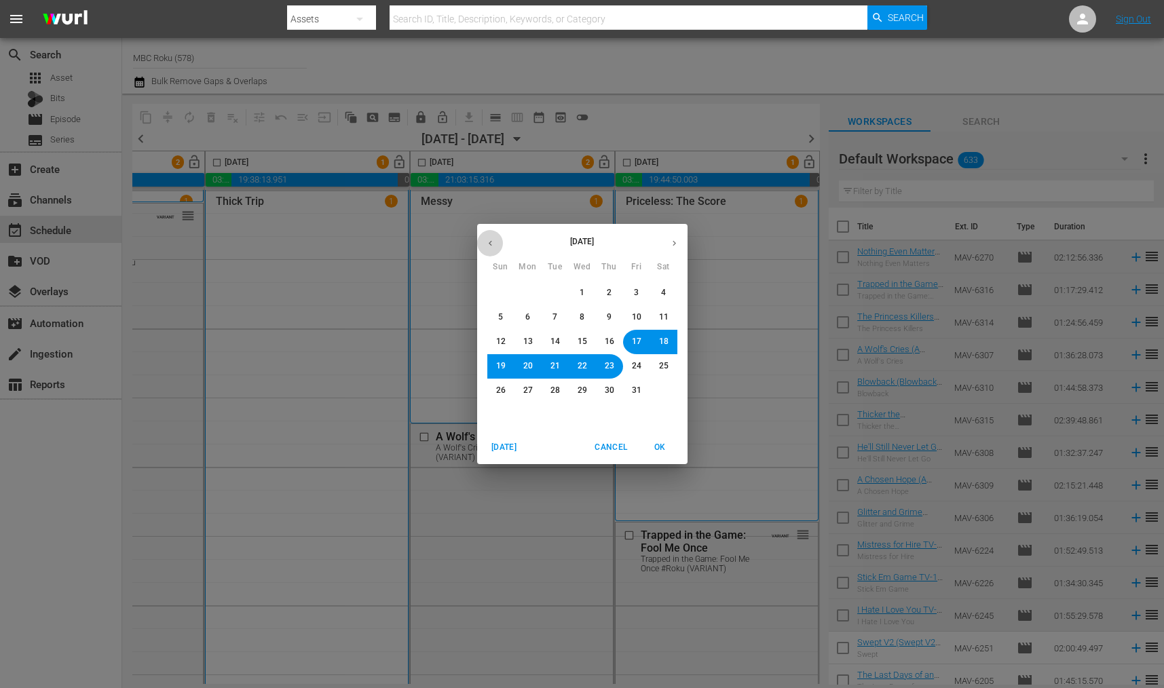
click at [495, 246] on button "button" at bounding box center [490, 243] width 26 height 26
click at [586, 363] on span "24" at bounding box center [581, 366] width 9 height 12
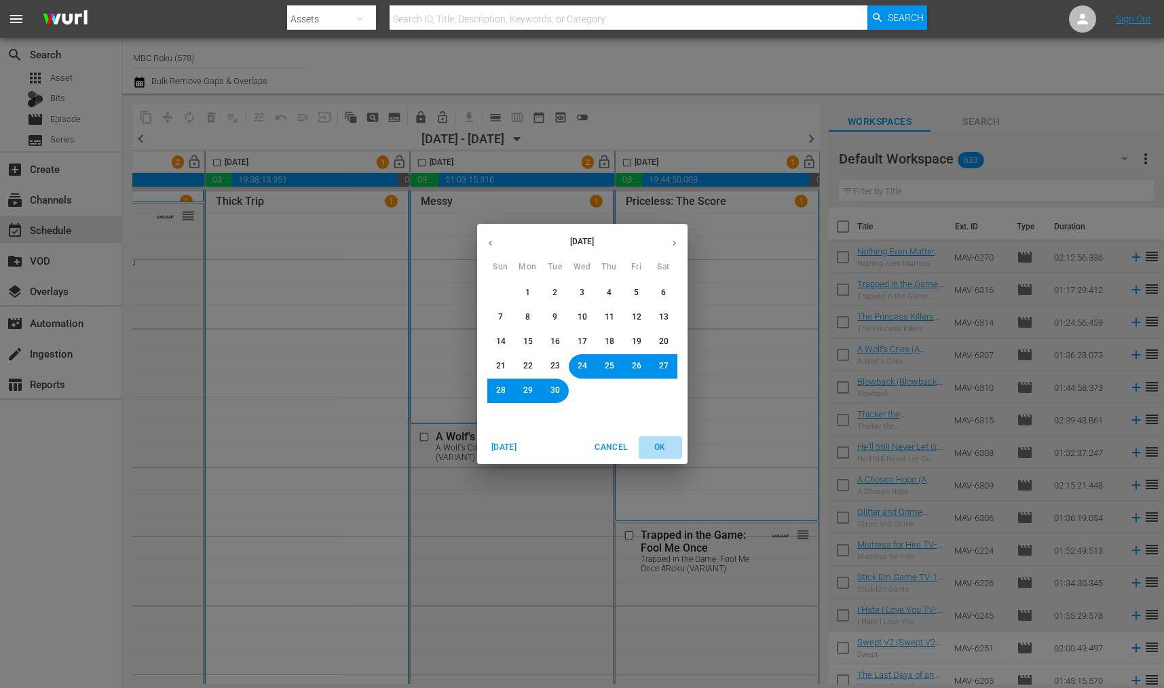
click at [662, 451] on span "OK" at bounding box center [660, 447] width 33 height 14
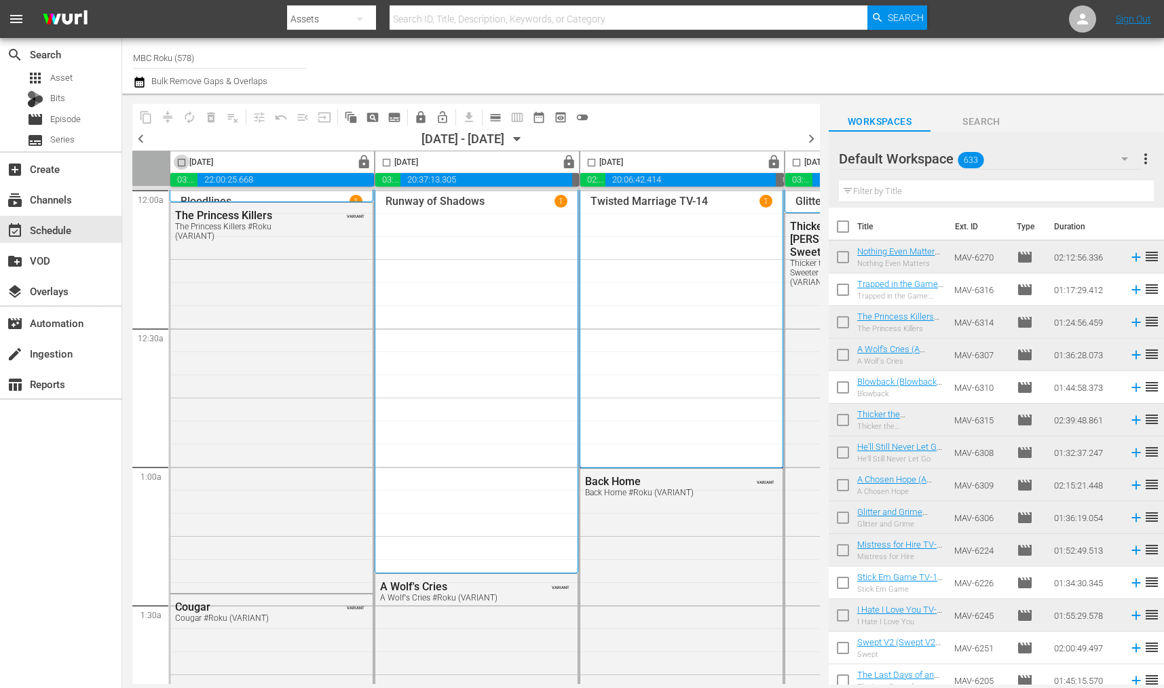
click at [178, 159] on input "checkbox" at bounding box center [182, 165] width 16 height 16
checkbox input "true"
click at [385, 159] on input "checkbox" at bounding box center [387, 165] width 16 height 16
checkbox input "true"
click at [590, 160] on input "checkbox" at bounding box center [592, 165] width 16 height 16
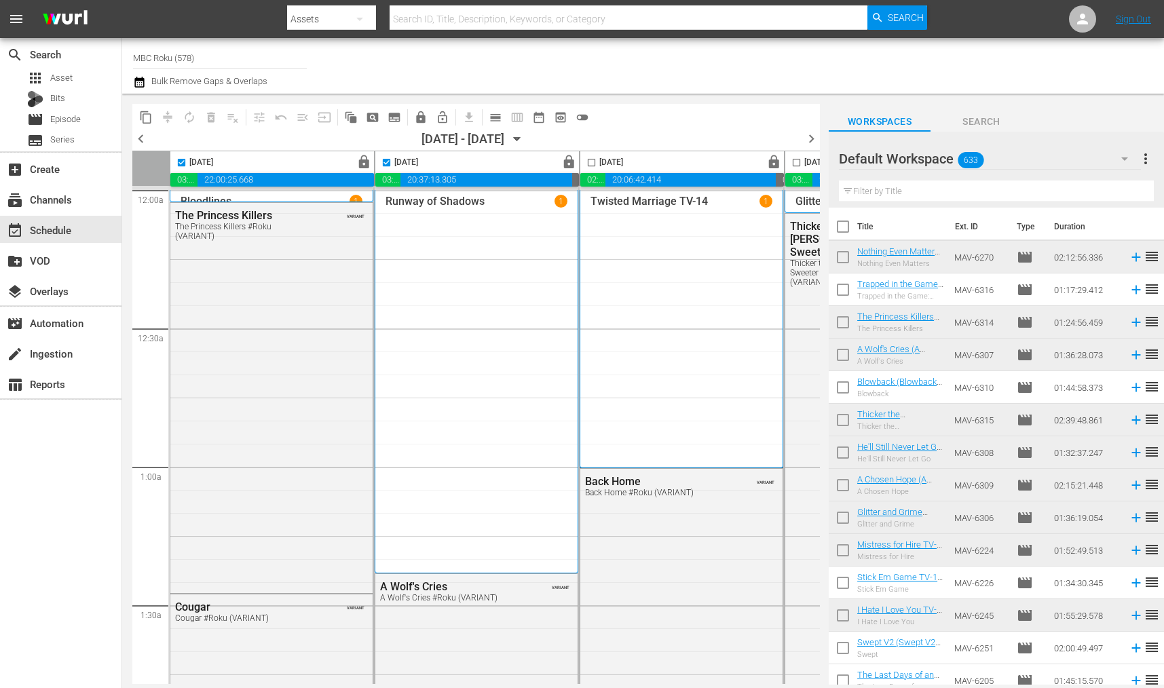
checkbox input "true"
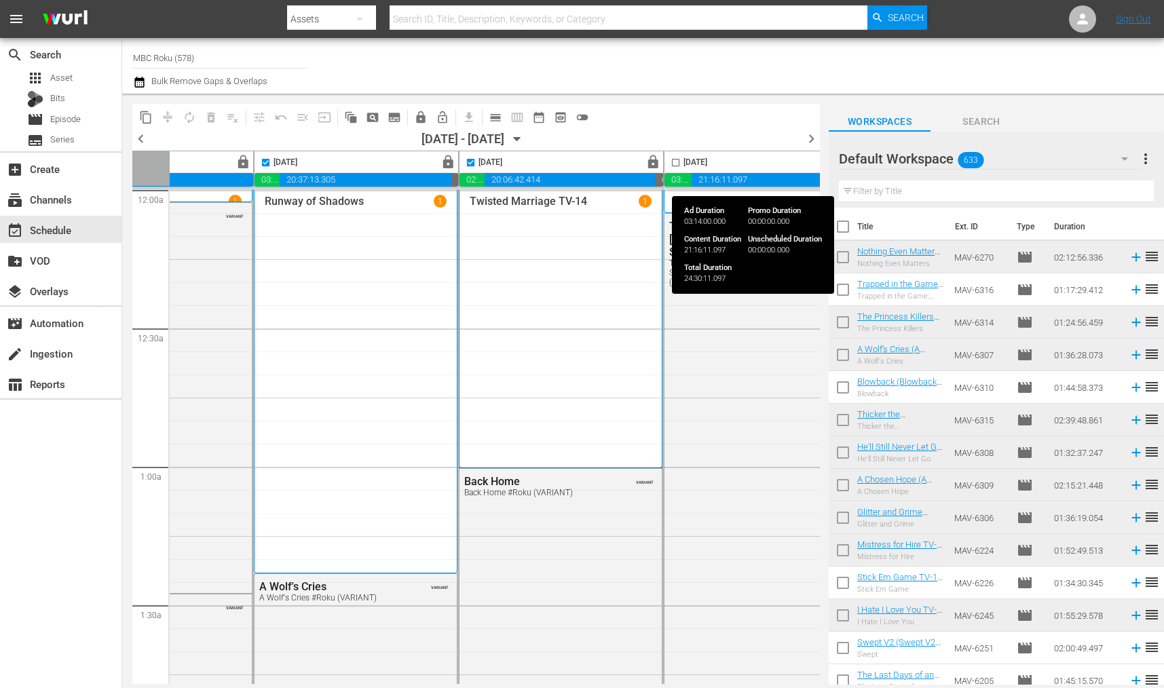
scroll to position [0, 130]
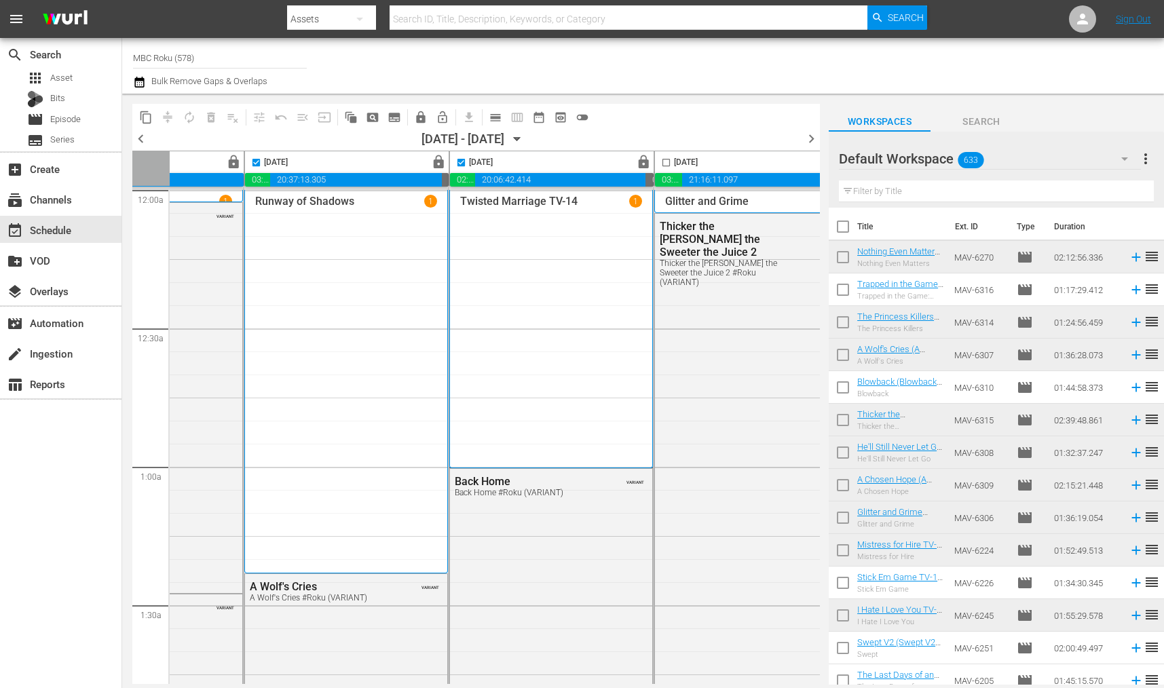
click at [662, 165] on input "checkbox" at bounding box center [666, 165] width 16 height 16
checkbox input "true"
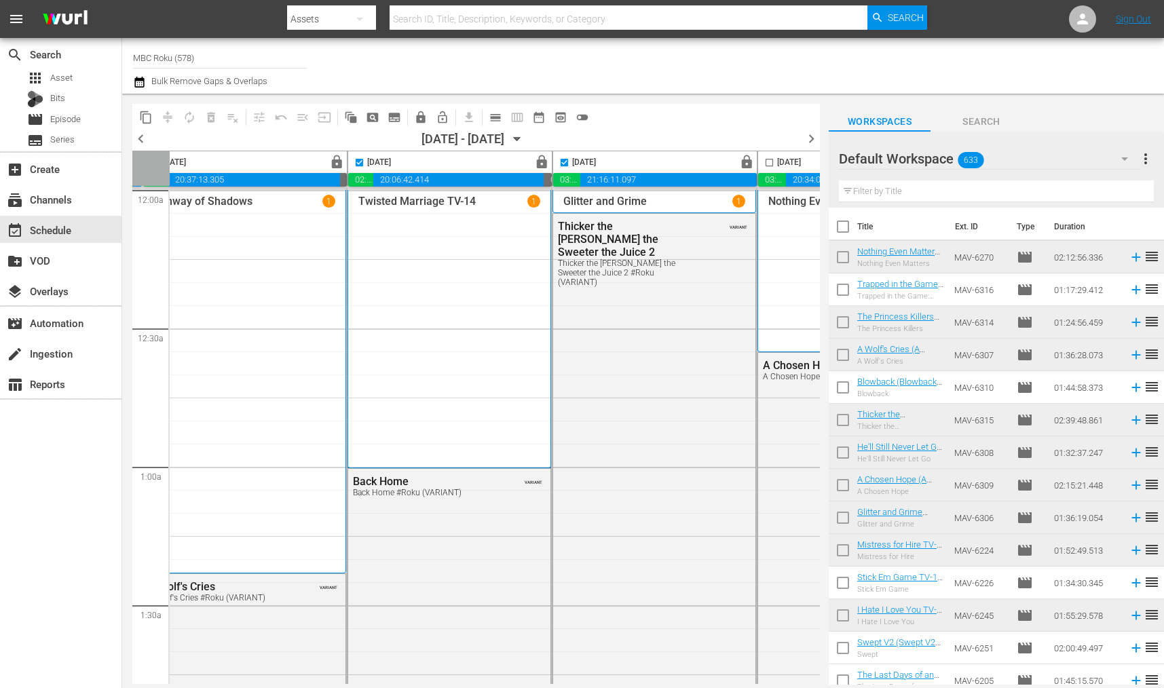
scroll to position [0, 334]
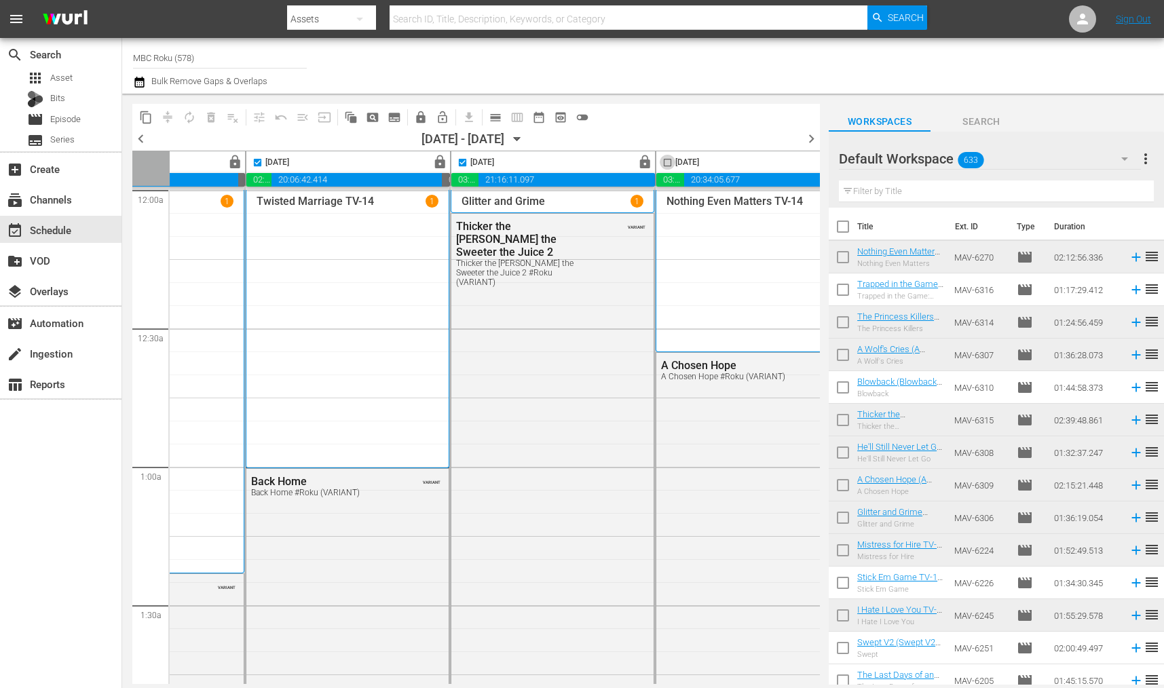
click at [665, 162] on input "checkbox" at bounding box center [668, 165] width 16 height 16
checkbox input "true"
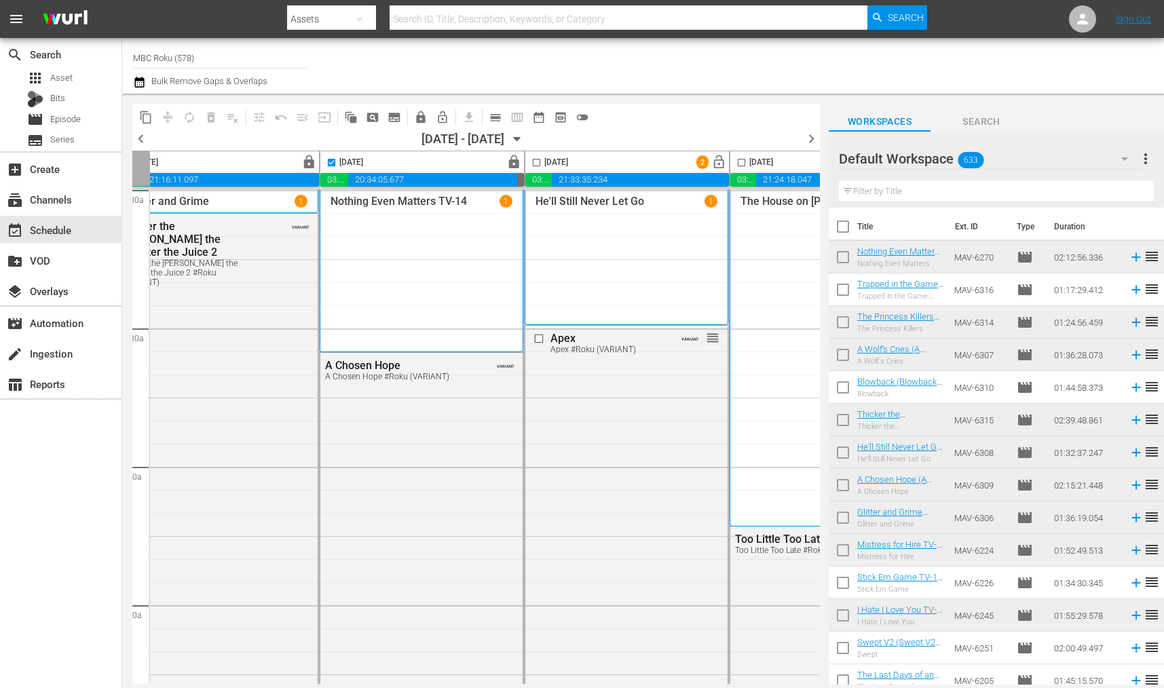
scroll to position [0, 677]
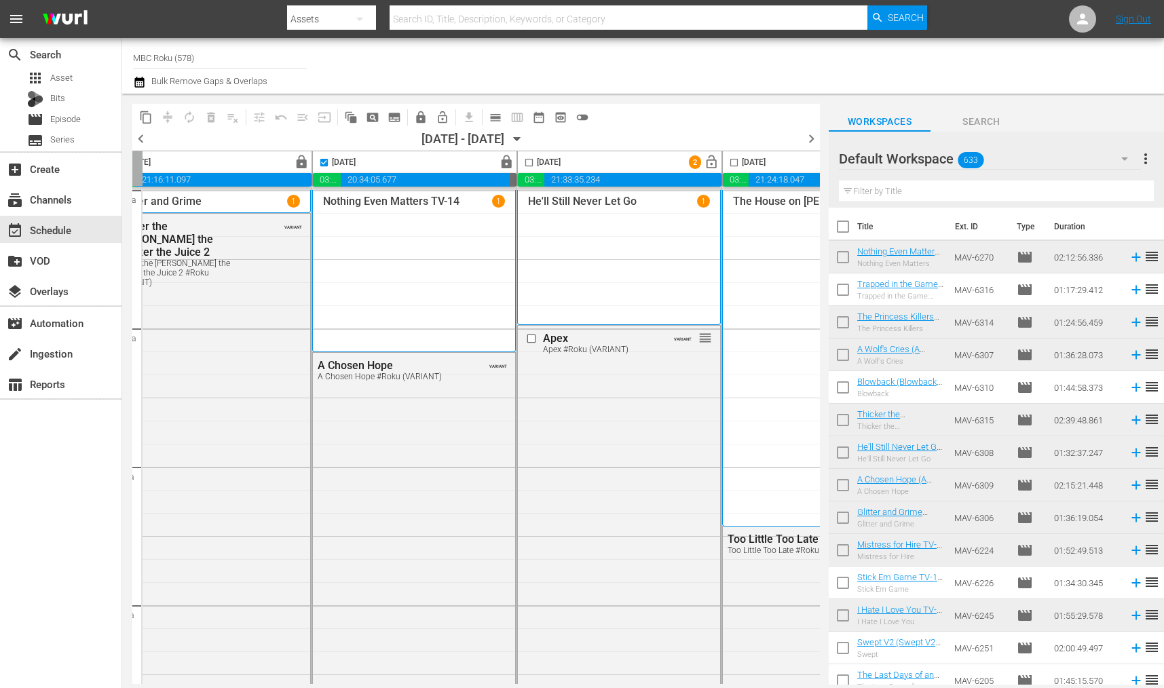
click at [522, 164] on input "checkbox" at bounding box center [529, 165] width 16 height 16
checkbox input "true"
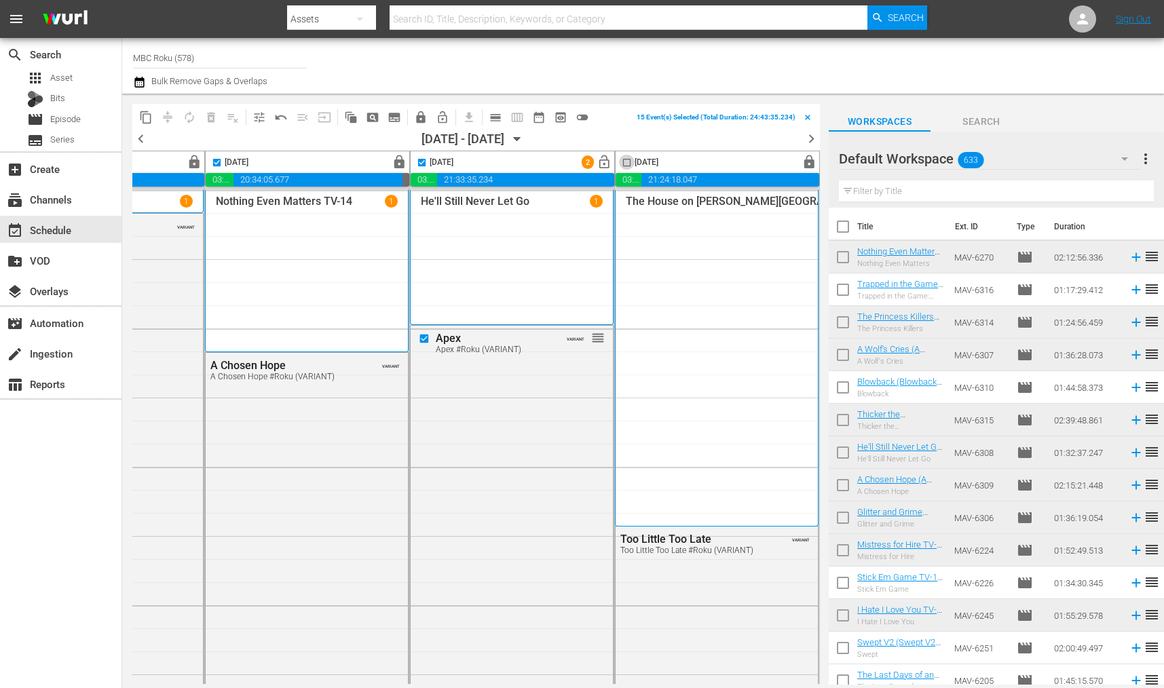
click at [619, 161] on input "checkbox" at bounding box center [627, 165] width 16 height 16
checkbox input "true"
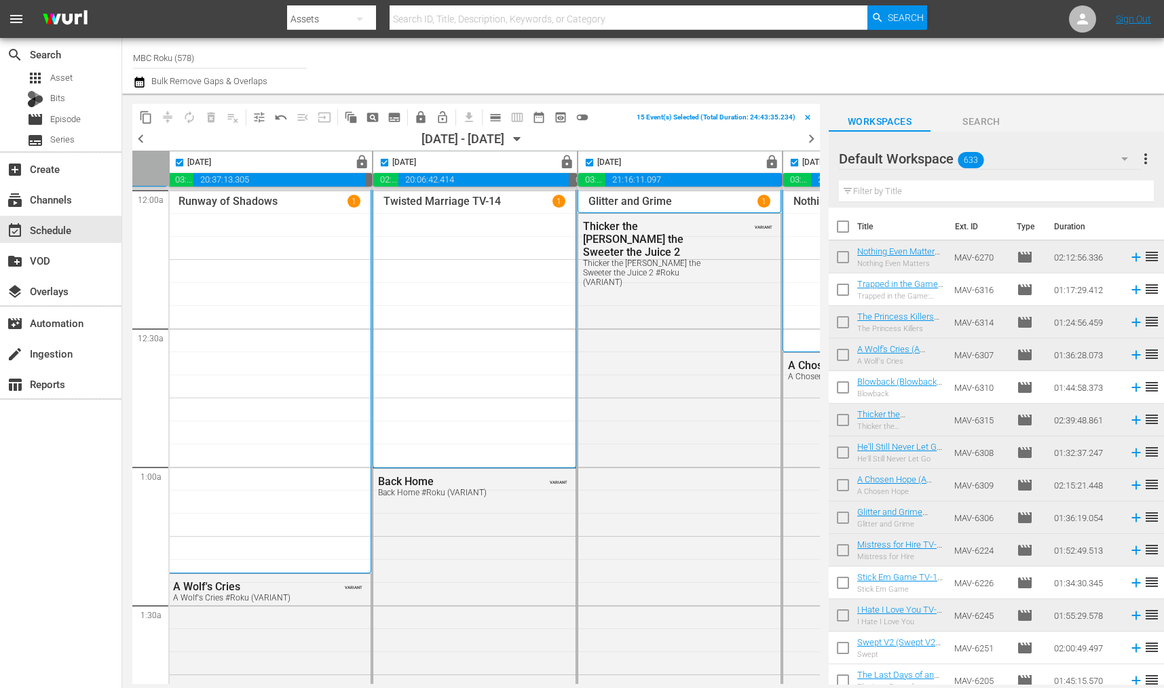
scroll to position [0, 0]
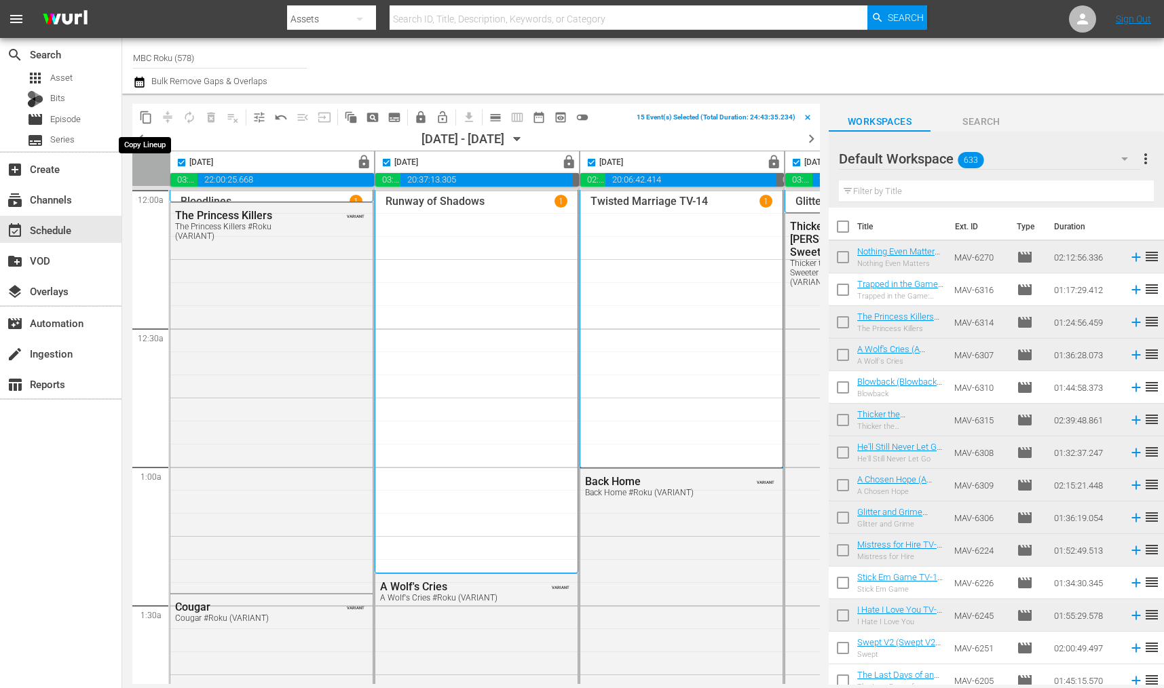
click at [151, 118] on span "content_copy" at bounding box center [146, 118] width 14 height 14
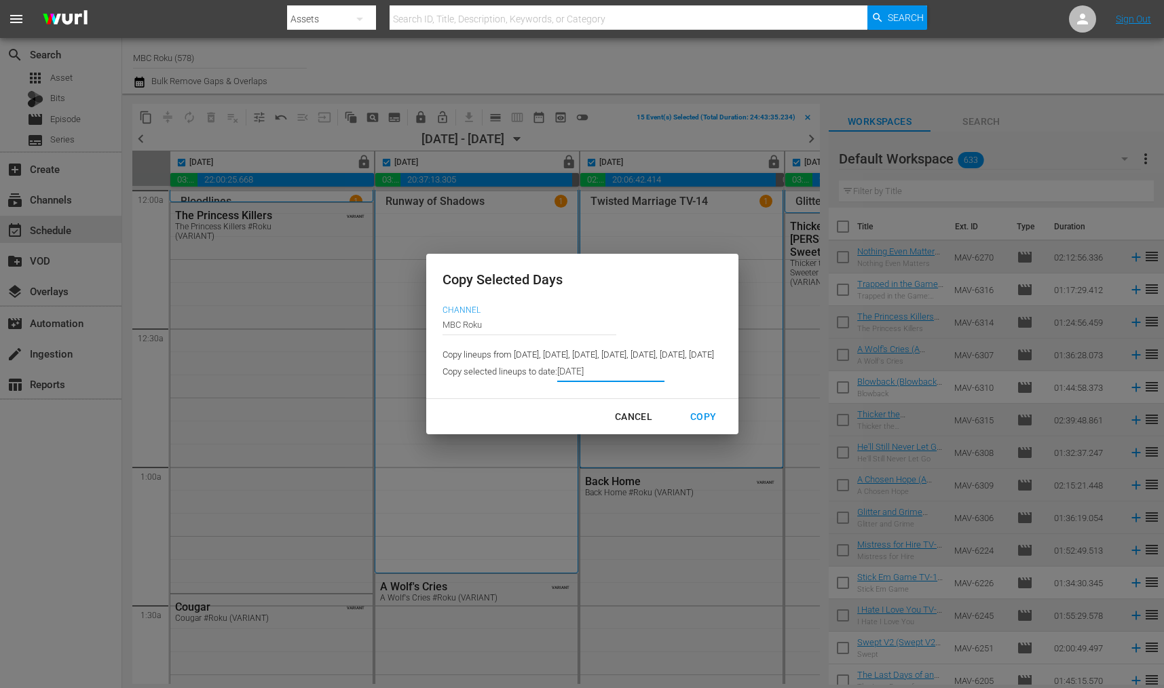
click at [557, 373] on input "[DATE]" at bounding box center [610, 372] width 107 height 20
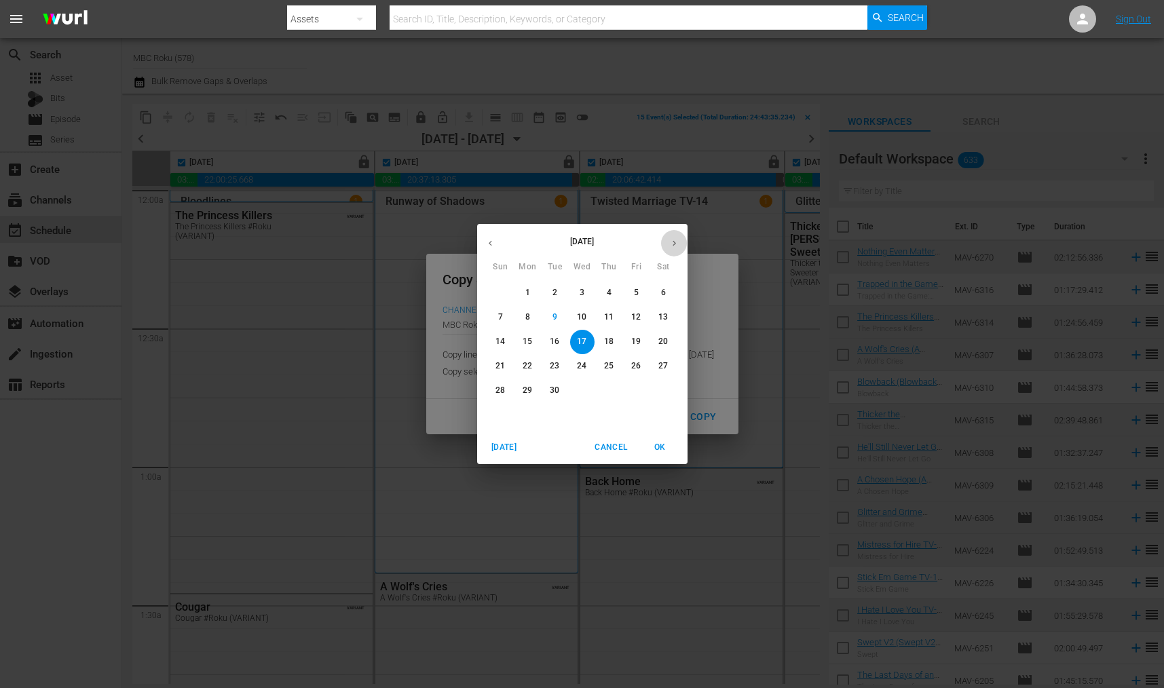
click at [682, 233] on button "button" at bounding box center [674, 243] width 26 height 26
click at [642, 369] on span "24" at bounding box center [636, 366] width 24 height 12
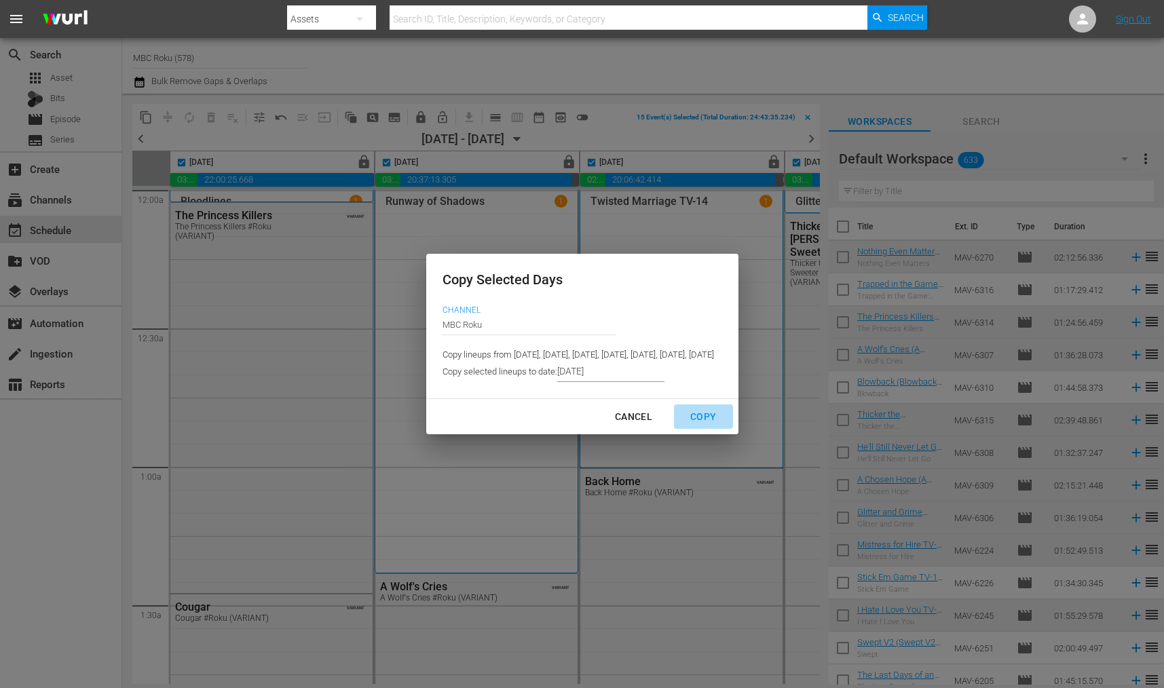
click at [727, 423] on div "Copy" at bounding box center [702, 416] width 47 height 17
type input "9/24/2025"
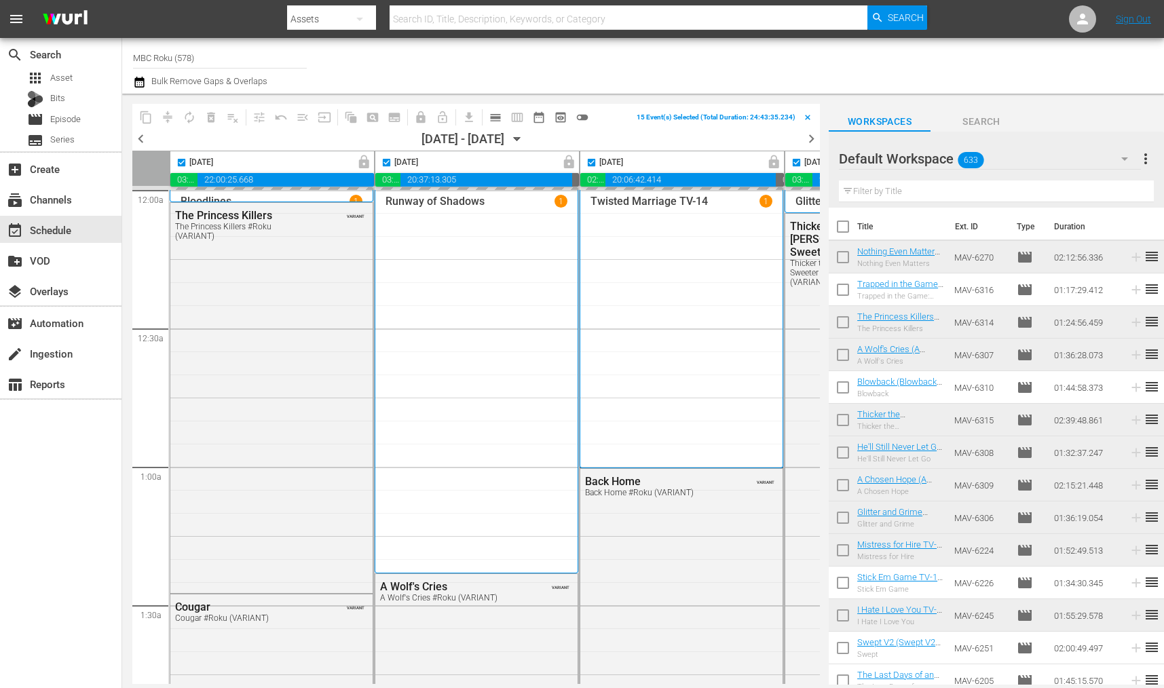
scroll to position [0, 788]
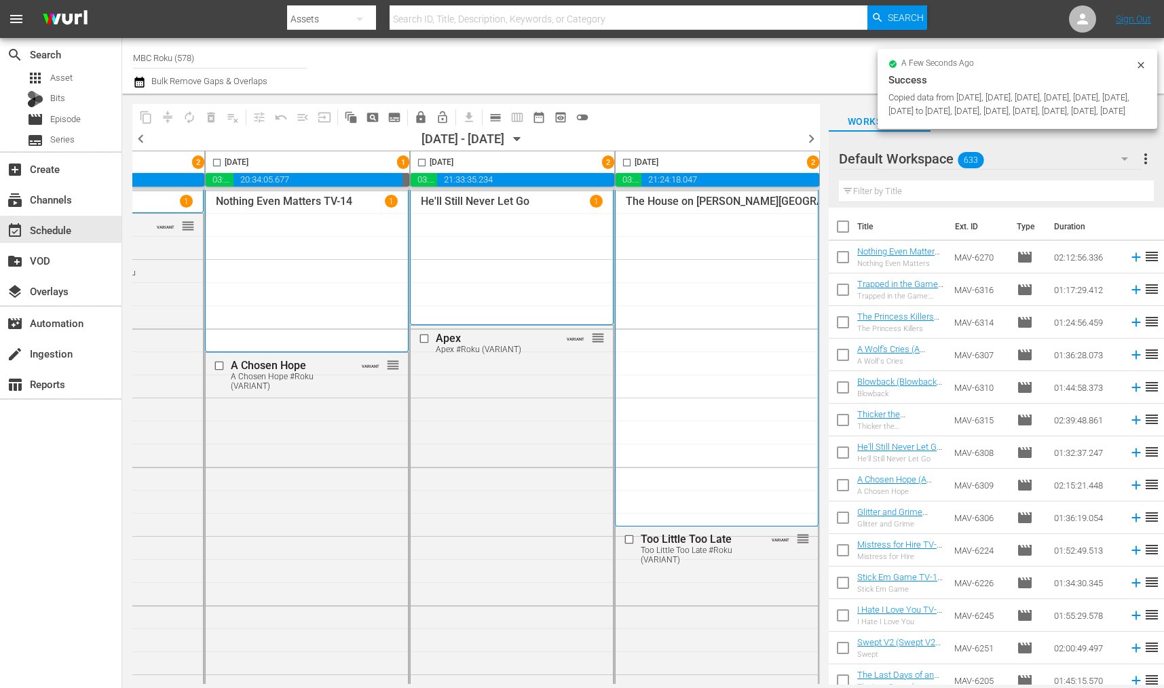
checkbox input "false"
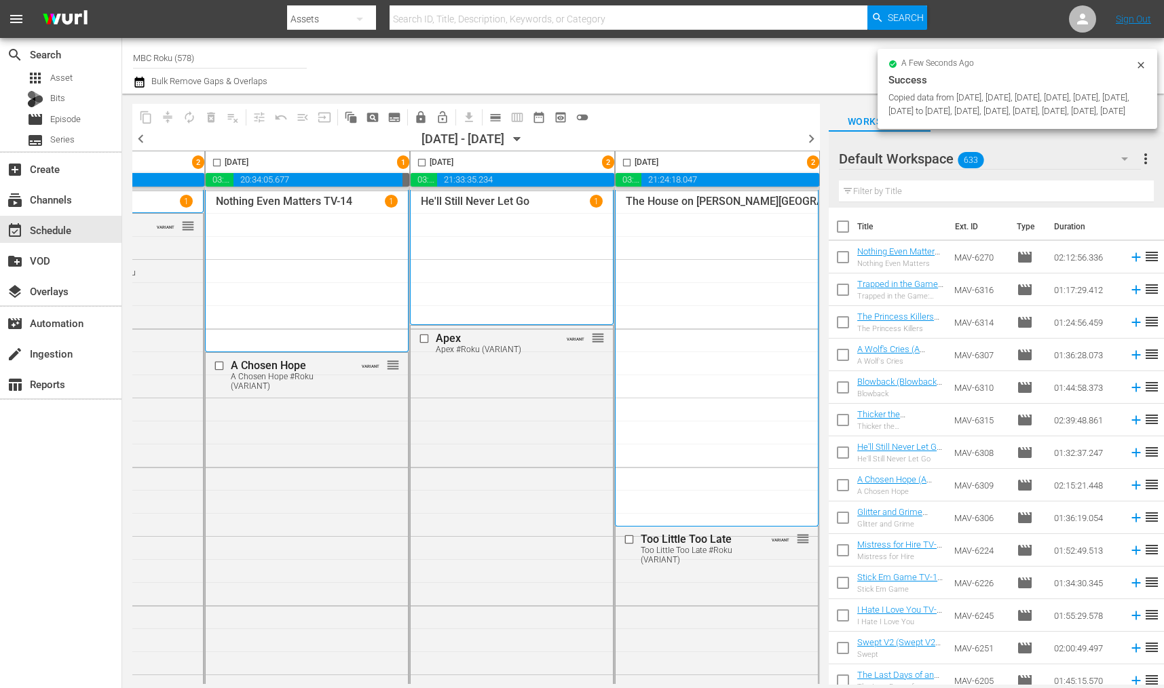
checkbox input "false"
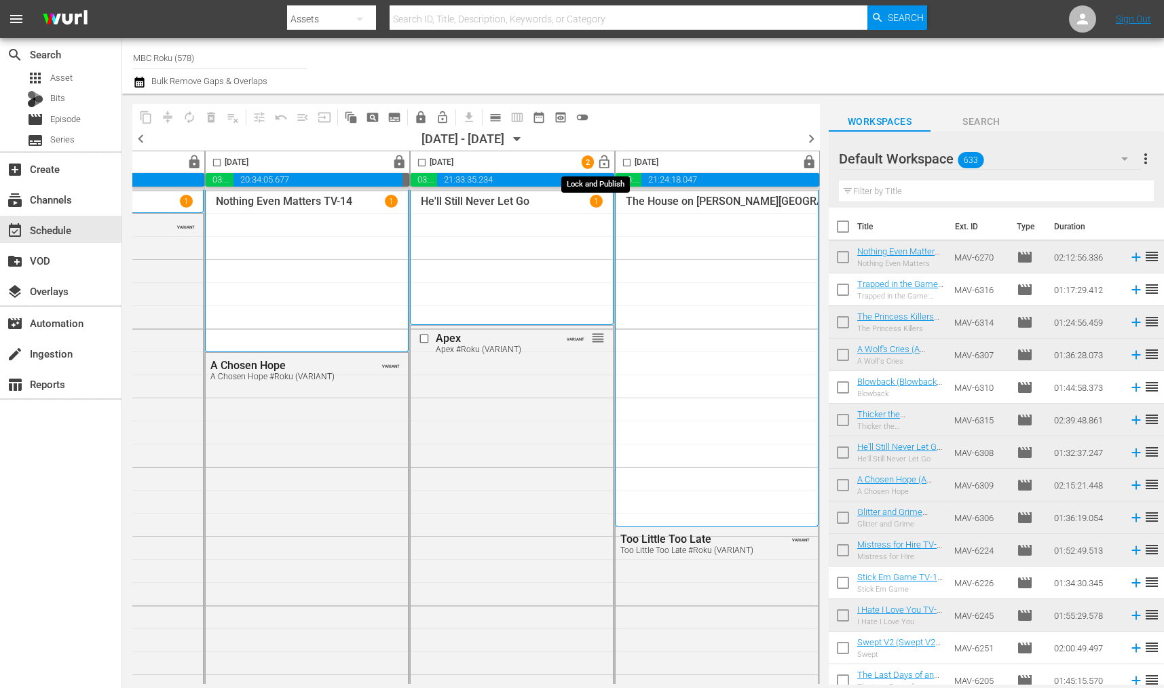
click at [596, 167] on span "lock_open" at bounding box center [604, 163] width 16 height 16
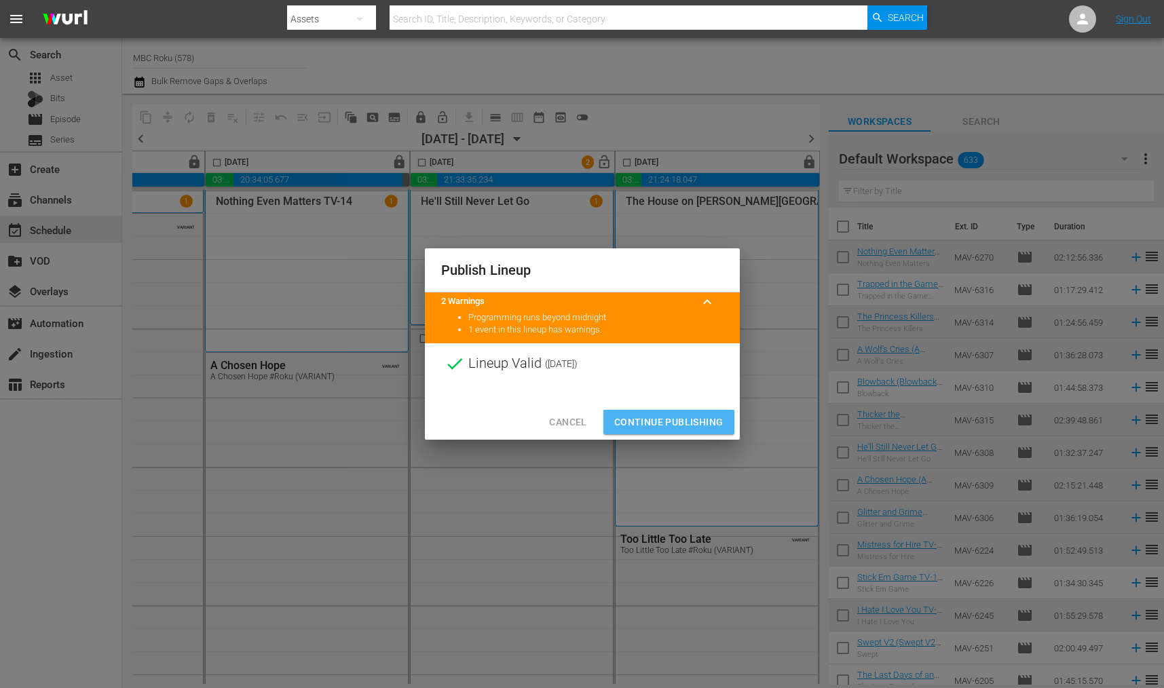
click at [662, 415] on span "Continue Publishing" at bounding box center [668, 422] width 109 height 17
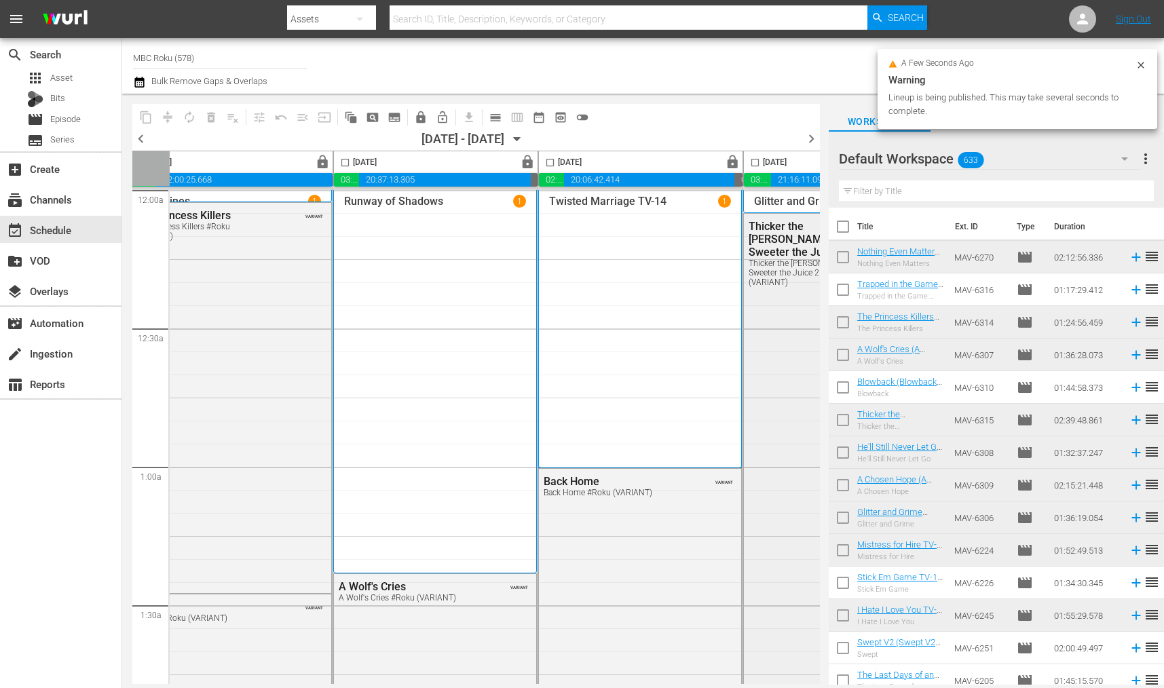
scroll to position [0, 0]
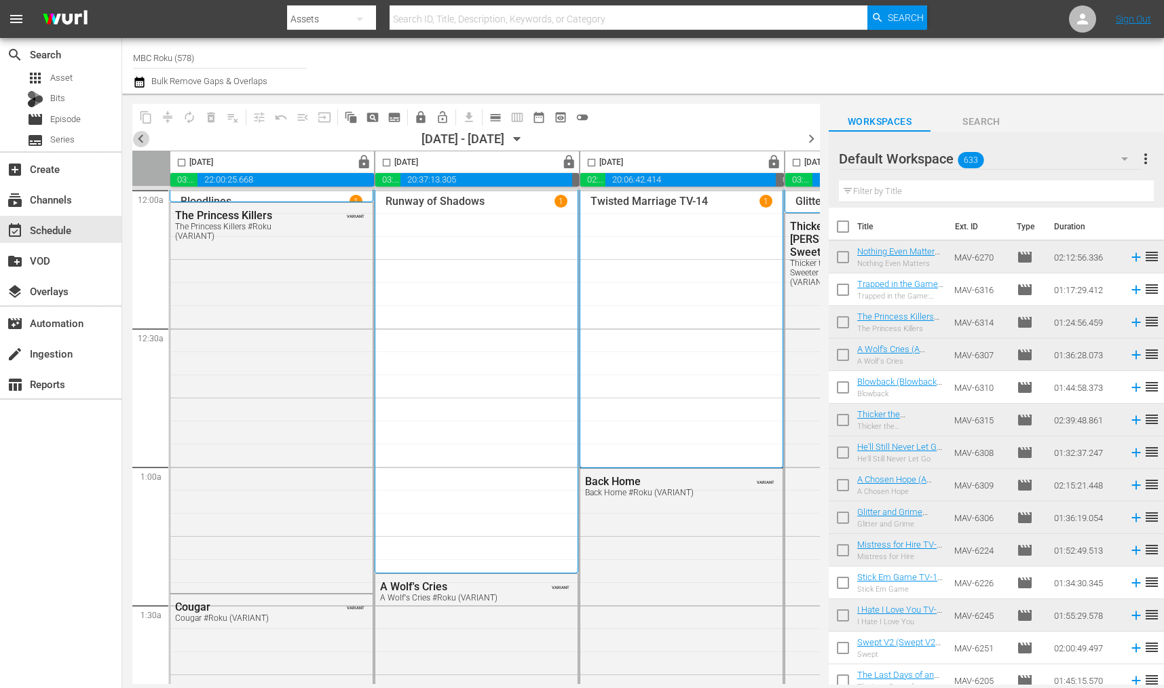
click at [145, 139] on span "chevron_left" at bounding box center [140, 138] width 17 height 17
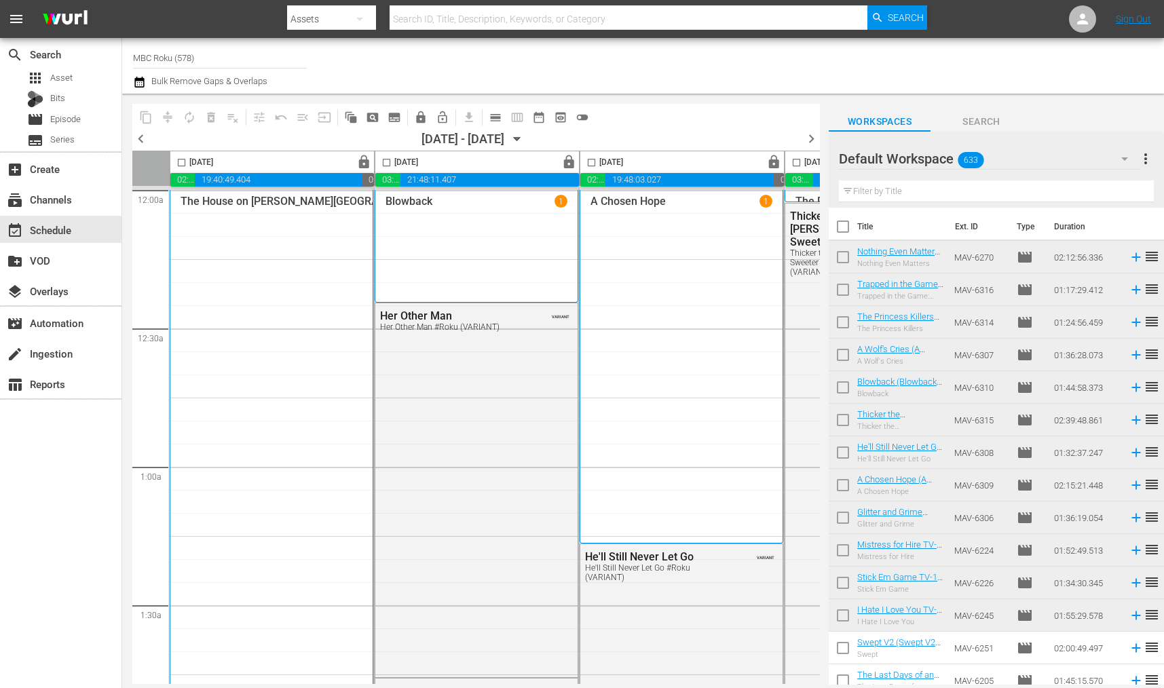
click at [387, 163] on input "checkbox" at bounding box center [387, 165] width 16 height 16
checkbox input "true"
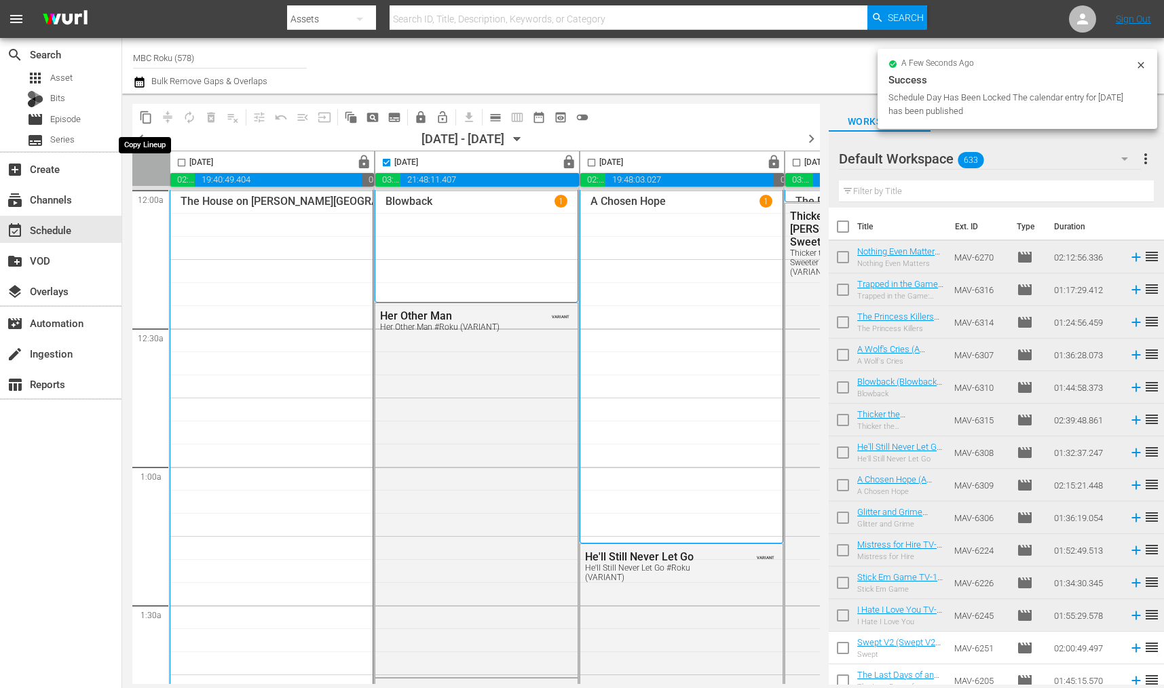
click at [145, 117] on span "content_copy" at bounding box center [146, 118] width 14 height 14
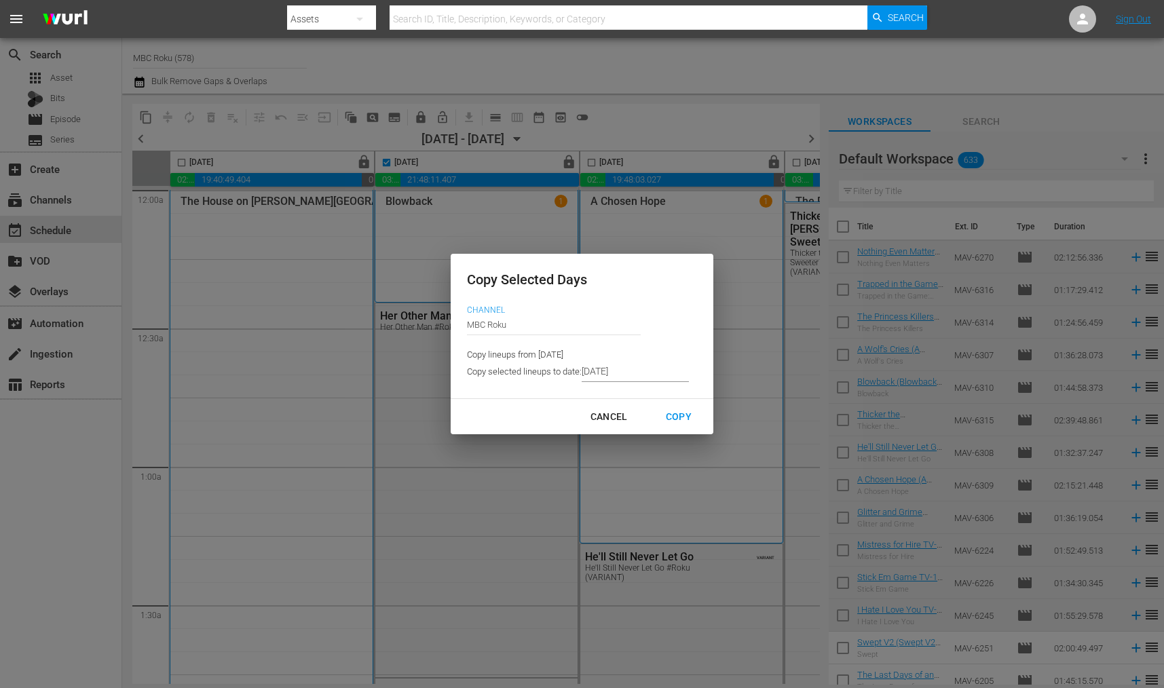
click at [639, 372] on input "9/24/2025" at bounding box center [635, 372] width 107 height 20
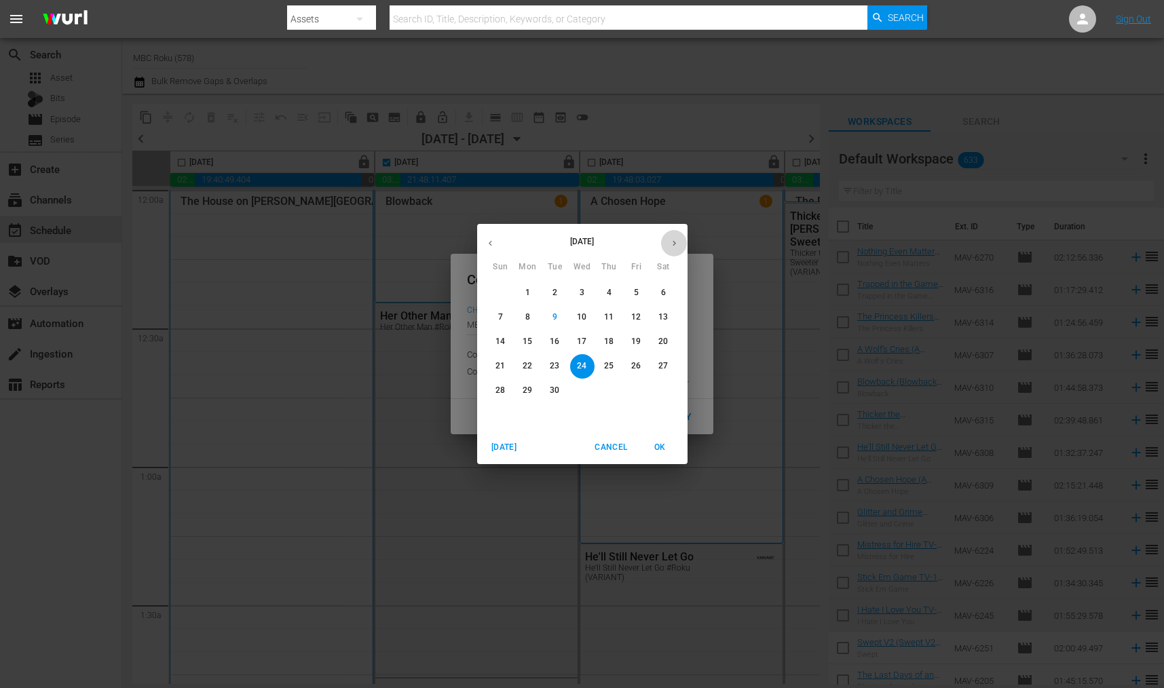
click at [680, 242] on button "button" at bounding box center [674, 243] width 26 height 26
click at [632, 388] on p "31" at bounding box center [635, 391] width 9 height 12
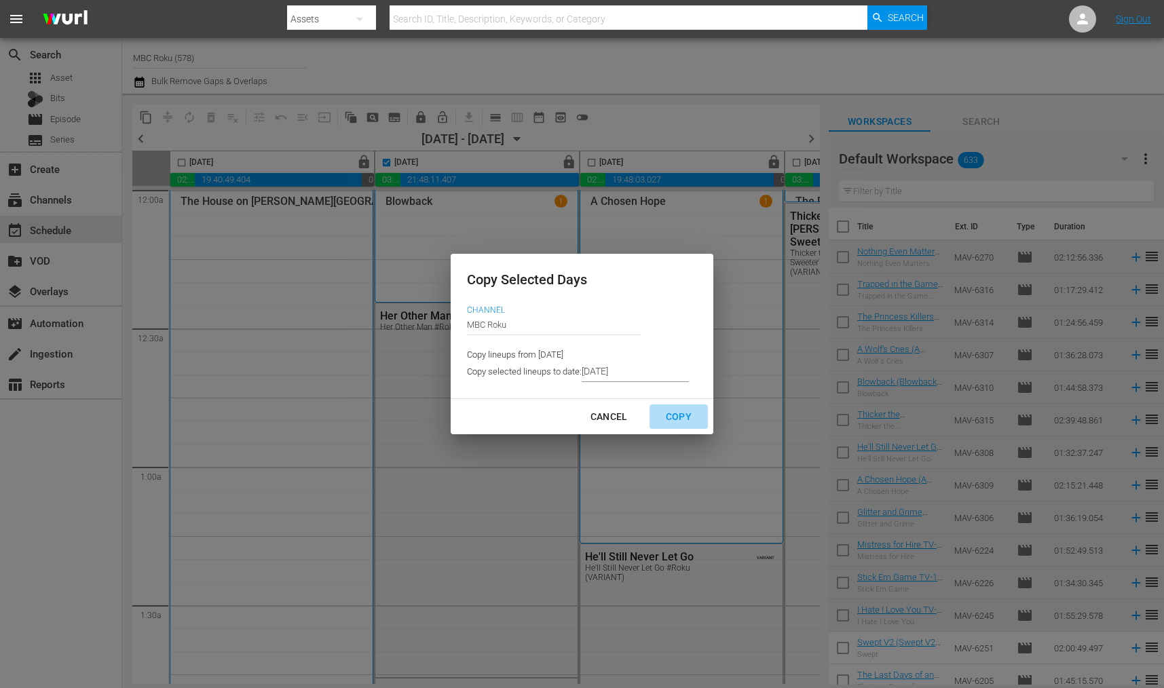
click at [683, 421] on div "Copy" at bounding box center [678, 416] width 47 height 17
type input "9/18/2025"
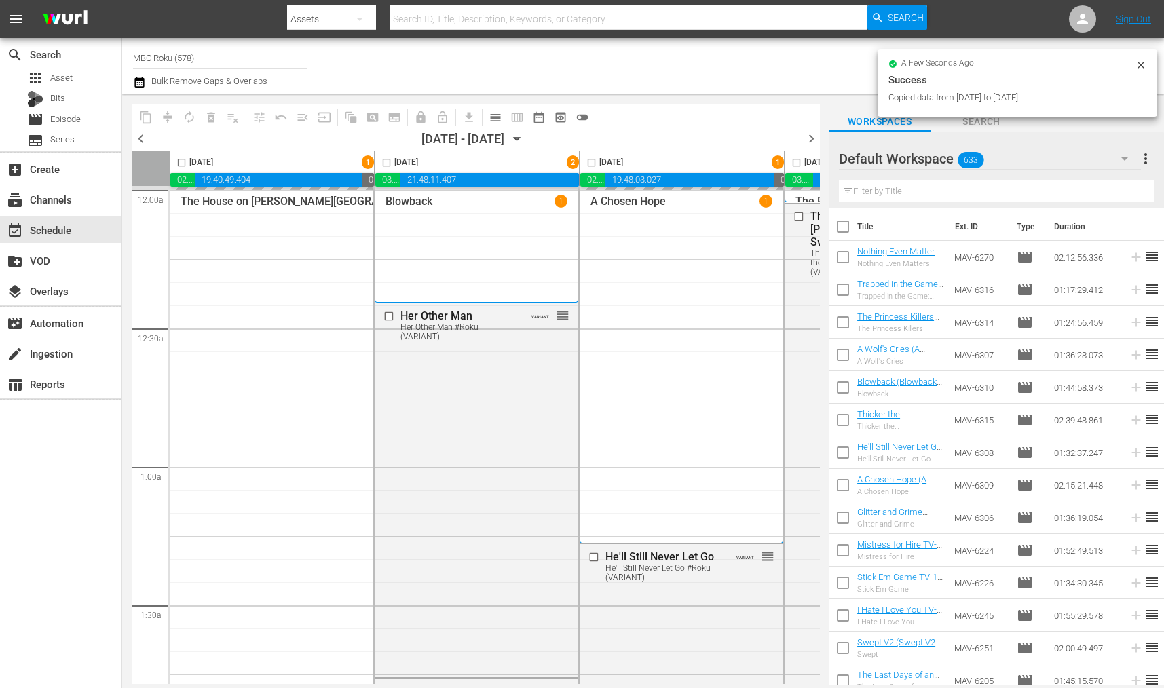
checkbox input "false"
click at [525, 134] on icon "button" at bounding box center [517, 139] width 15 height 15
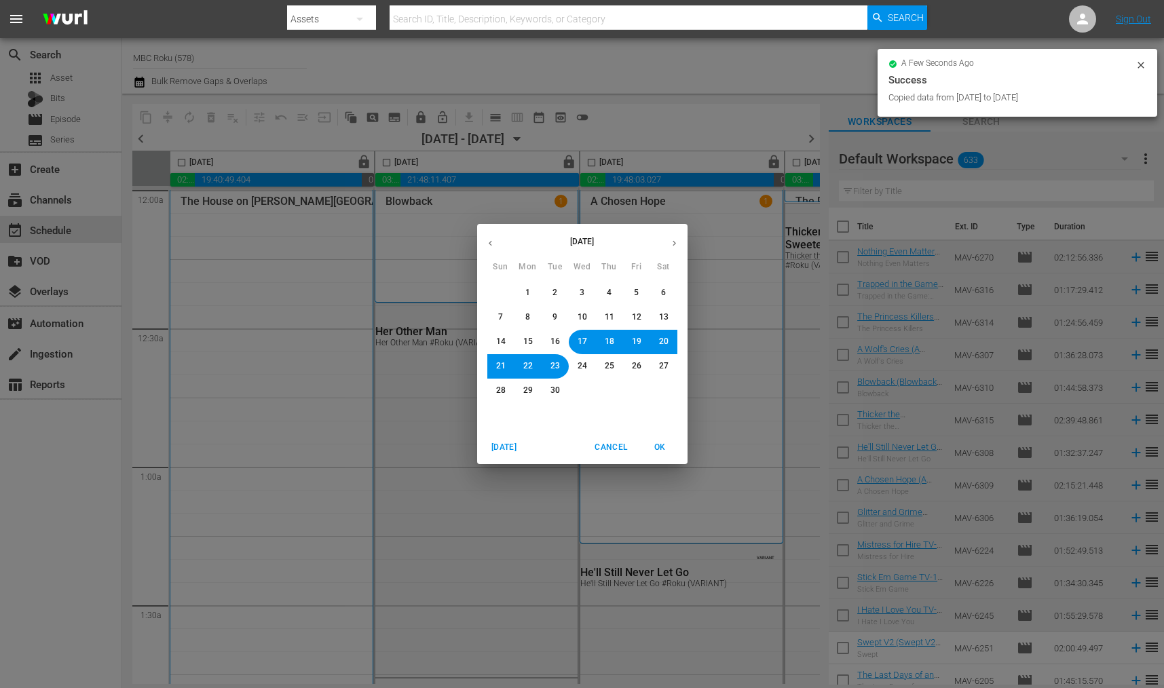
click at [674, 249] on button "button" at bounding box center [674, 243] width 26 height 26
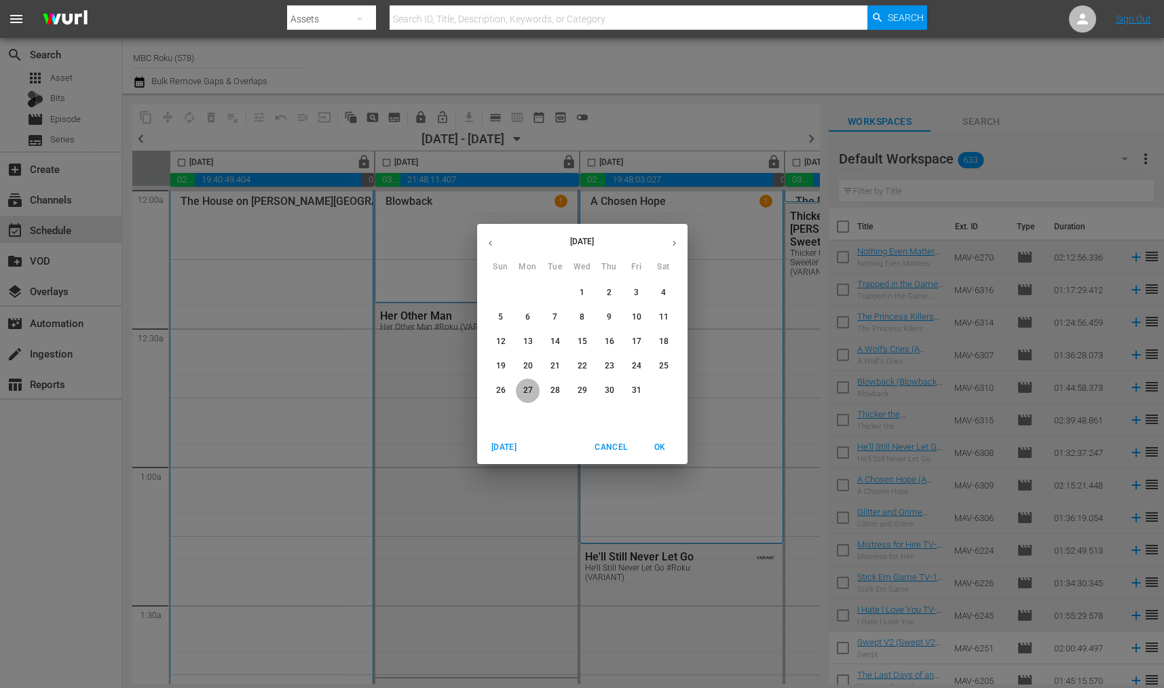
click at [527, 389] on span "27" at bounding box center [527, 391] width 9 height 12
click at [665, 444] on span "OK" at bounding box center [660, 447] width 33 height 14
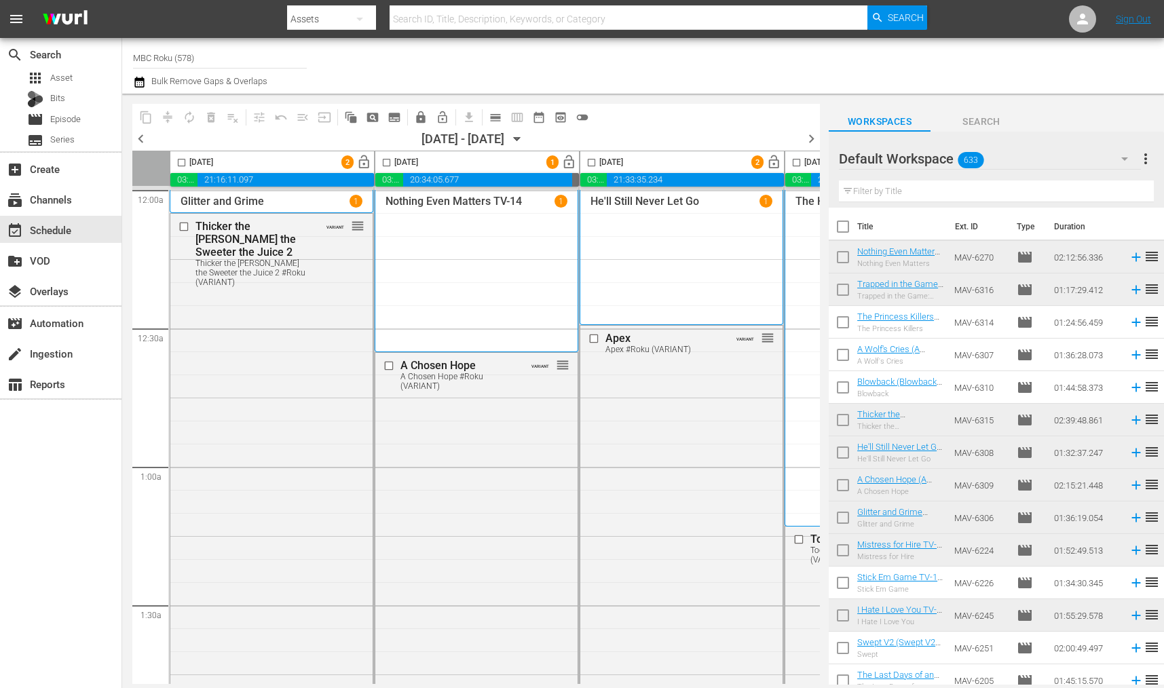
click at [525, 142] on icon "button" at bounding box center [517, 139] width 15 height 15
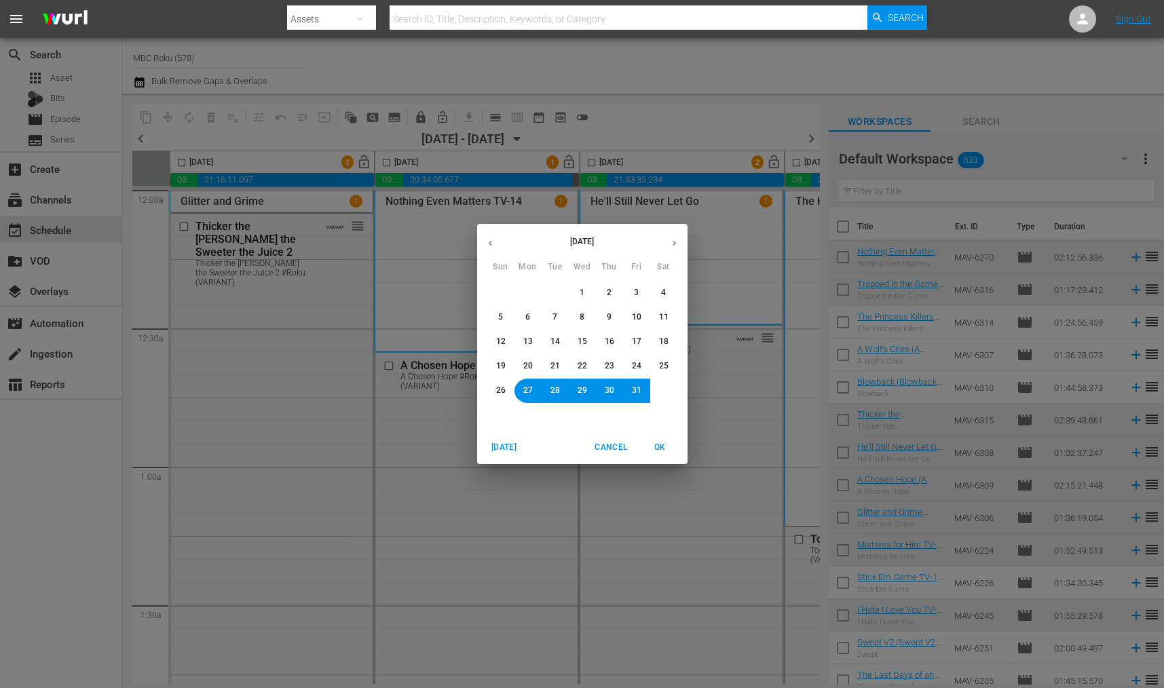
click at [586, 288] on span "1" at bounding box center [582, 293] width 8 height 12
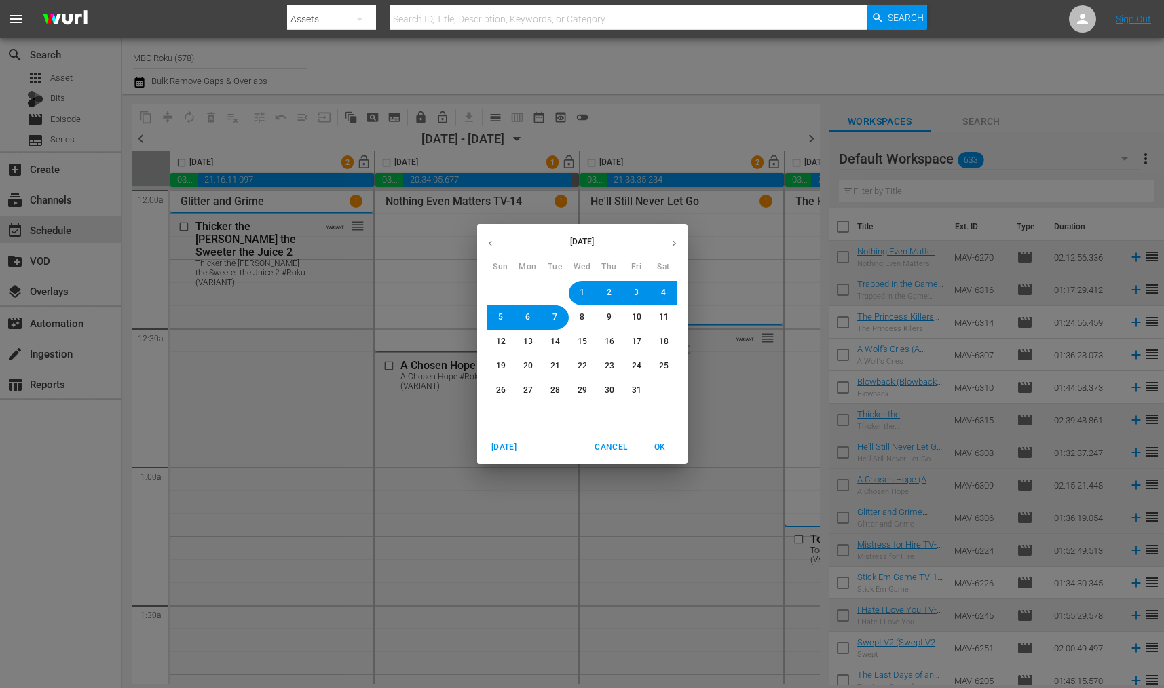
click at [662, 446] on span "OK" at bounding box center [660, 447] width 33 height 14
